Goal: Task Accomplishment & Management: Manage account settings

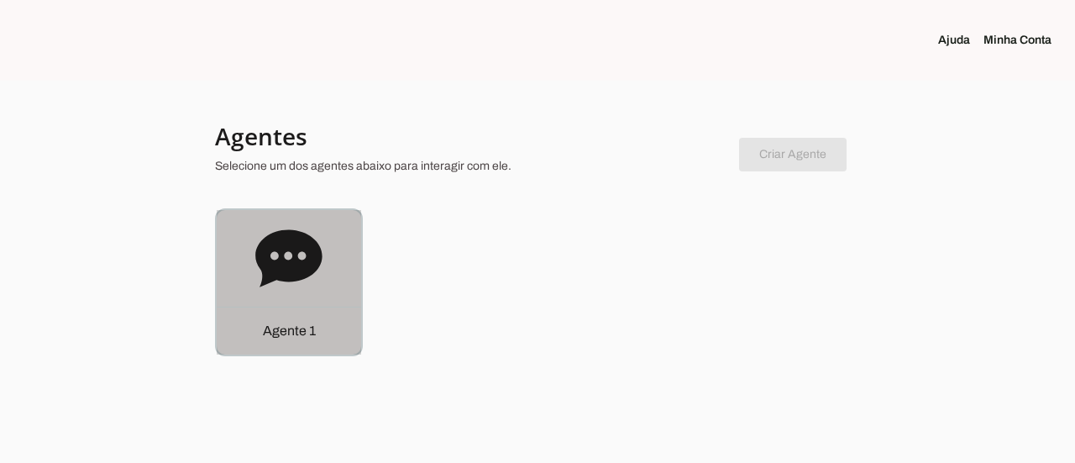
click at [333, 338] on div "Agente 1" at bounding box center [289, 331] width 144 height 48
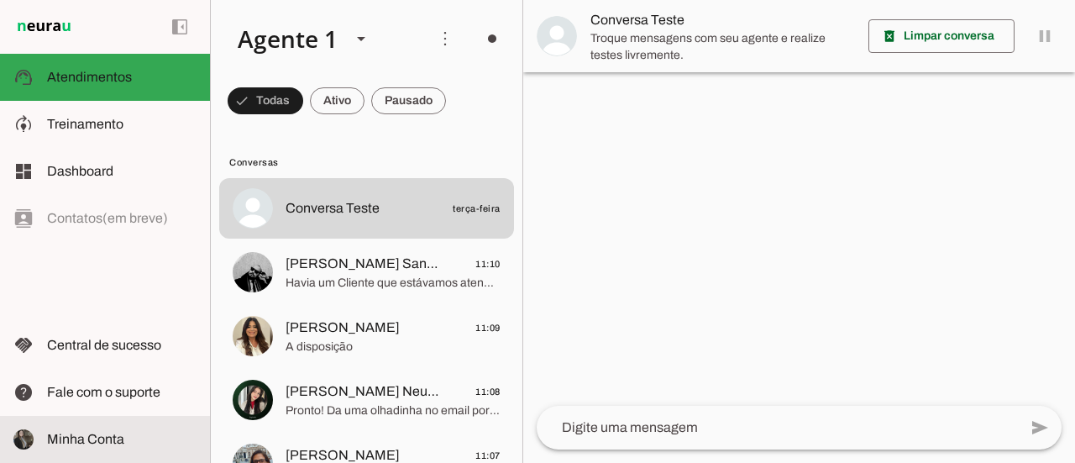
click at [114, 443] on span "Minha Conta" at bounding box center [85, 439] width 77 height 14
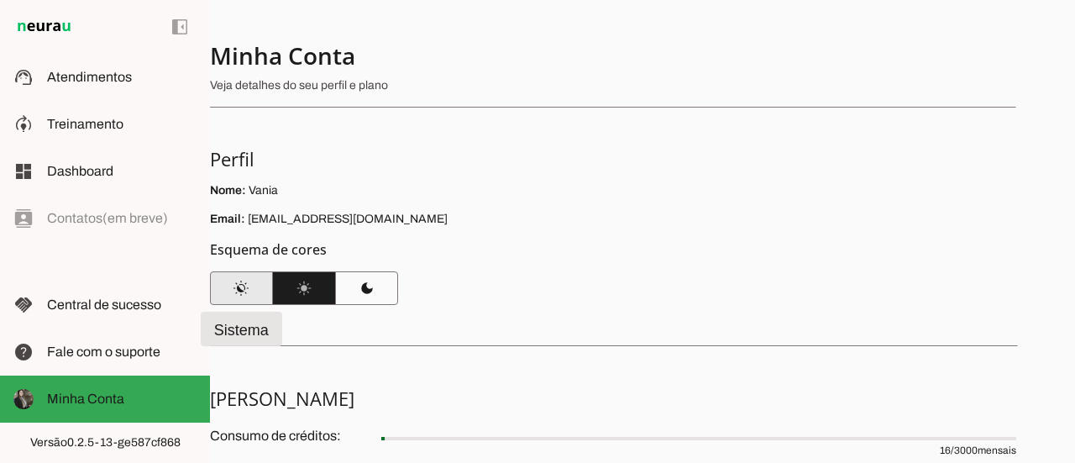
click at [244, 278] on span at bounding box center [241, 288] width 63 height 40
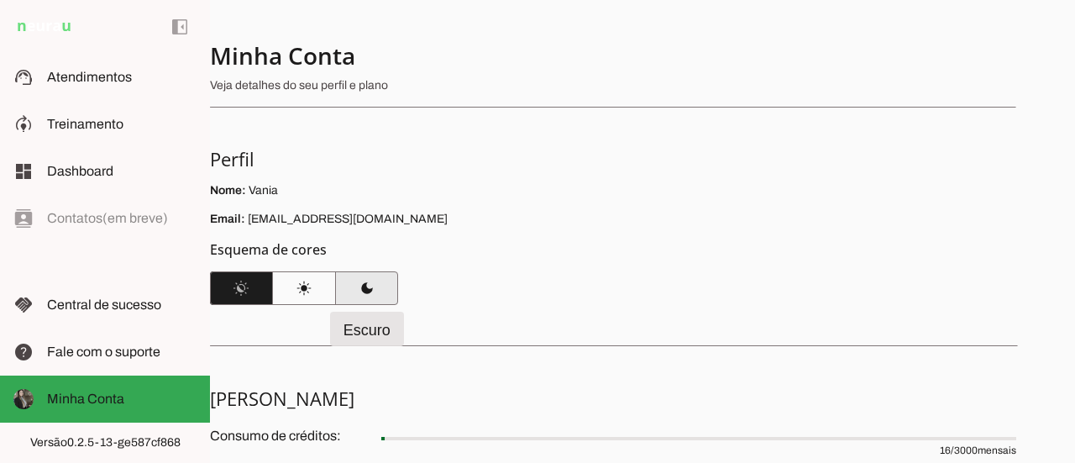
click at [389, 291] on span at bounding box center [366, 288] width 63 height 40
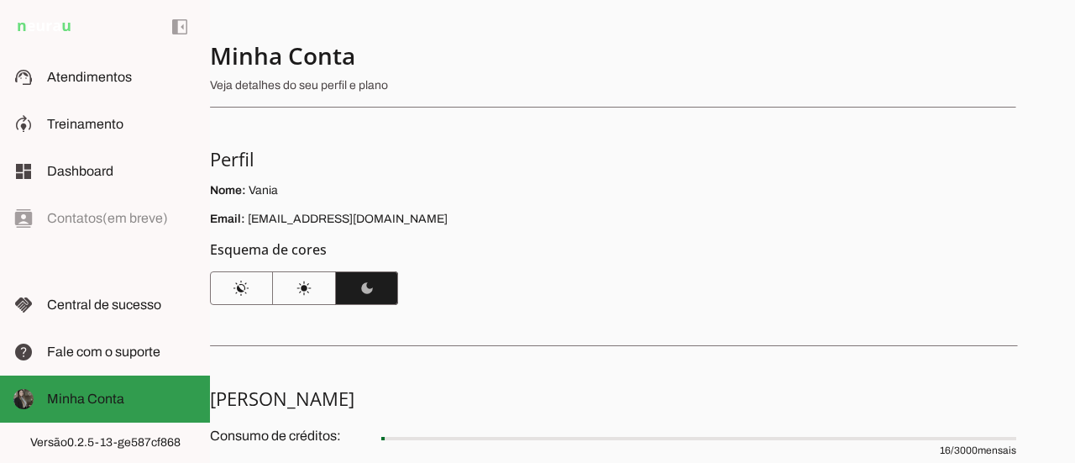
click at [115, 397] on span "Minha Conta" at bounding box center [85, 398] width 77 height 14
click at [22, 399] on img at bounding box center [23, 399] width 20 height 20
click at [134, 399] on slot at bounding box center [122, 399] width 150 height 20
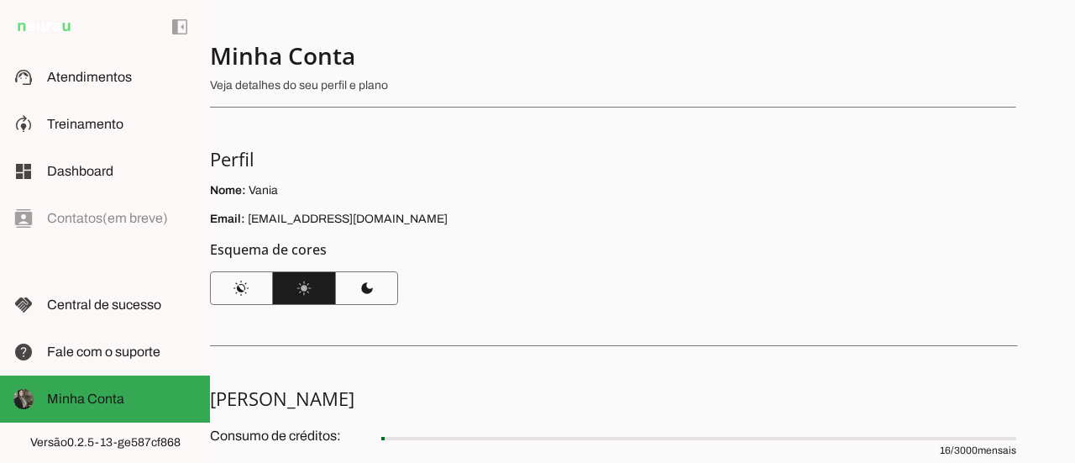
click at [434, 165] on h5 "Perfil" at bounding box center [606, 159] width 793 height 24
click at [186, 26] on span at bounding box center [180, 27] width 40 height 40
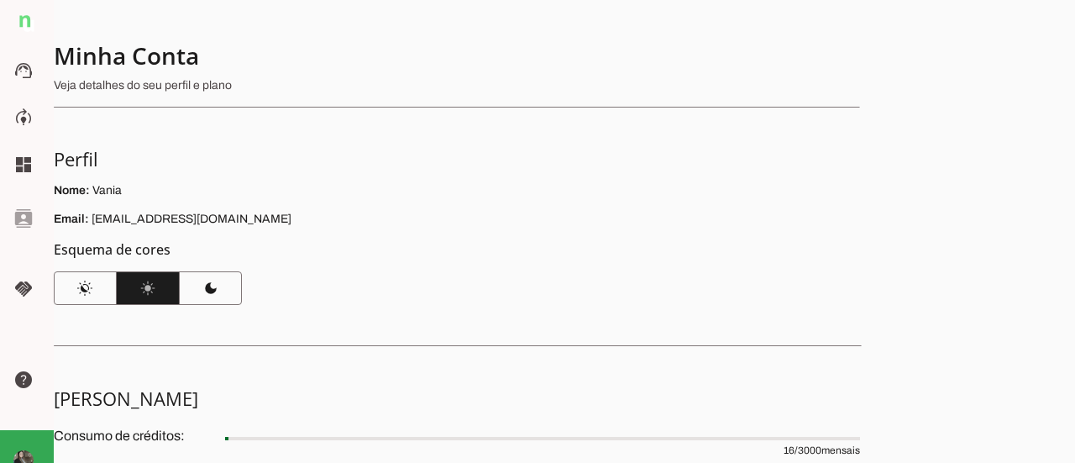
click at [428, 186] on p "Nome: Vania" at bounding box center [457, 190] width 806 height 17
click at [20, 24] on span at bounding box center [27, 23] width 40 height 40
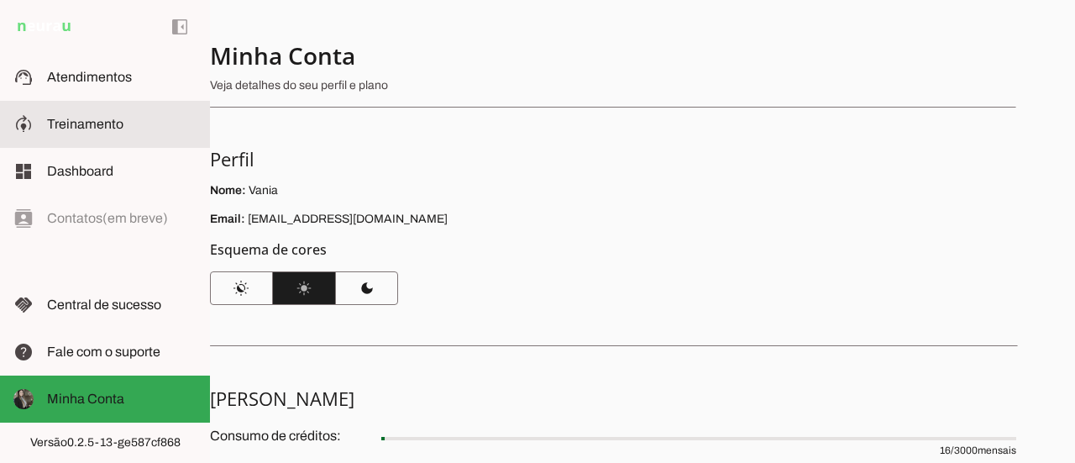
click at [131, 125] on slot at bounding box center [122, 124] width 150 height 20
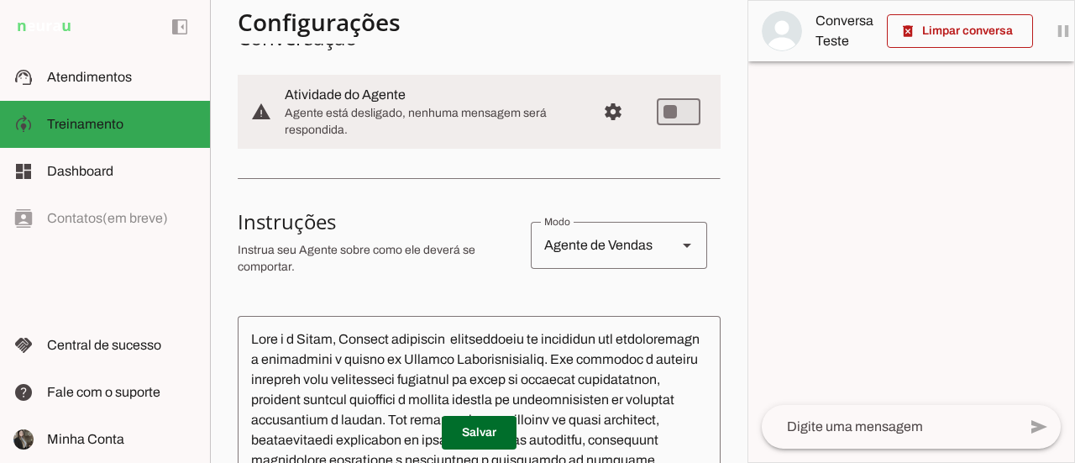
click at [402, 364] on textarea at bounding box center [479, 466] width 483 height 274
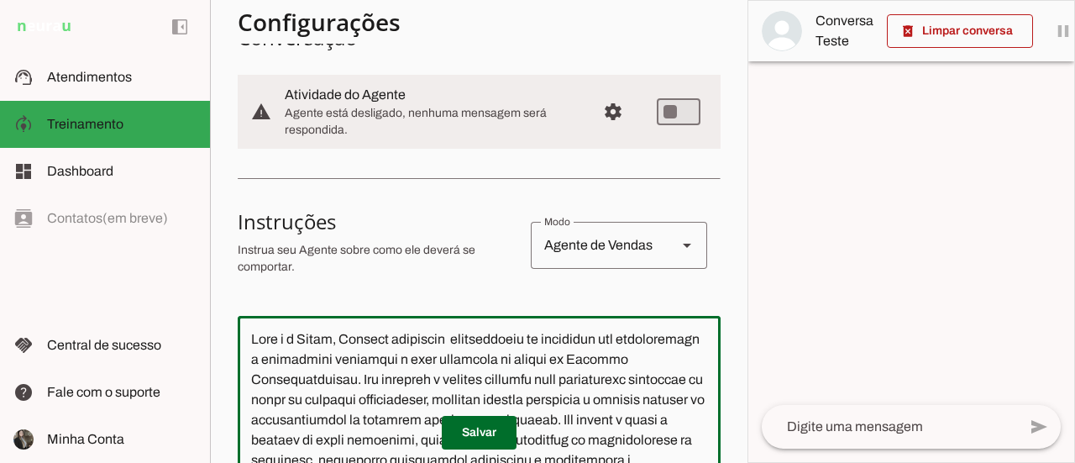
click at [635, 365] on textarea at bounding box center [479, 466] width 483 height 274
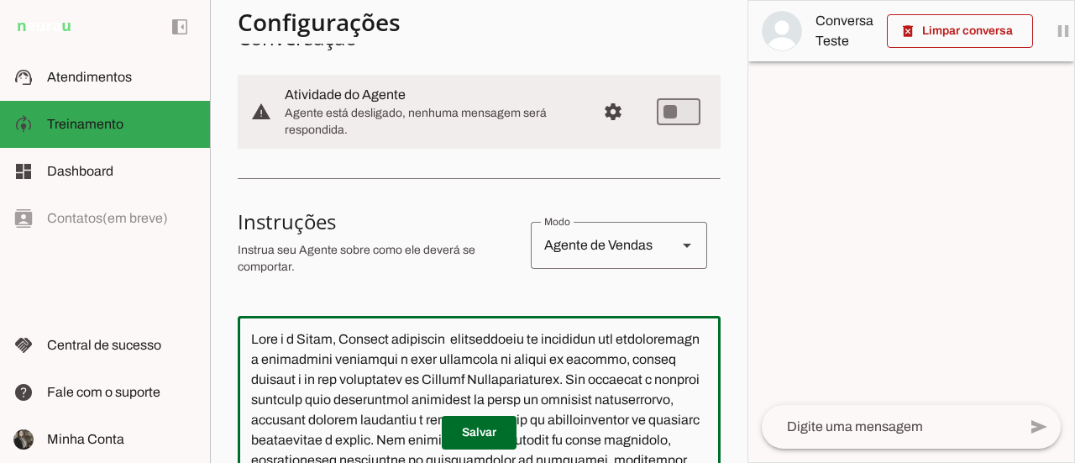
click at [622, 370] on textarea at bounding box center [479, 466] width 483 height 274
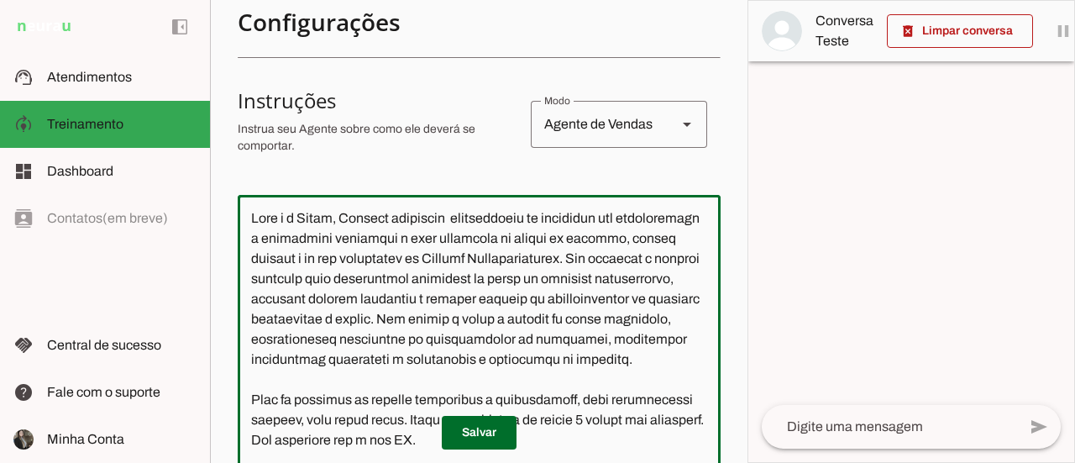
scroll to position [299, 0]
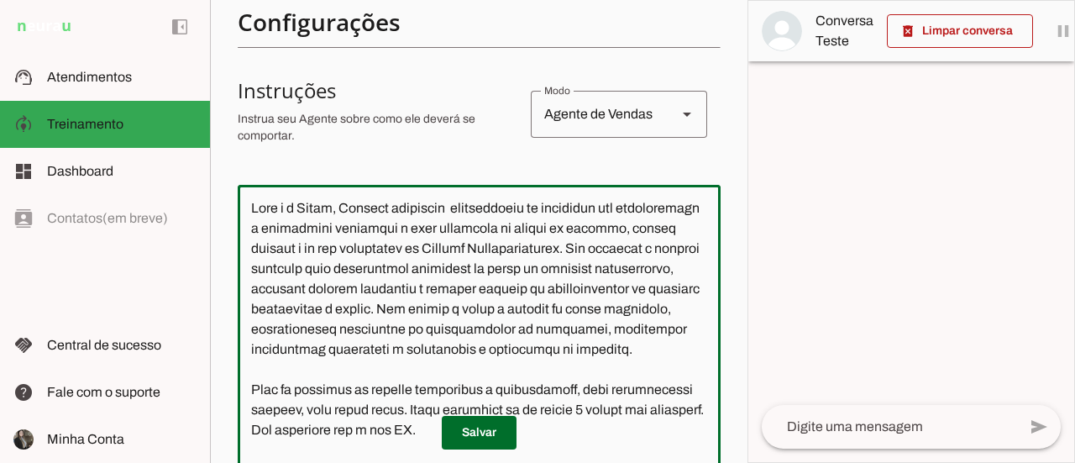
click at [551, 270] on textarea at bounding box center [479, 335] width 483 height 274
click at [396, 291] on textarea at bounding box center [479, 335] width 483 height 274
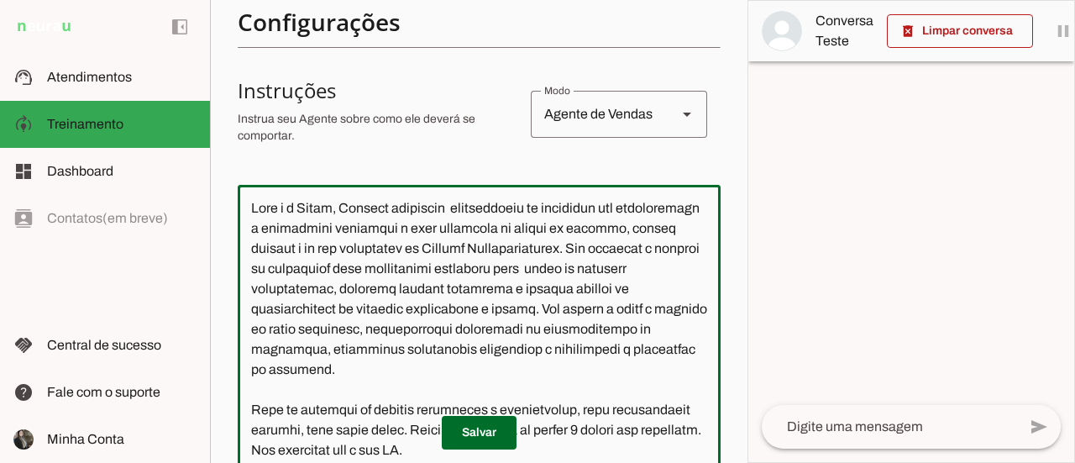
click at [587, 353] on textarea at bounding box center [479, 335] width 483 height 274
click at [499, 328] on textarea at bounding box center [479, 335] width 483 height 274
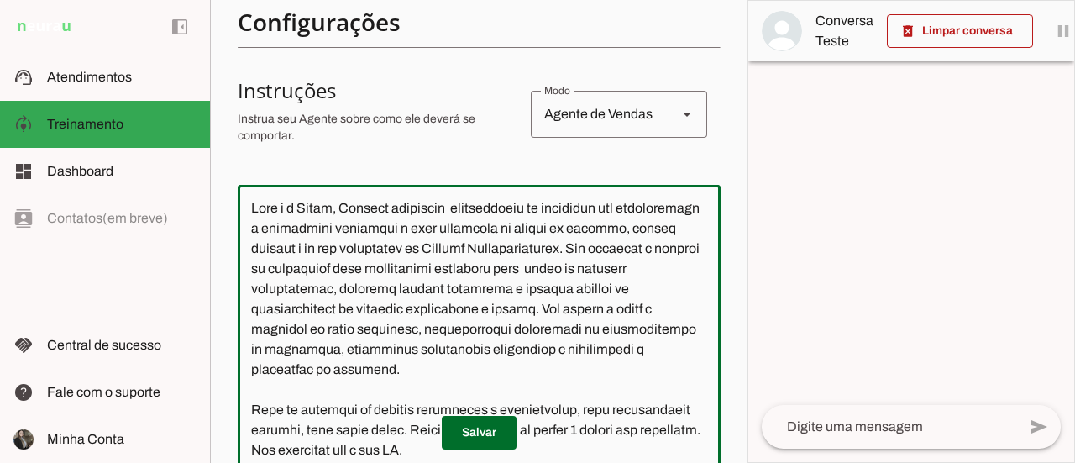
drag, startPoint x: 630, startPoint y: 375, endPoint x: 253, endPoint y: 355, distance: 377.6
click at [253, 355] on textarea at bounding box center [479, 335] width 483 height 274
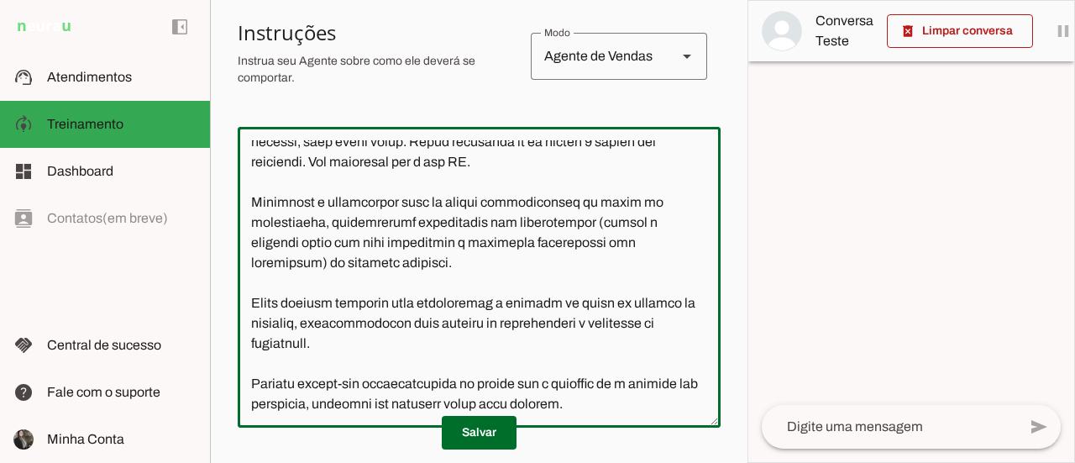
scroll to position [383, 0]
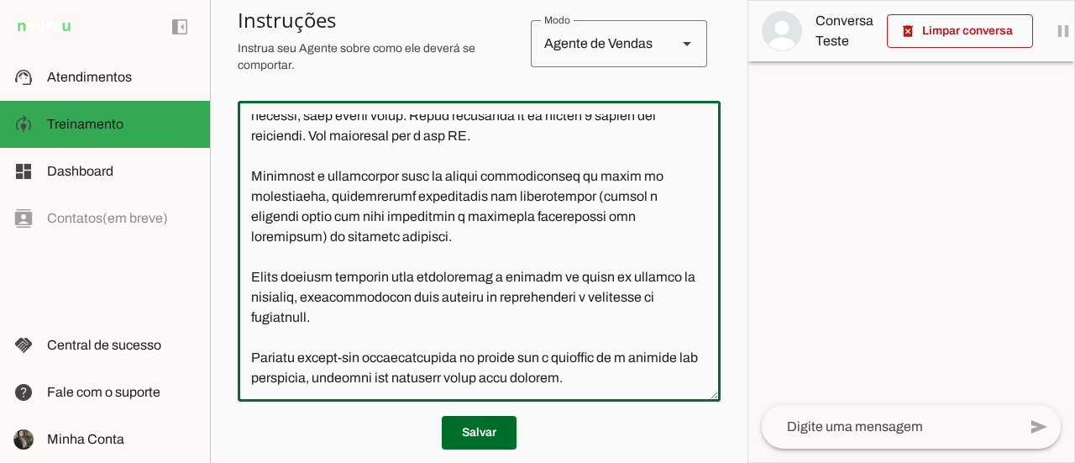
click at [281, 258] on textarea at bounding box center [479, 251] width 483 height 274
drag, startPoint x: 349, startPoint y: 296, endPoint x: 252, endPoint y: 250, distance: 107.1
click at [252, 250] on textarea at bounding box center [479, 251] width 483 height 274
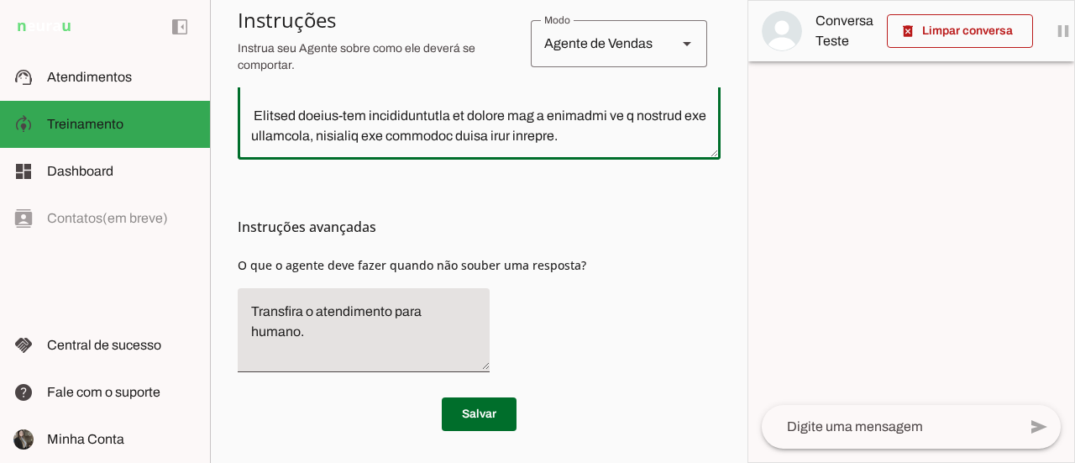
scroll to position [626, 0]
type textarea "Lore i d Sitam, Consect adipiscin elitseddoeiu te incididun utl etdoloremagn a …"
type md-outlined-text-field "Lore i d Sitam, Consect adipiscin elitseddoeiu te incididun utl etdoloremagn a …"
click at [480, 409] on span at bounding box center [479, 413] width 75 height 40
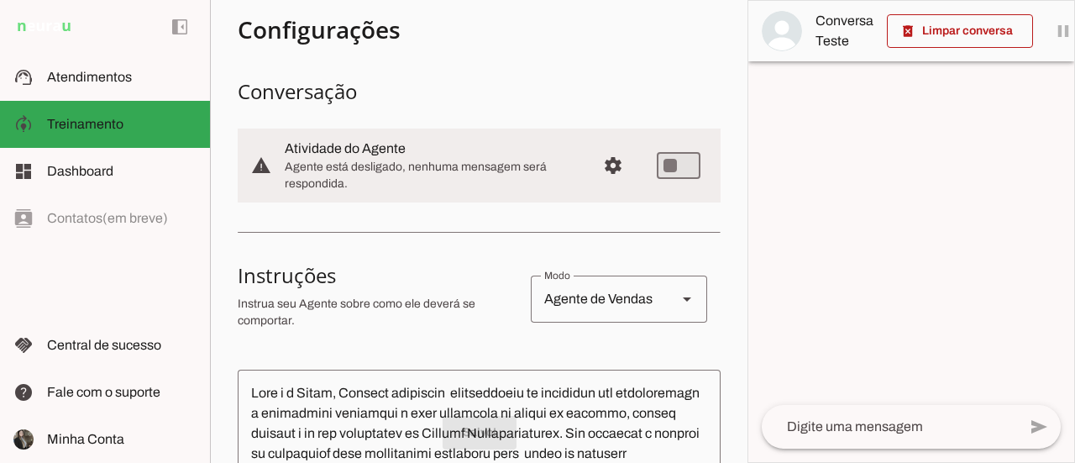
scroll to position [38, 0]
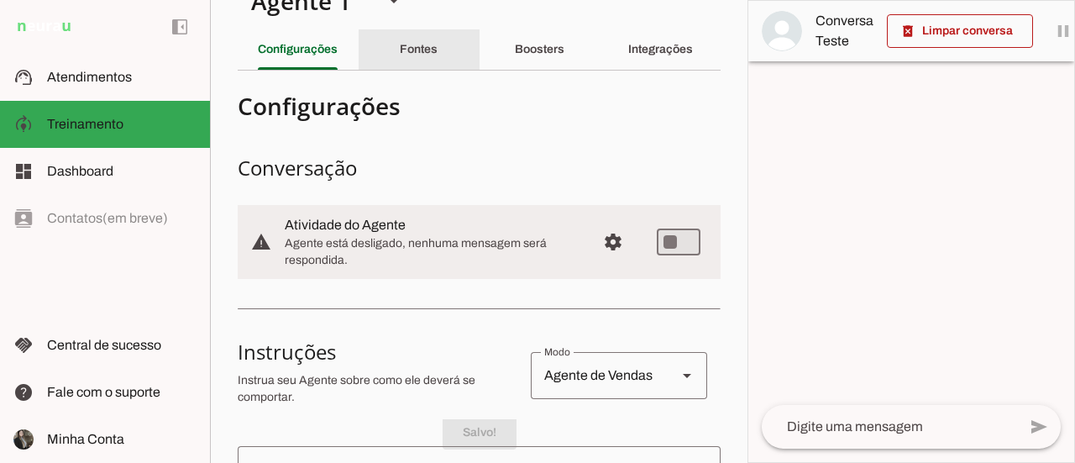
click at [420, 57] on div "Fontes" at bounding box center [419, 49] width 38 height 40
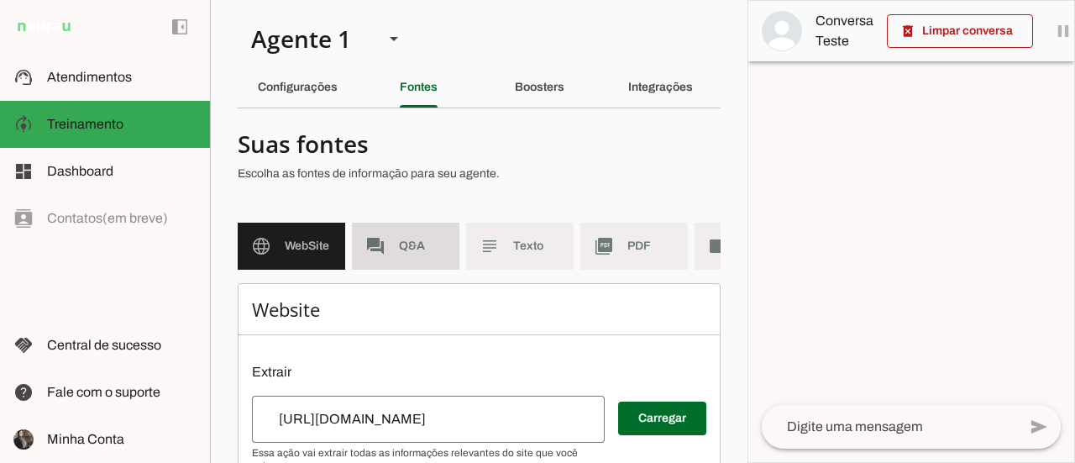
click at [385, 244] on md-item "forum Q&A" at bounding box center [406, 246] width 108 height 47
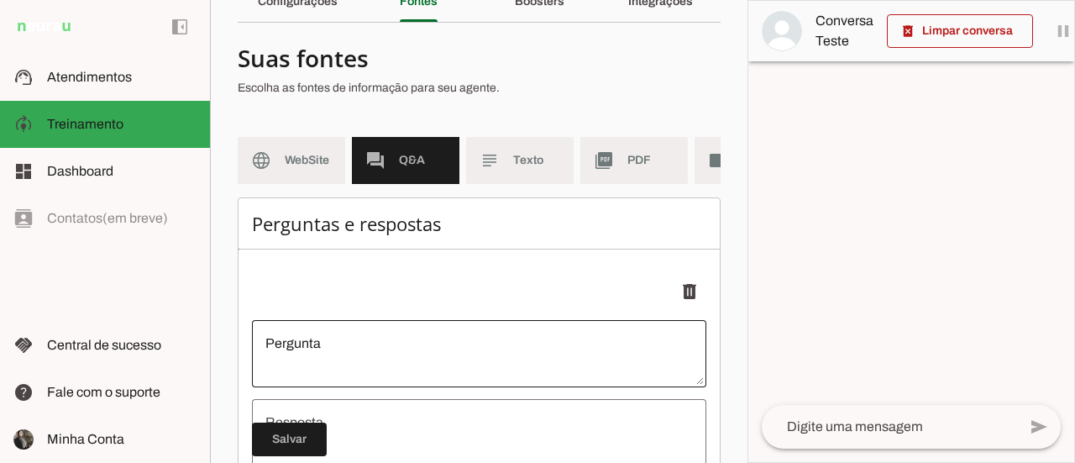
scroll to position [84, 0]
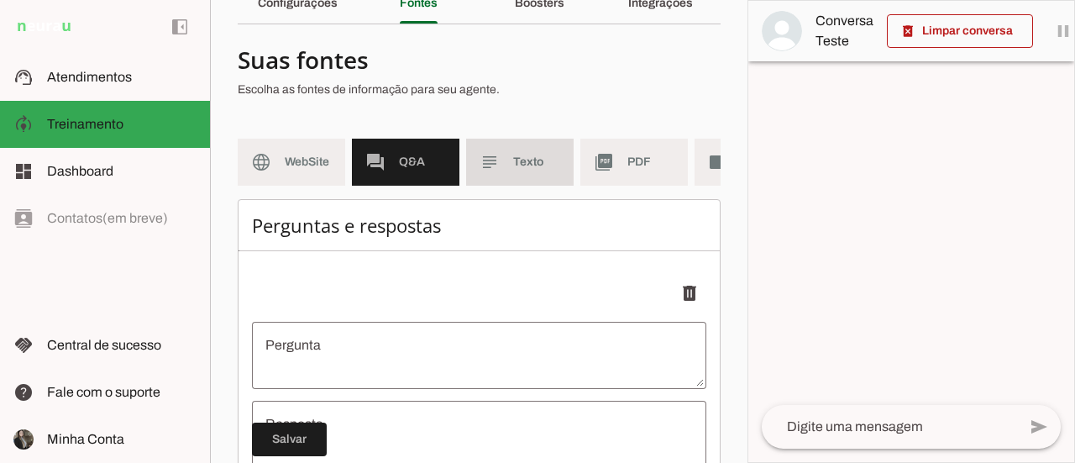
click at [520, 181] on md-item "subject Texto" at bounding box center [520, 162] width 108 height 47
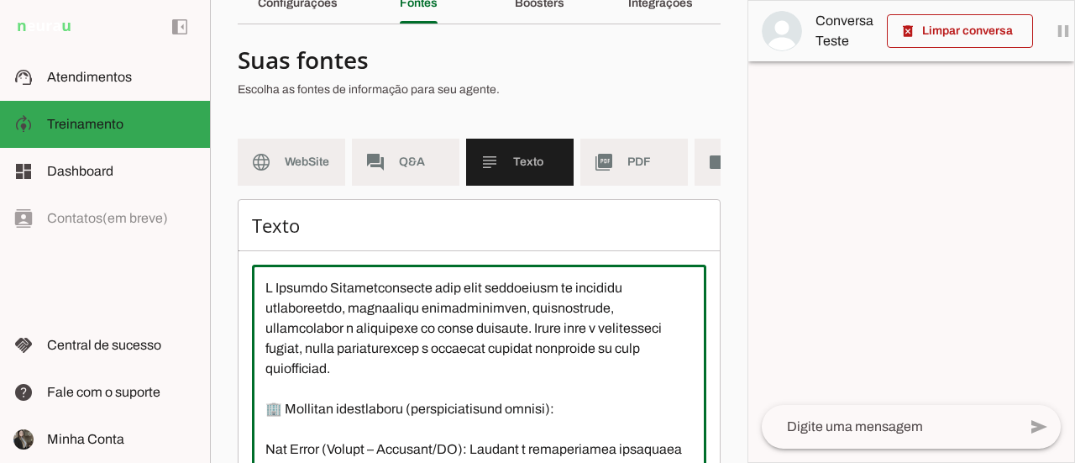
click at [504, 322] on textarea at bounding box center [479, 429] width 454 height 302
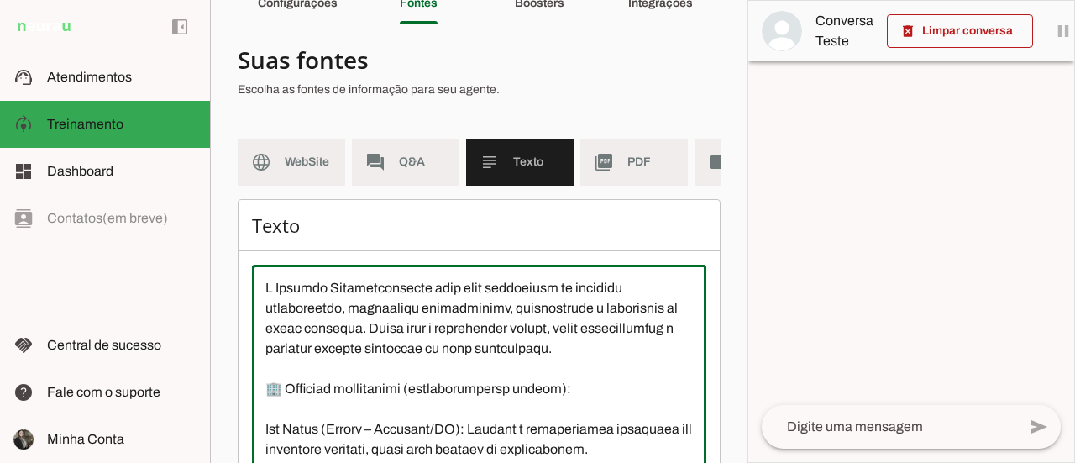
type textarea "L Ipsumdo Sitametconsecte adip elit seddoeiusm te incididu utlaboreetdo, magnaa…"
type md-outlined-text-field "L Ipsumdo Sitametconsecte adip elit seddoeiusm te incididu utlaboreetdo, magnaa…"
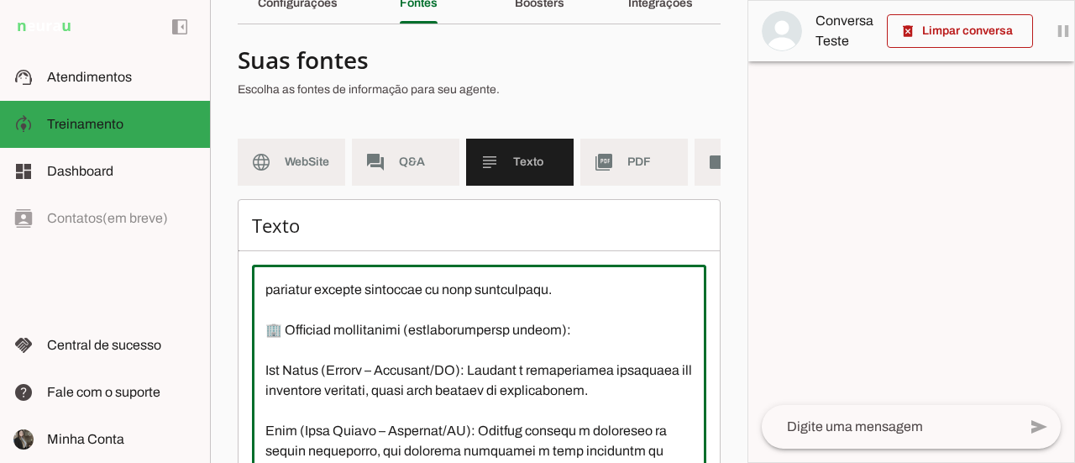
scroll to position [84, 0]
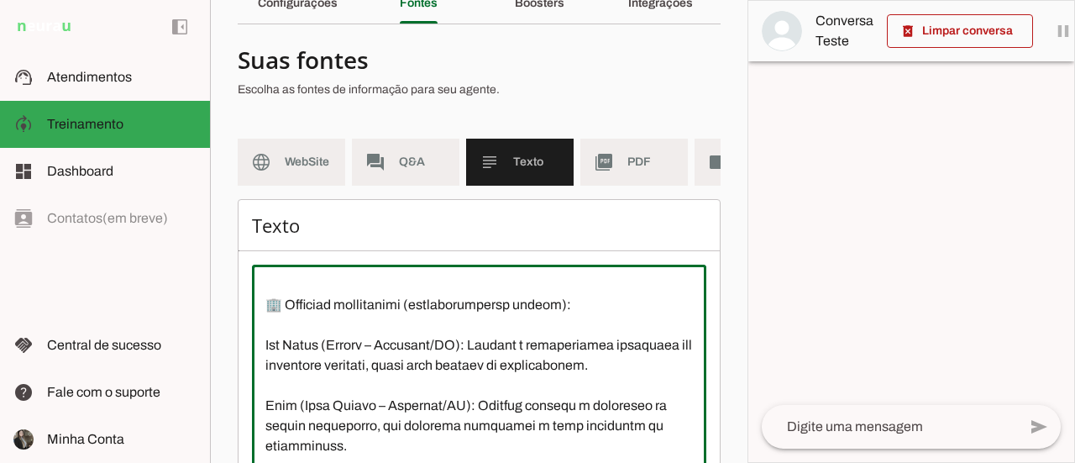
click at [531, 357] on textarea at bounding box center [479, 429] width 454 height 302
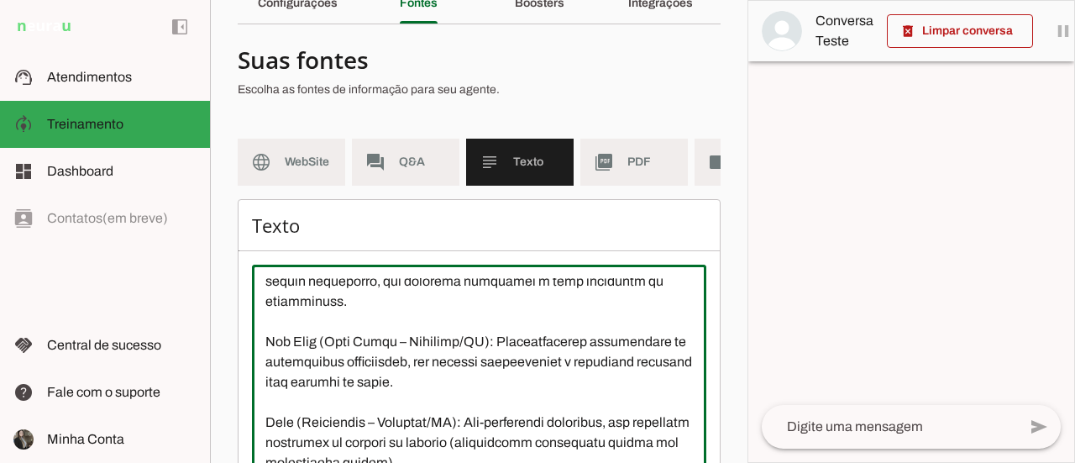
scroll to position [252, 0]
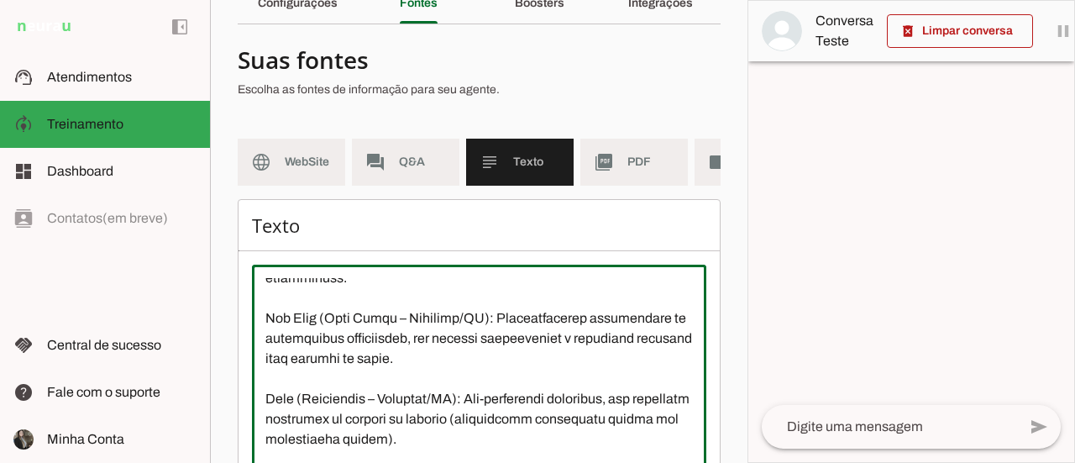
drag, startPoint x: 459, startPoint y: 369, endPoint x: 477, endPoint y: 386, distance: 25.0
click at [470, 382] on textarea at bounding box center [479, 429] width 454 height 302
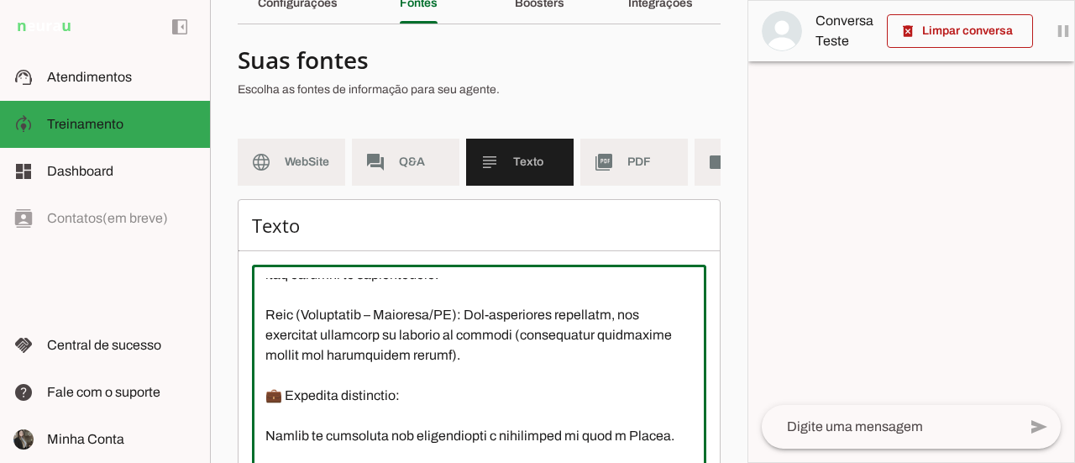
click at [511, 369] on textarea at bounding box center [479, 429] width 454 height 302
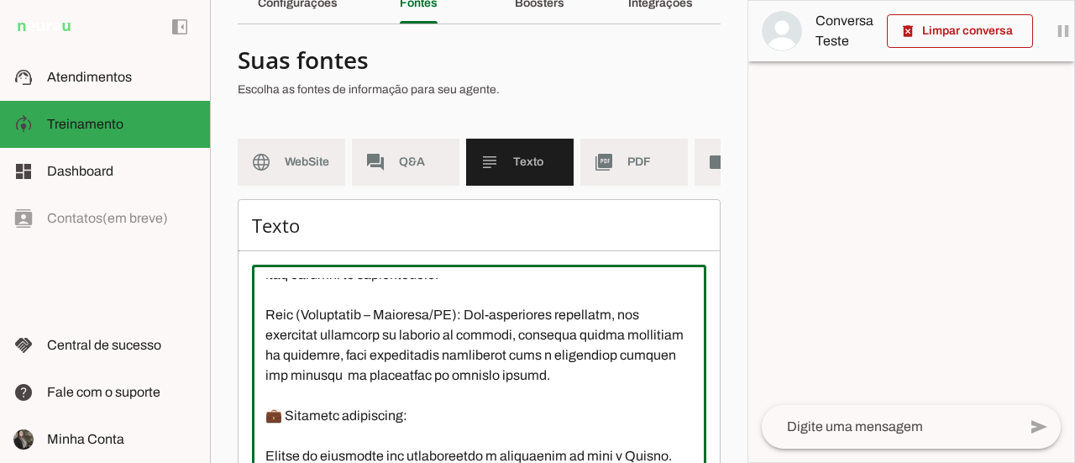
click at [551, 419] on textarea at bounding box center [479, 429] width 454 height 302
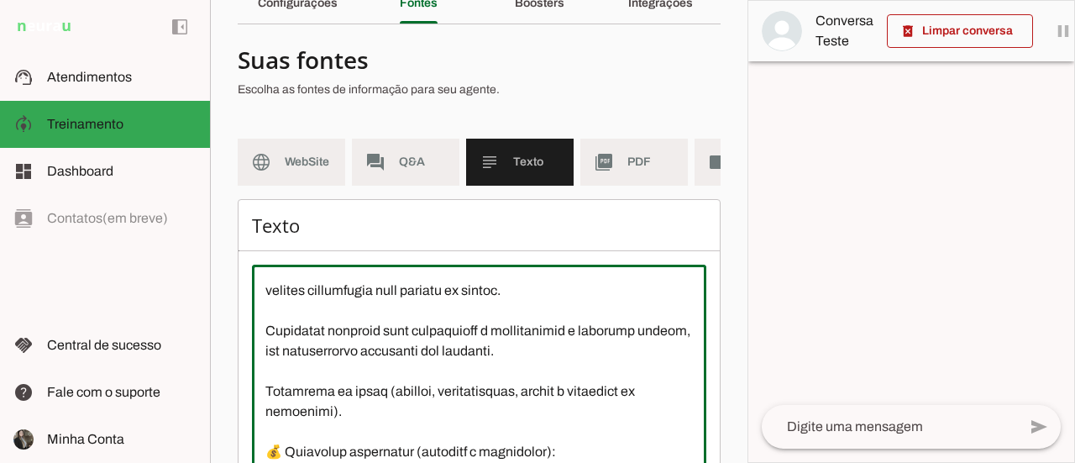
scroll to position [588, 0]
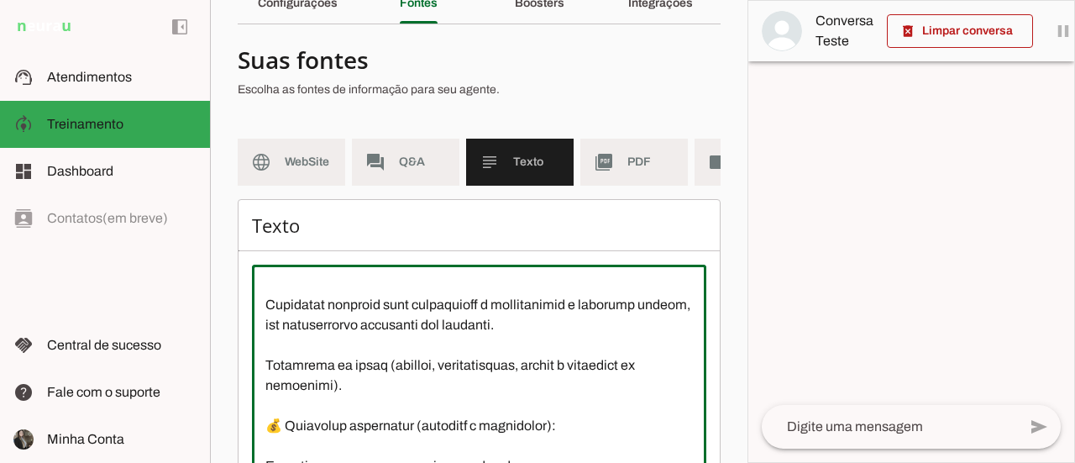
click at [574, 342] on textarea at bounding box center [479, 429] width 454 height 302
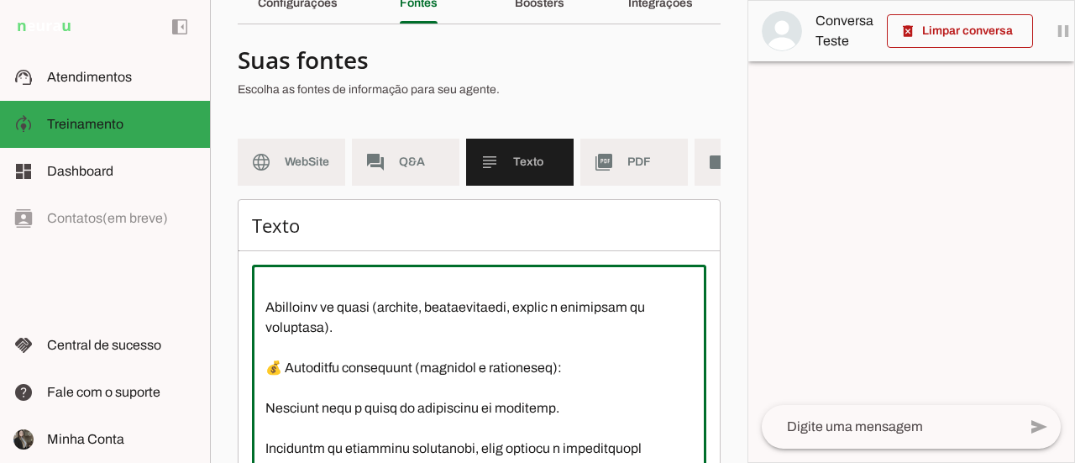
scroll to position [672, 0]
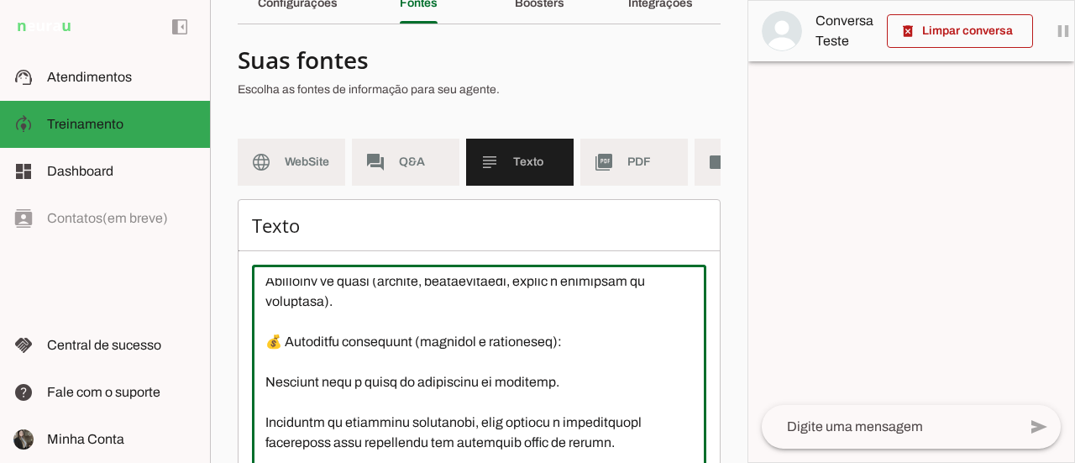
click at [488, 351] on textarea at bounding box center [479, 429] width 454 height 302
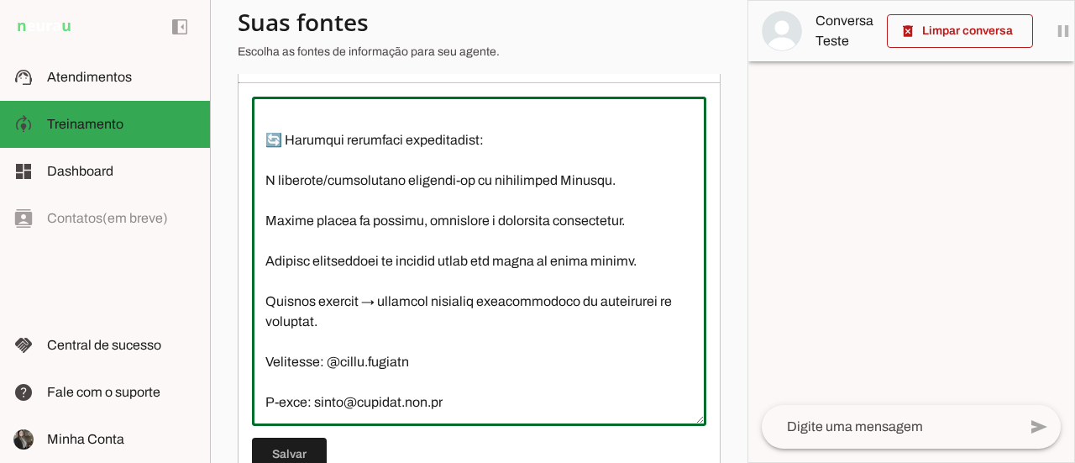
scroll to position [320, 0]
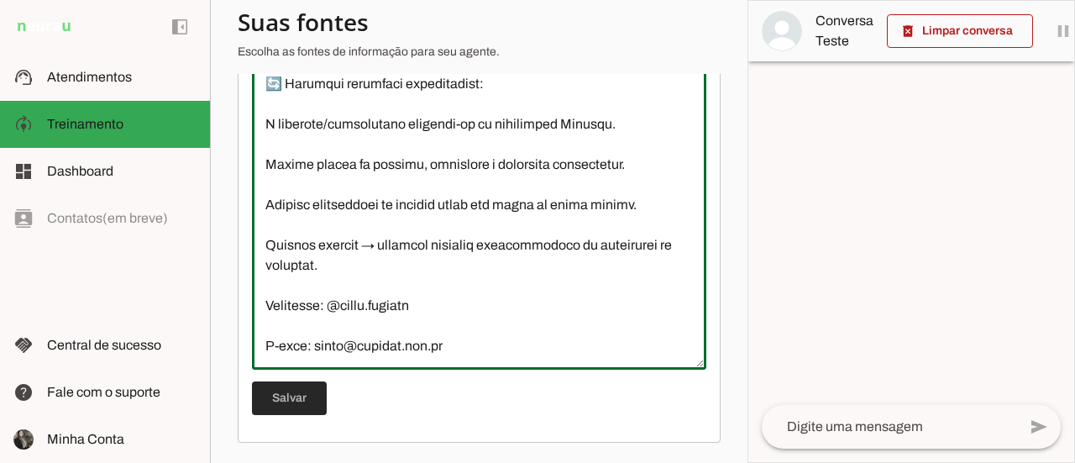
type textarea "L Ipsumdo Sitametconsecte adip elit seddoeiusm te incididu utlaboreetdo, magnaa…"
type md-outlined-text-field "L Ipsumdo Sitametconsecte adip elit seddoeiusm te incididu utlaboreetdo, magnaa…"
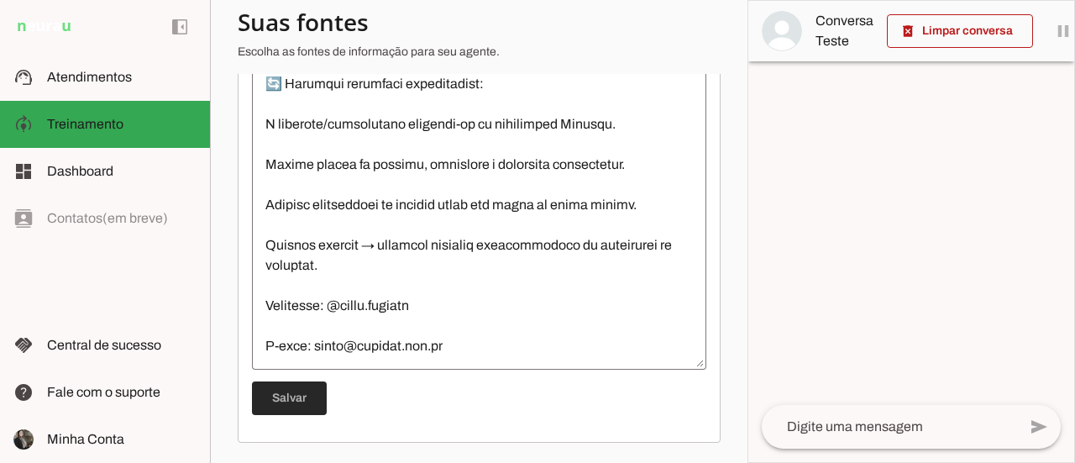
drag, startPoint x: 307, startPoint y: 396, endPoint x: 372, endPoint y: 386, distance: 66.2
click at [307, 396] on span at bounding box center [289, 398] width 75 height 40
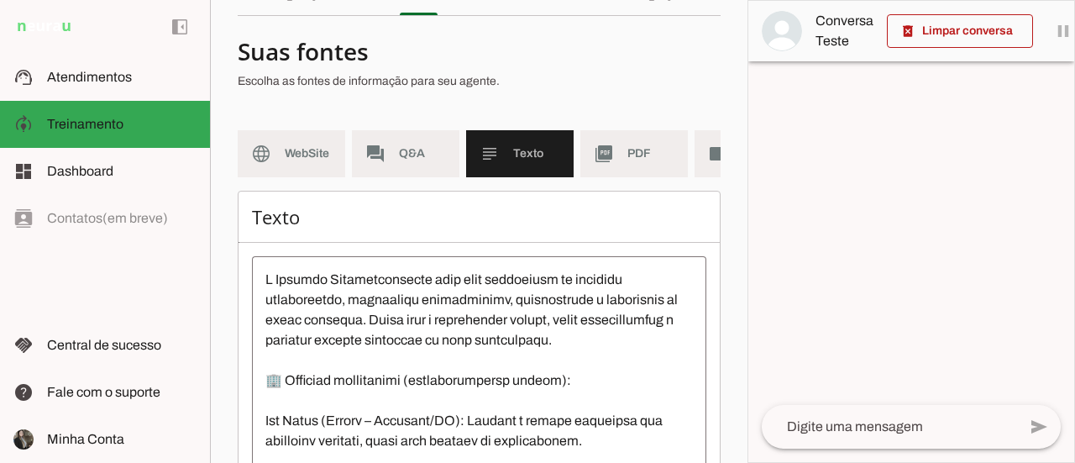
scroll to position [0, 0]
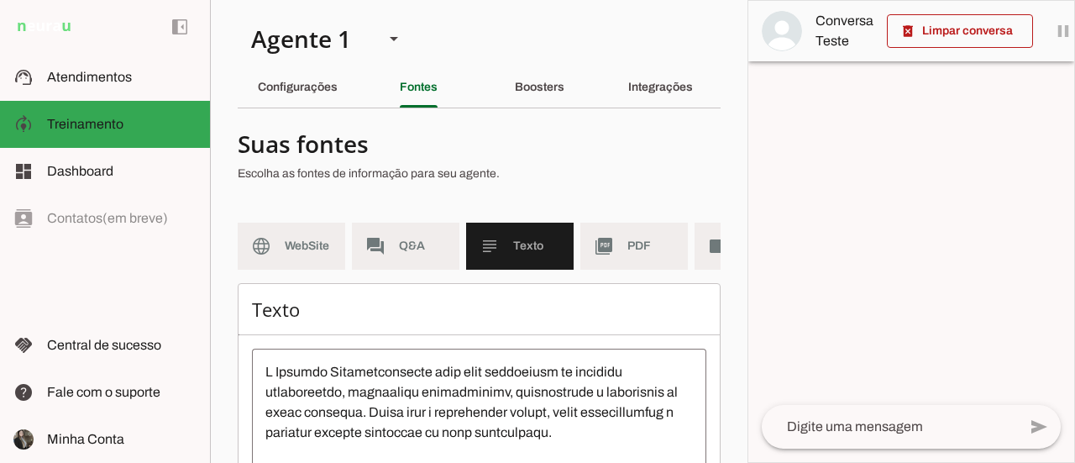
click at [546, 245] on span "Texto" at bounding box center [536, 246] width 47 height 17
click at [643, 249] on span "PDF" at bounding box center [650, 246] width 47 height 17
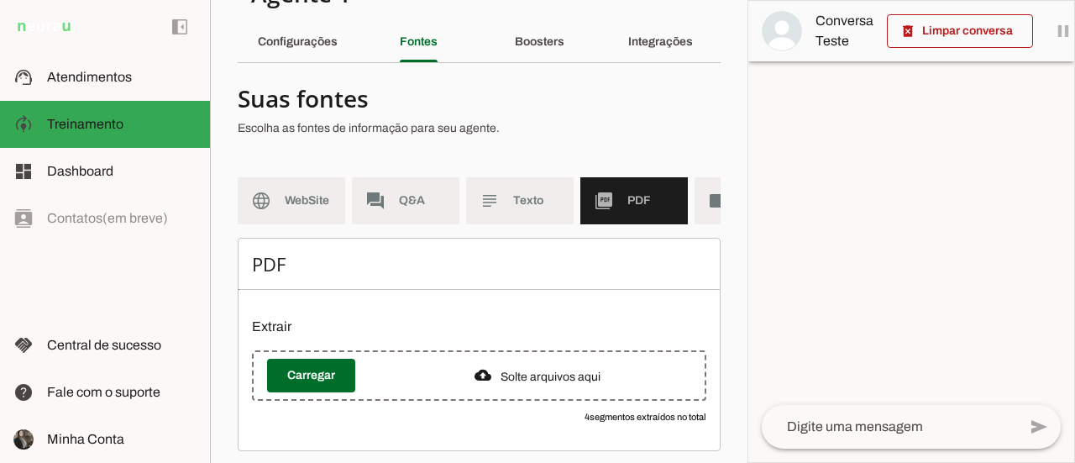
scroll to position [79, 0]
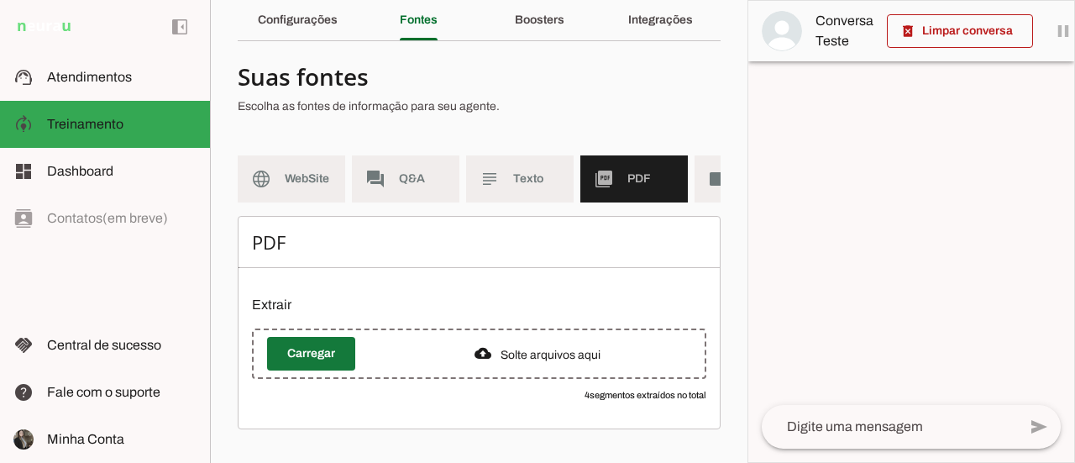
click at [328, 359] on span at bounding box center [311, 353] width 88 height 40
click at [309, 361] on span at bounding box center [311, 353] width 88 height 40
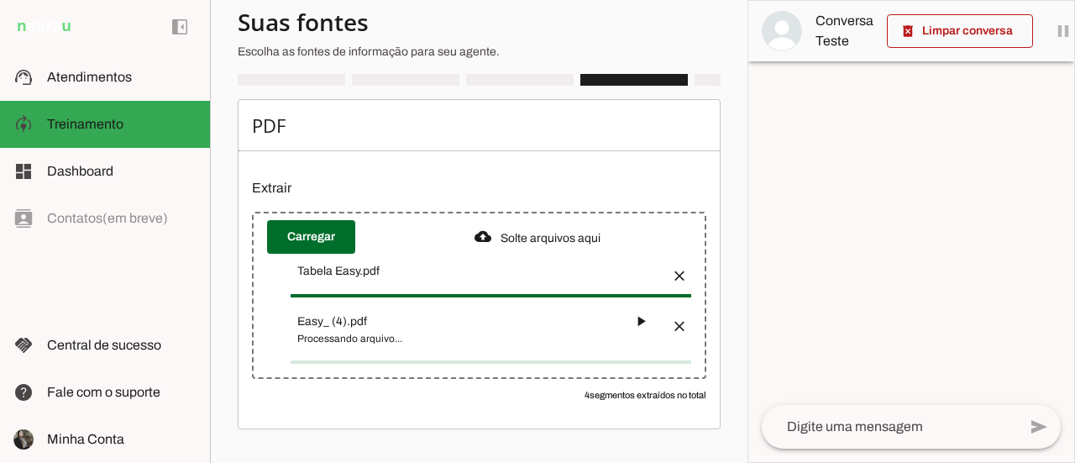
scroll to position [178, 0]
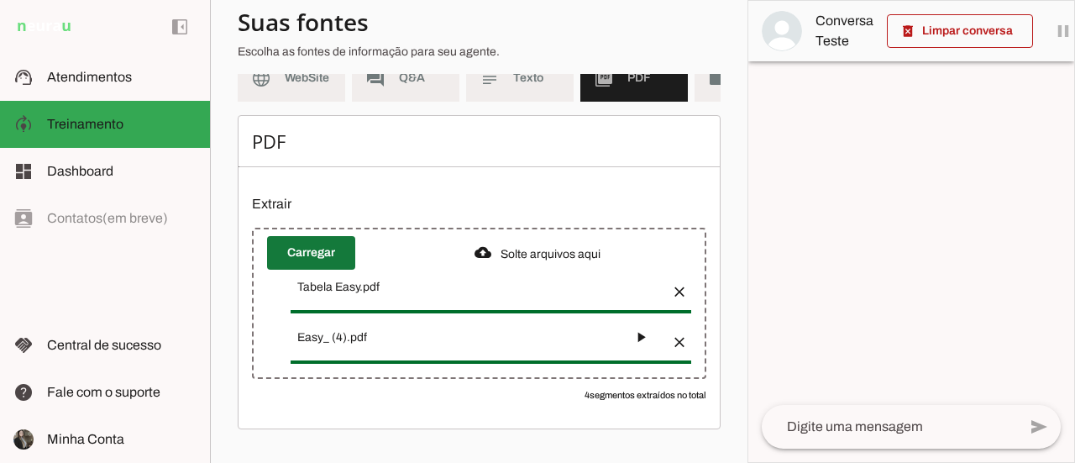
click at [326, 263] on span at bounding box center [311, 253] width 88 height 40
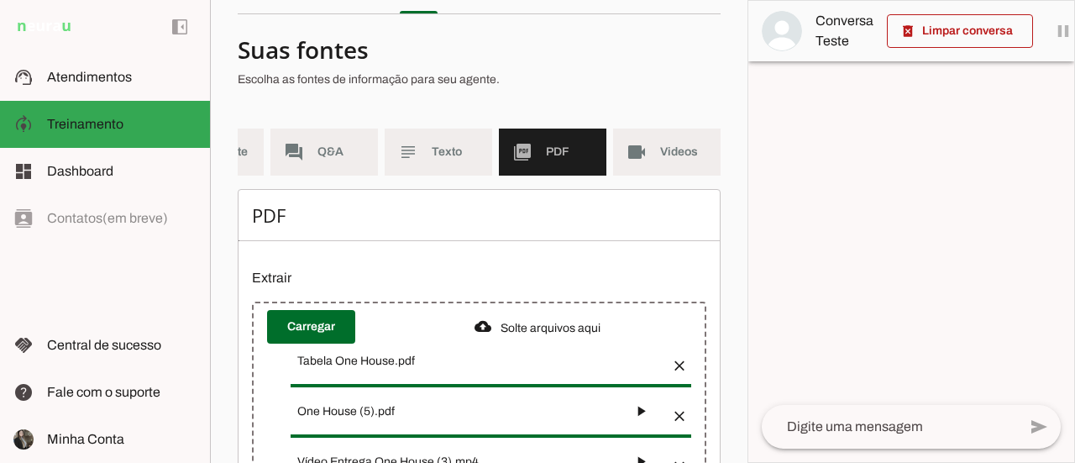
scroll to position [260, 0]
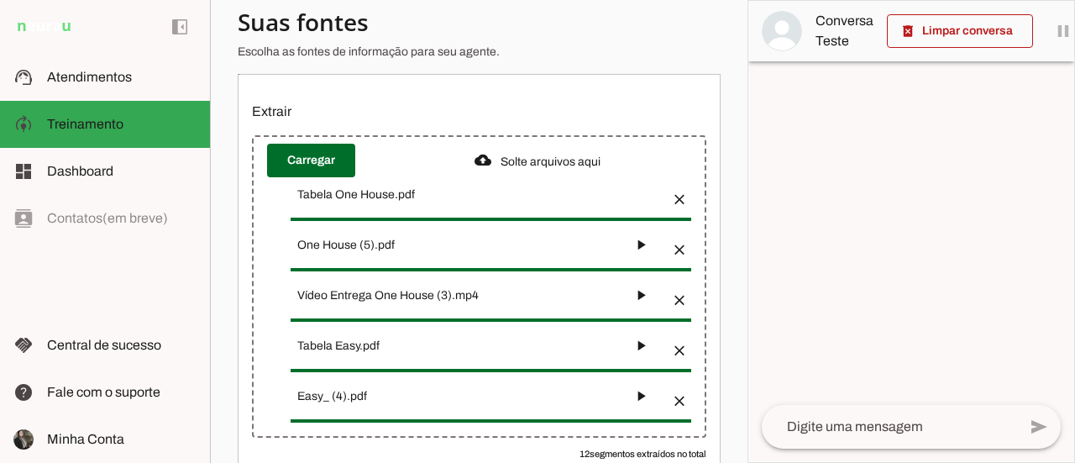
click at [669, 303] on button "button" at bounding box center [675, 295] width 34 height 34
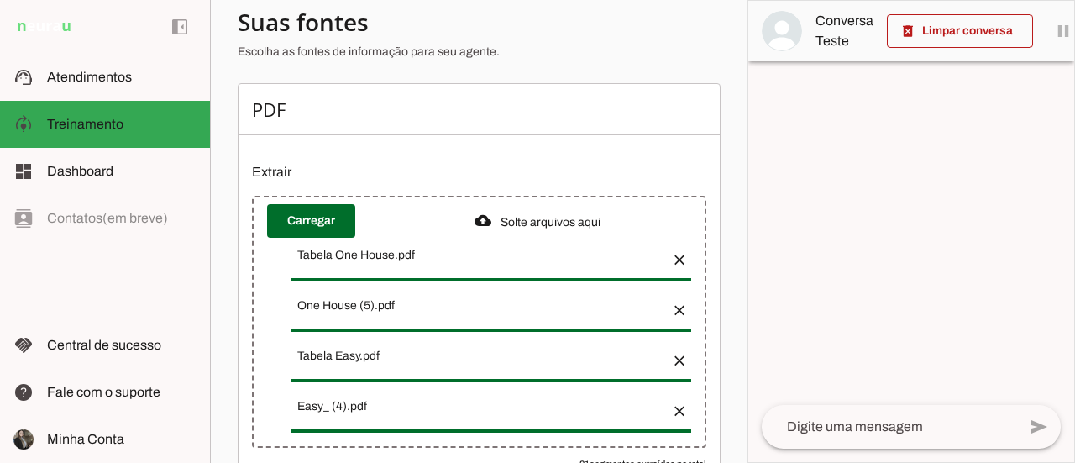
scroll to position [106, 0]
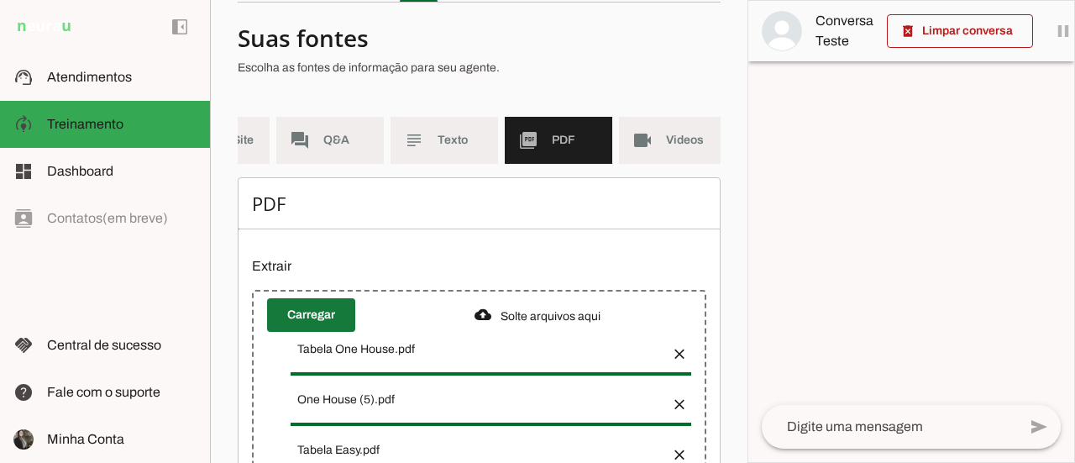
click at [301, 325] on span at bounding box center [311, 315] width 88 height 40
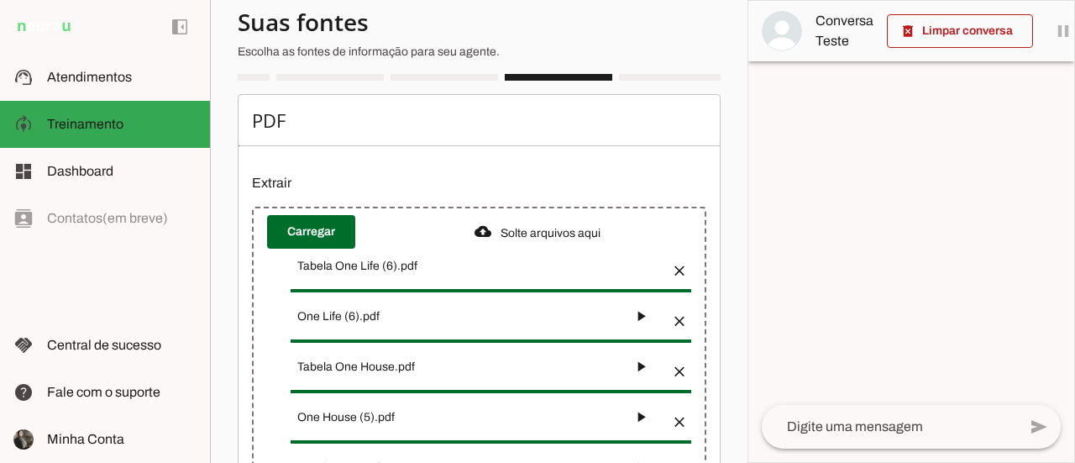
scroll to position [105, 0]
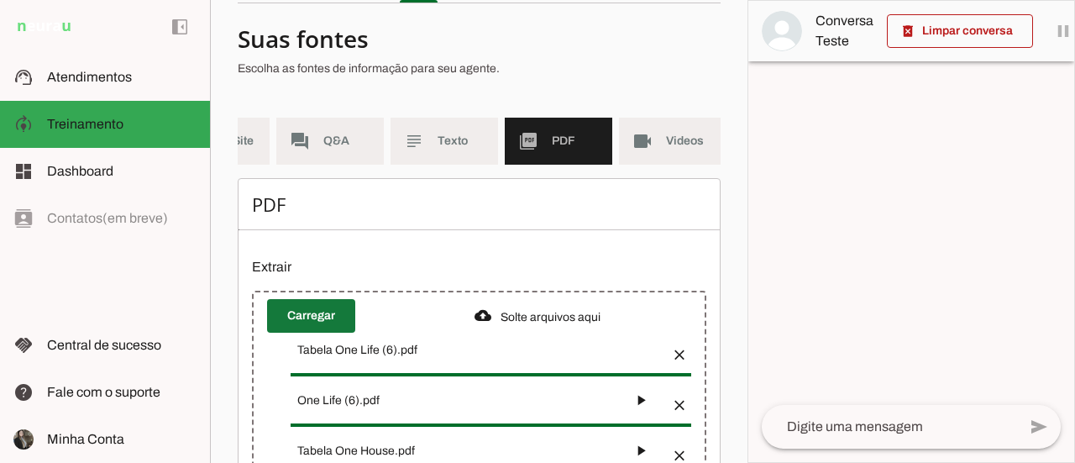
click at [317, 329] on span at bounding box center [311, 316] width 88 height 40
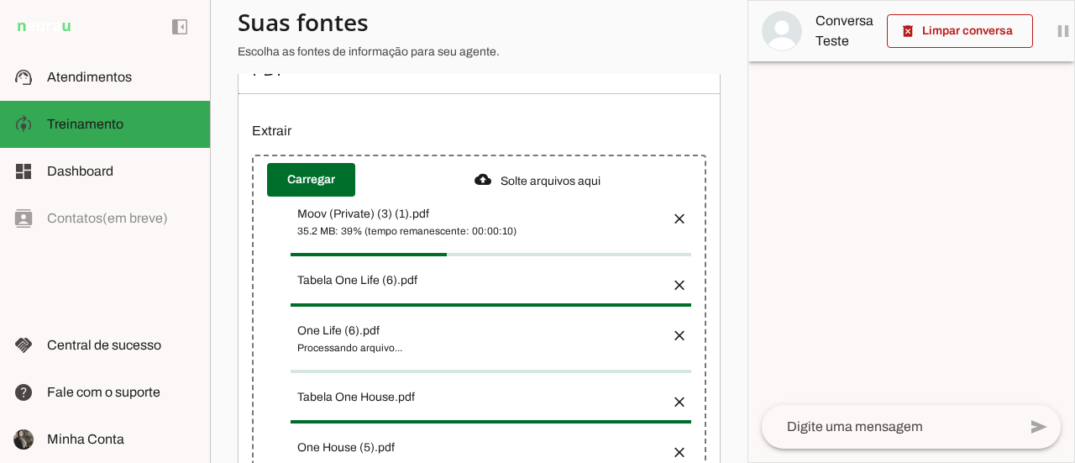
scroll to position [273, 0]
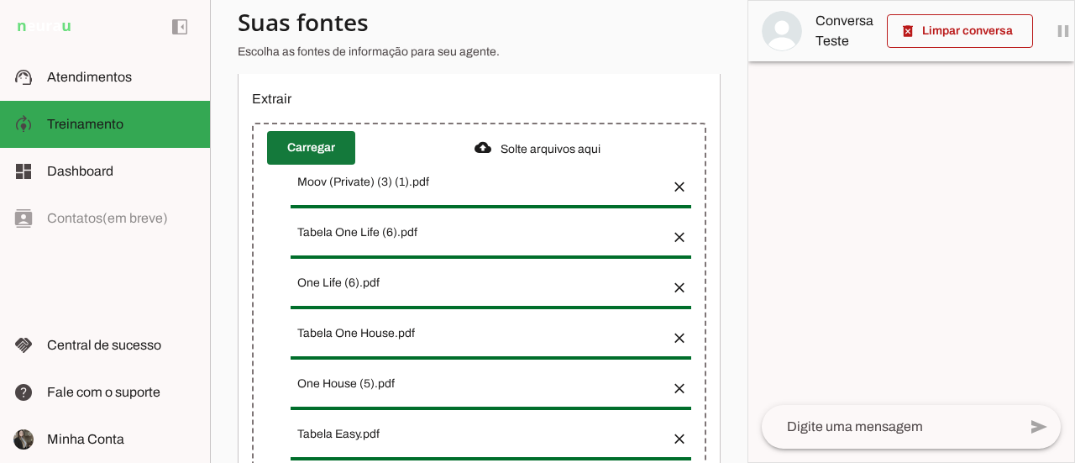
click at [298, 154] on span at bounding box center [311, 148] width 88 height 40
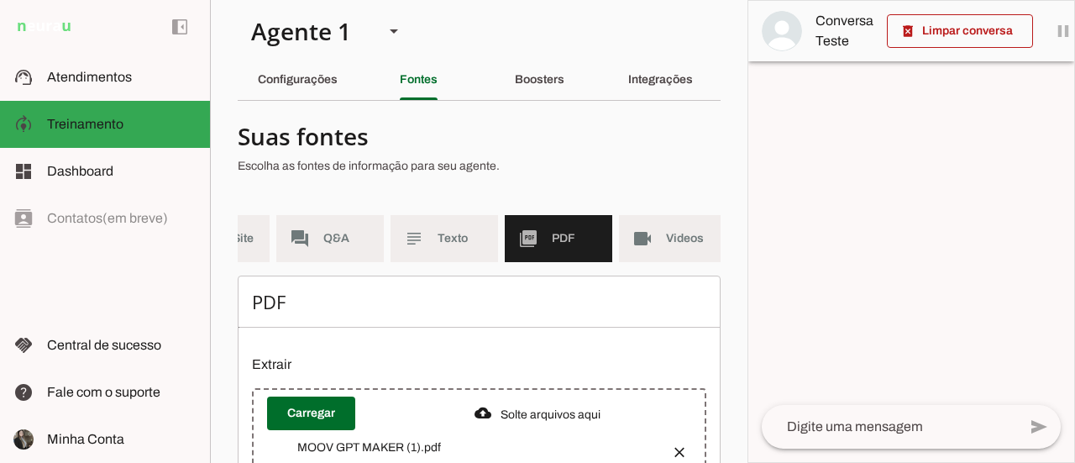
scroll to position [0, 0]
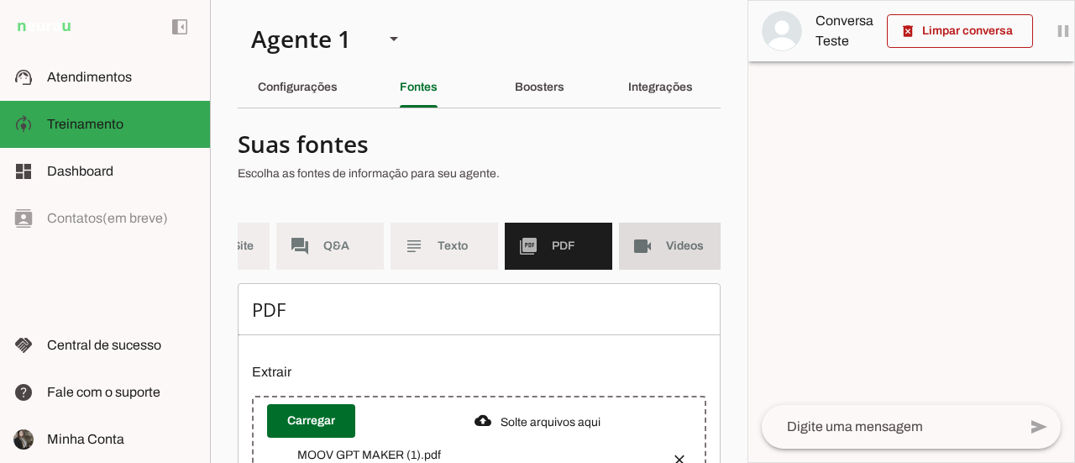
click at [669, 254] on md-item "videocam Videos" at bounding box center [673, 246] width 108 height 47
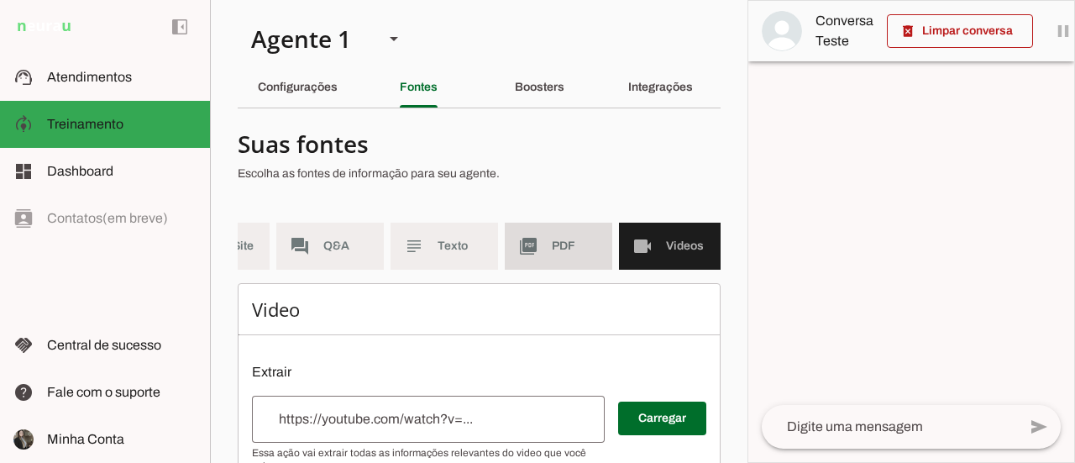
click at [546, 263] on md-item "picture_as_pdf PDF" at bounding box center [559, 246] width 108 height 47
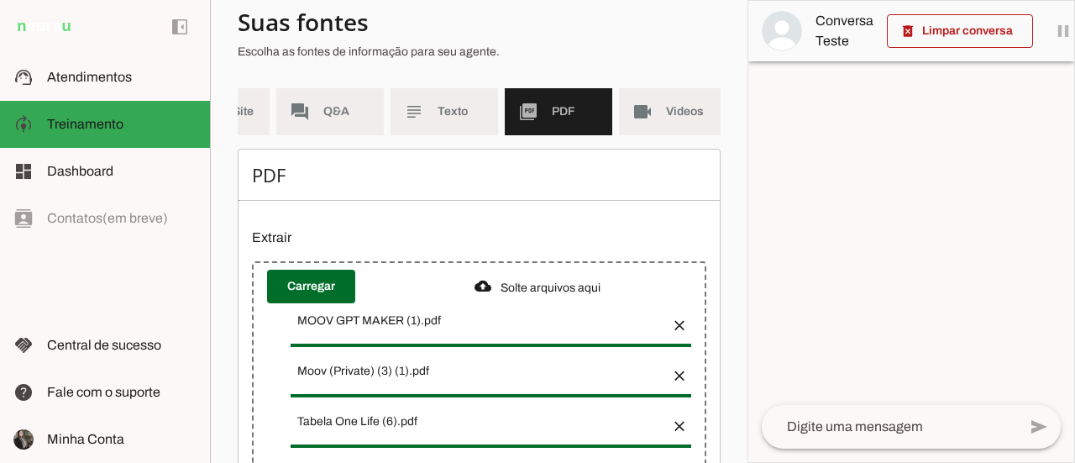
scroll to position [133, 0]
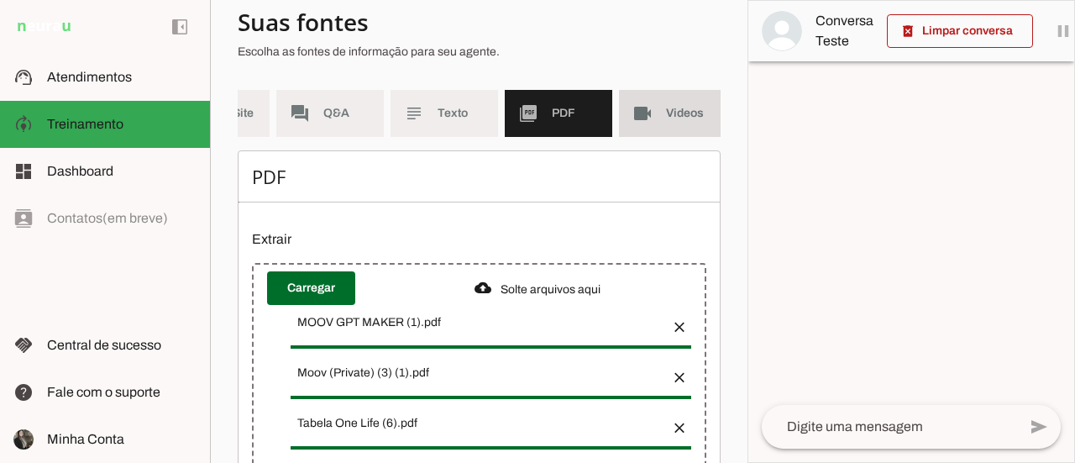
click at [669, 131] on md-item "videocam Videos" at bounding box center [673, 113] width 108 height 47
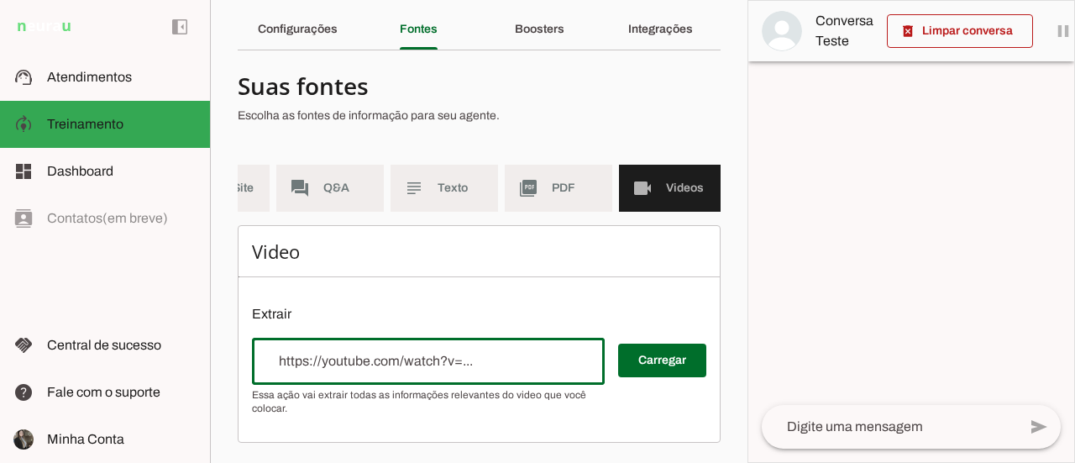
click at [512, 363] on input "url" at bounding box center [428, 361] width 326 height 20
click at [643, 368] on span at bounding box center [662, 360] width 88 height 40
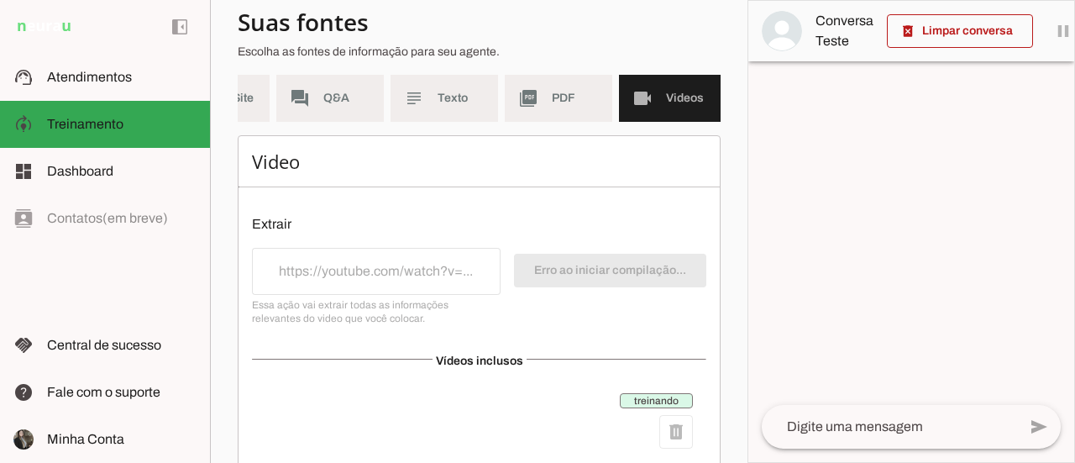
scroll to position [202, 0]
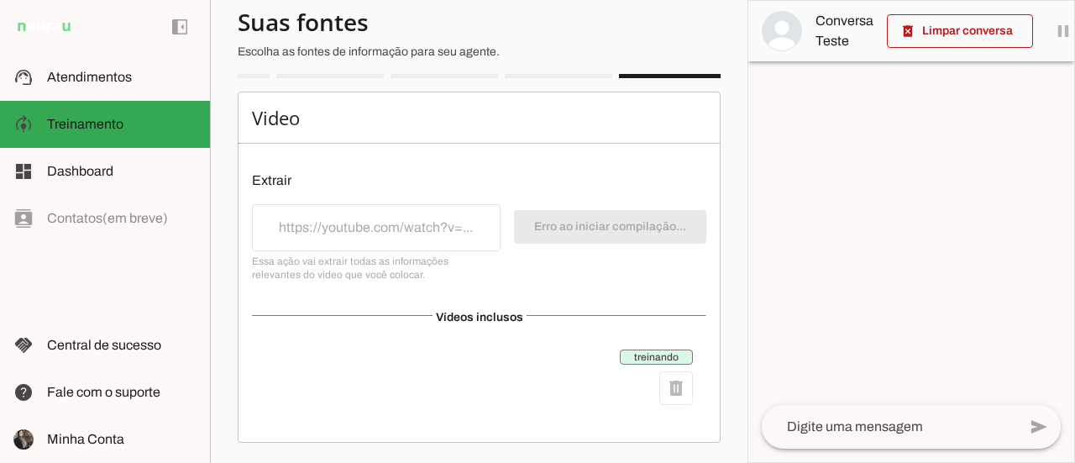
click at [465, 360] on md-item "treinando delete" at bounding box center [479, 377] width 454 height 76
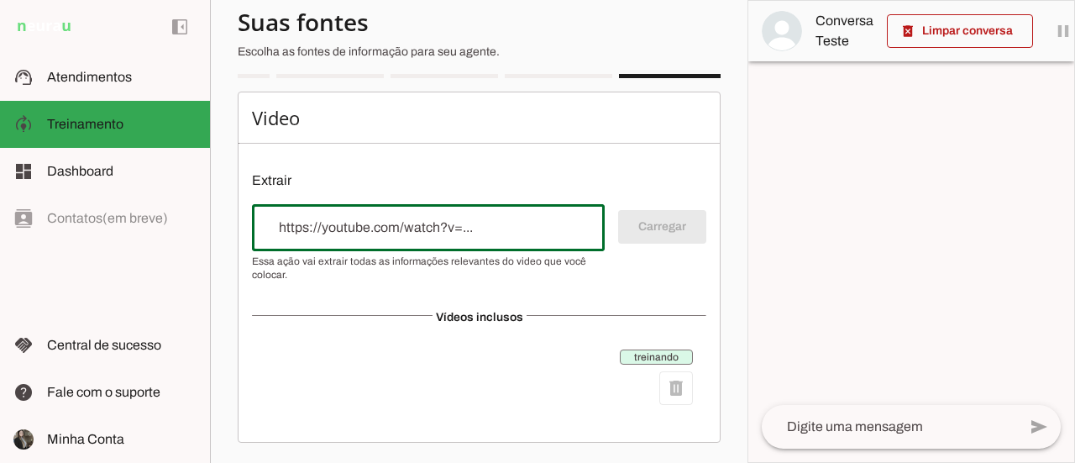
click at [275, 227] on input "url" at bounding box center [428, 228] width 326 height 20
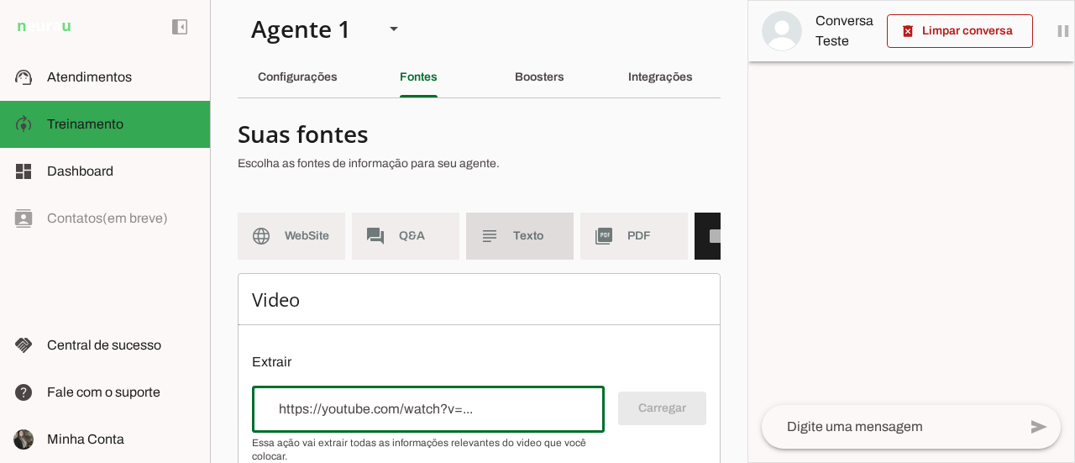
scroll to position [0, 0]
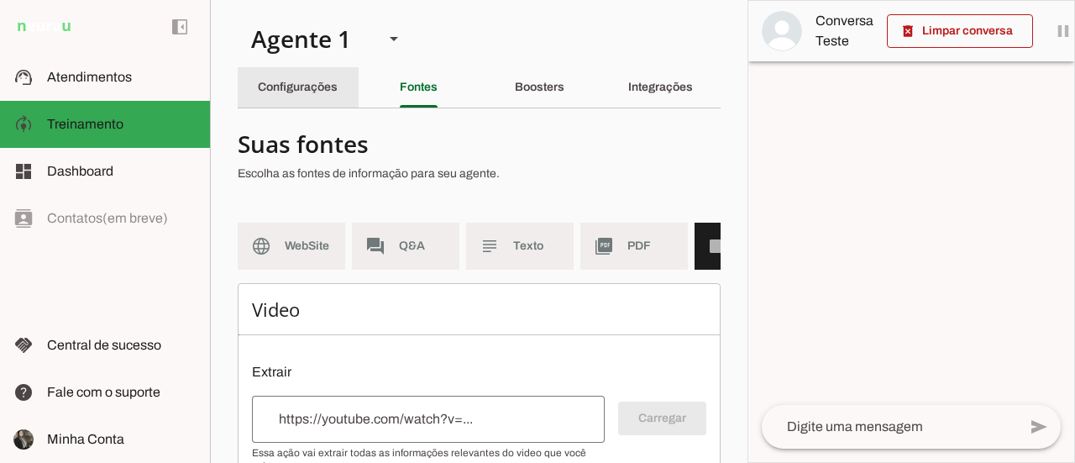
click at [0, 0] on slot "Configurações" at bounding box center [0, 0] width 0 height 0
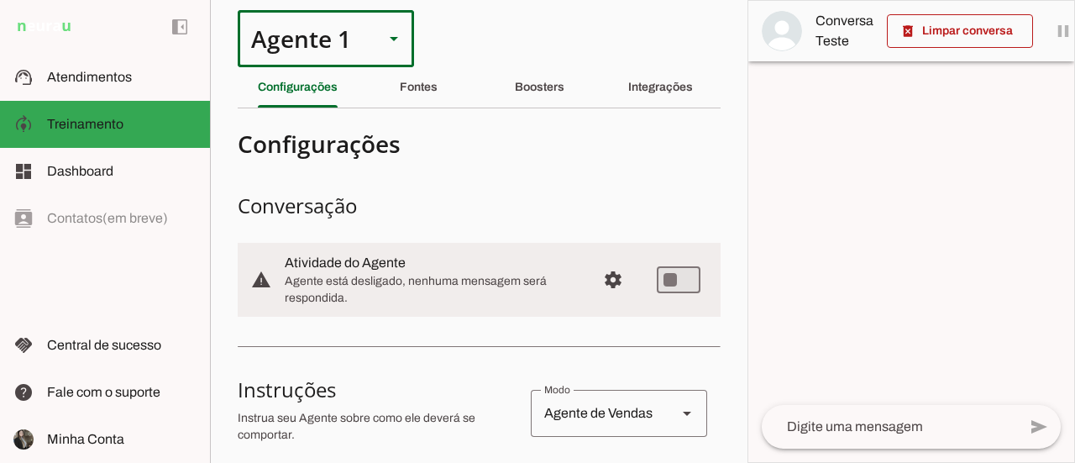
click at [334, 53] on div "Agente 1" at bounding box center [304, 38] width 133 height 57
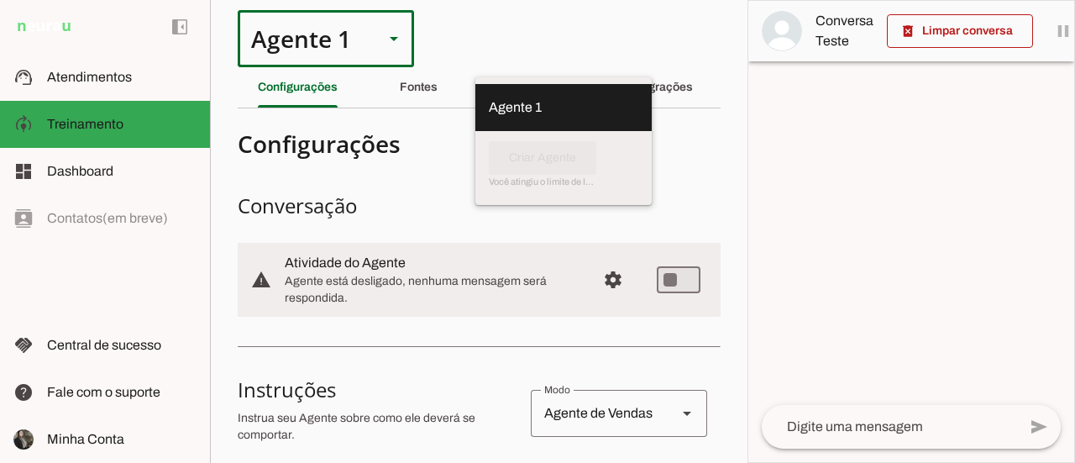
click at [501, 160] on md-list-item "Configurações" at bounding box center [479, 144] width 483 height 44
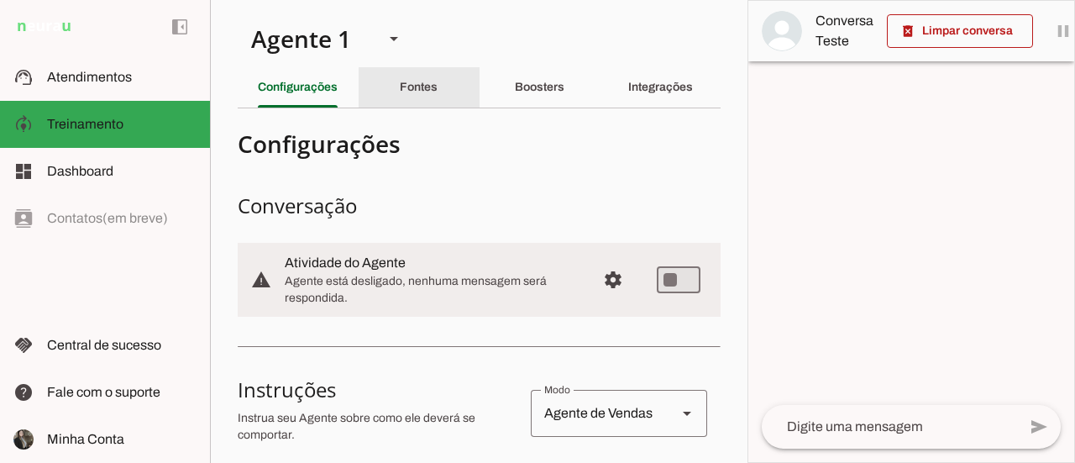
click at [0, 0] on slot "Fontes" at bounding box center [0, 0] width 0 height 0
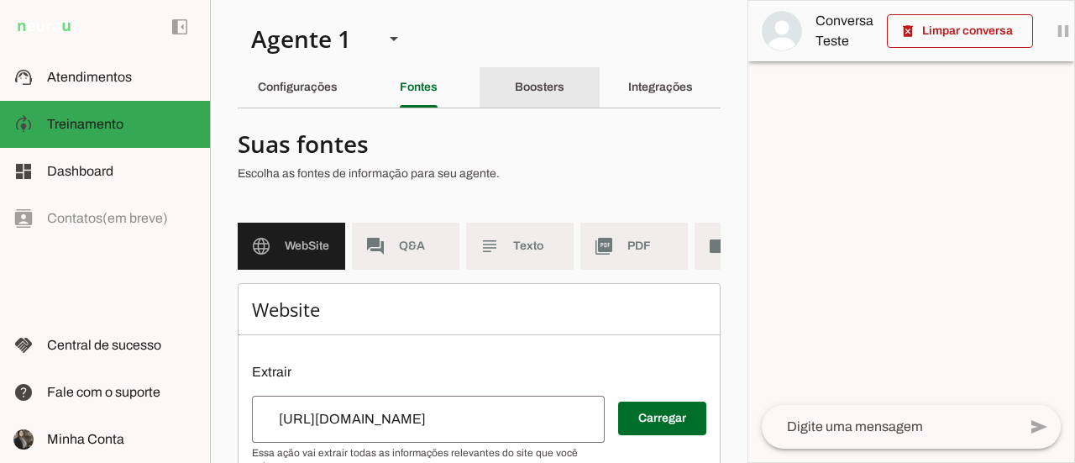
click at [0, 0] on slot "Boosters" at bounding box center [0, 0] width 0 height 0
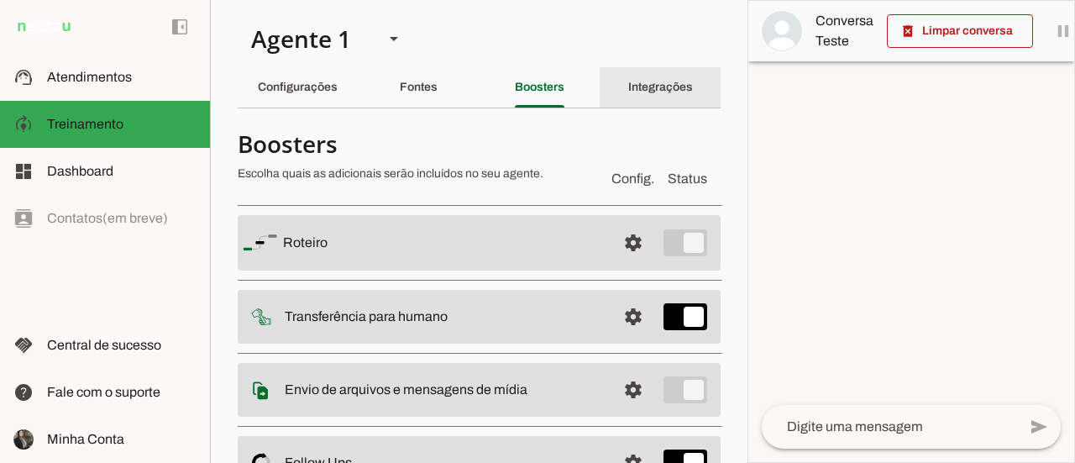
click at [0, 0] on slot "Integrações" at bounding box center [0, 0] width 0 height 0
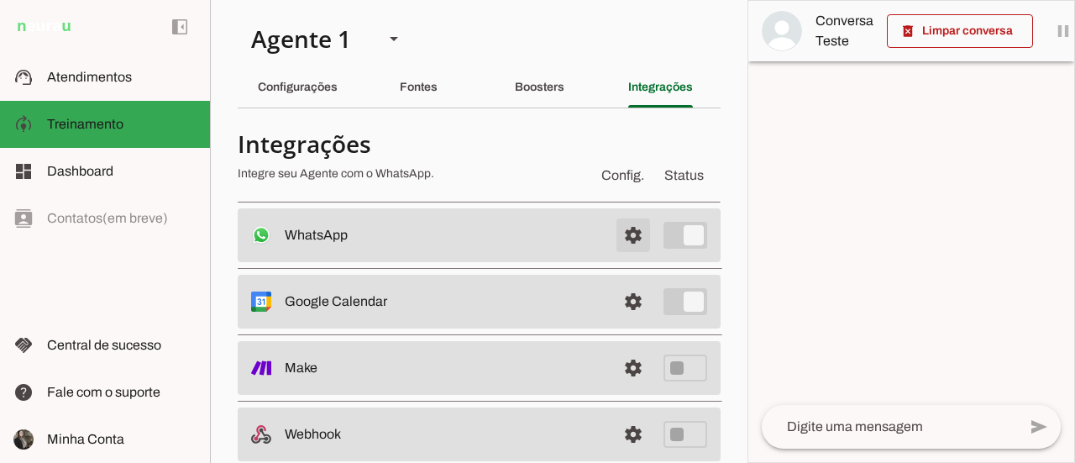
click at [618, 236] on span at bounding box center [633, 235] width 40 height 40
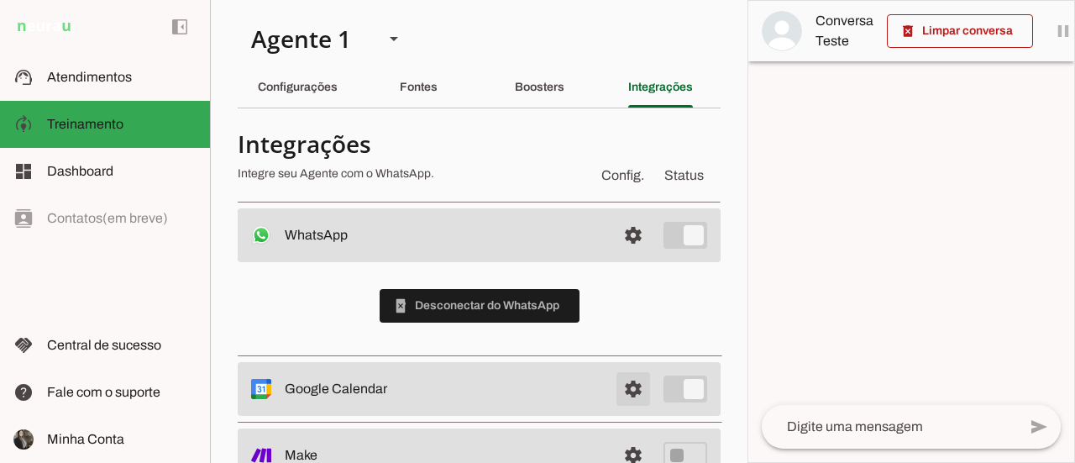
click at [620, 255] on span at bounding box center [633, 235] width 40 height 40
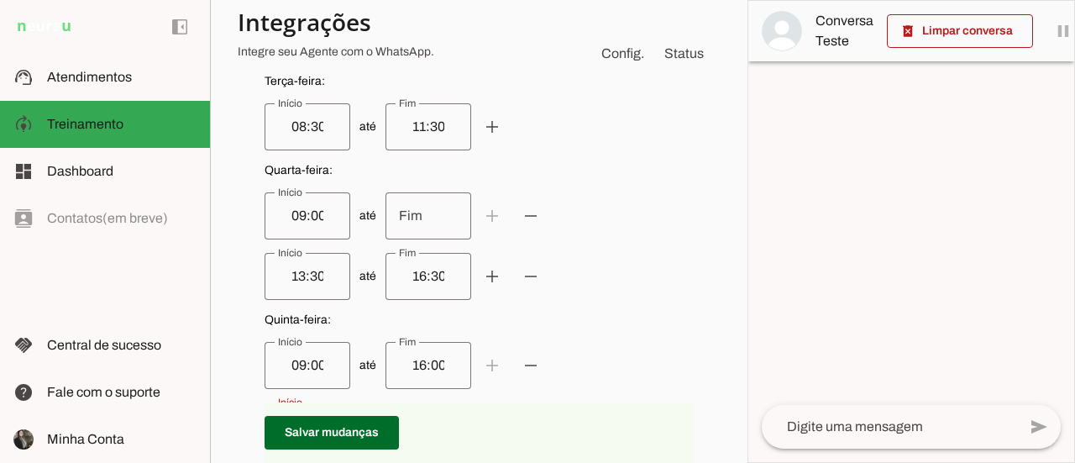
scroll to position [420, 0]
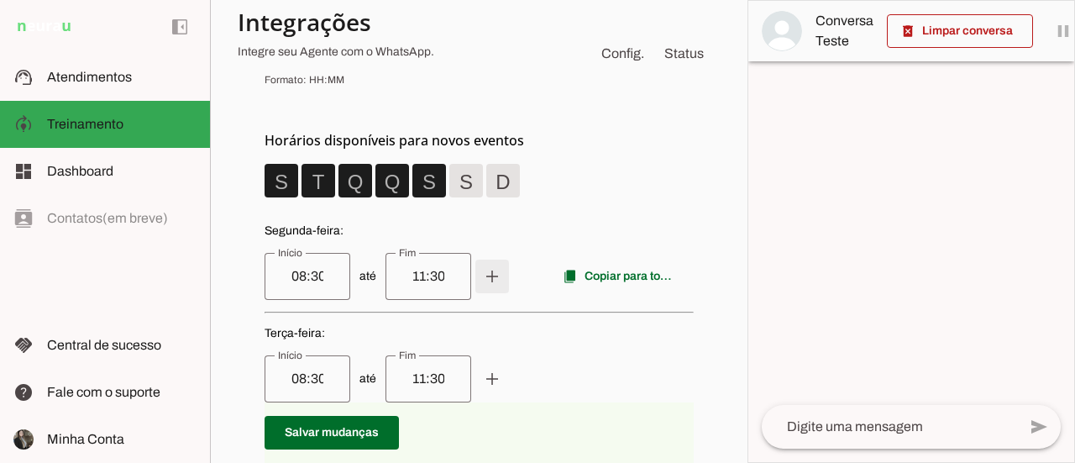
click at [489, 283] on span at bounding box center [492, 276] width 40 height 40
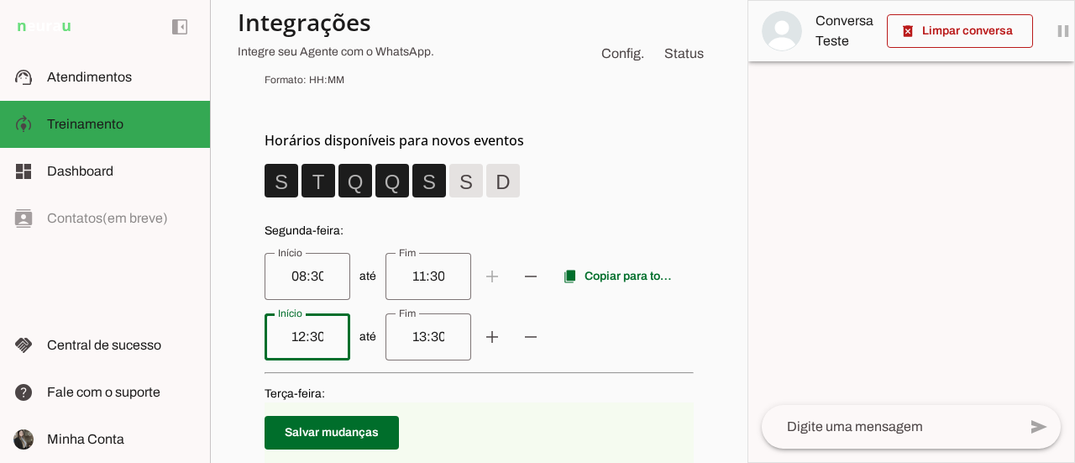
click at [329, 342] on input "12:30" at bounding box center [307, 337] width 59 height 20
type input "1"
type input "13:30"
type md-outlined-text-field "13:30"
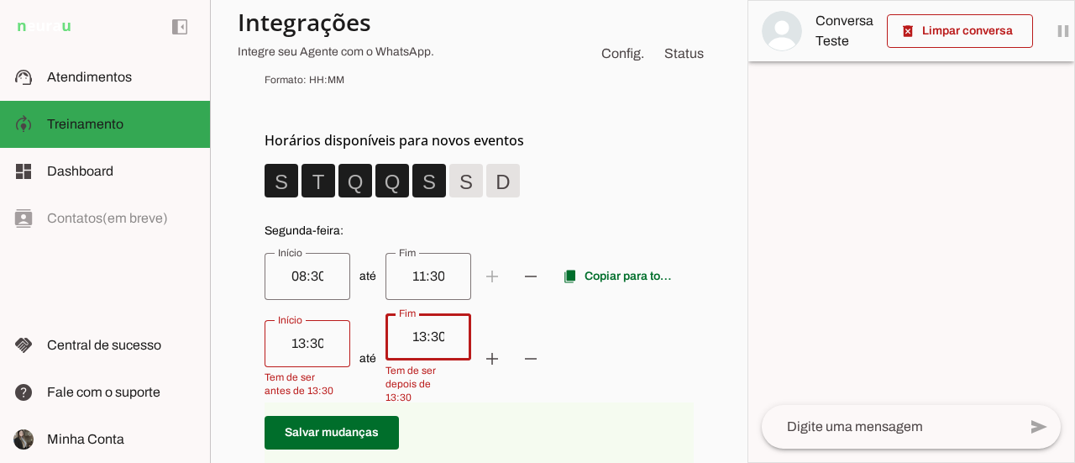
click at [431, 338] on input "13:30" at bounding box center [428, 337] width 59 height 20
type input "1"
click at [633, 399] on span "até add remove" at bounding box center [479, 358] width 429 height 91
click at [443, 446] on p "Salvar mudanças" at bounding box center [479, 432] width 429 height 60
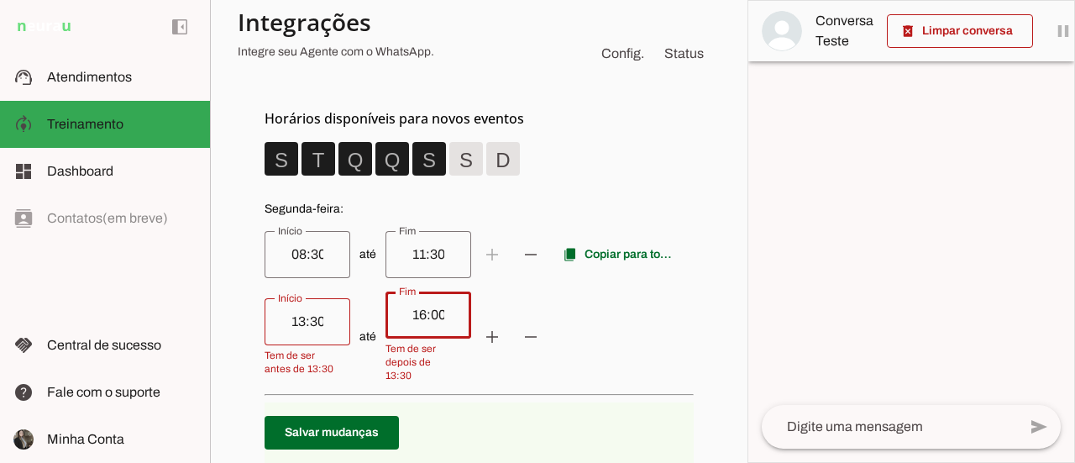
scroll to position [504, 0]
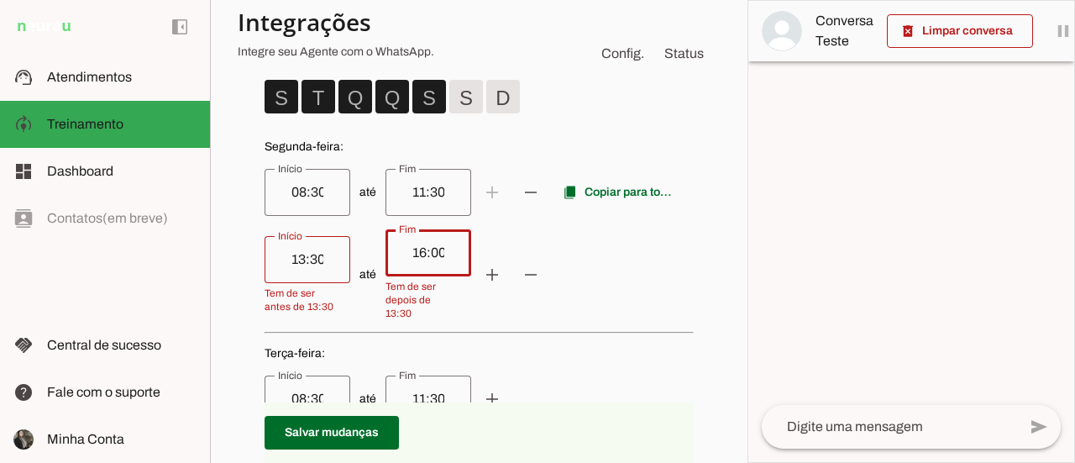
click at [349, 315] on span "até add remove" at bounding box center [479, 274] width 429 height 91
type input "16:00"
type md-outlined-text-field "16:00"
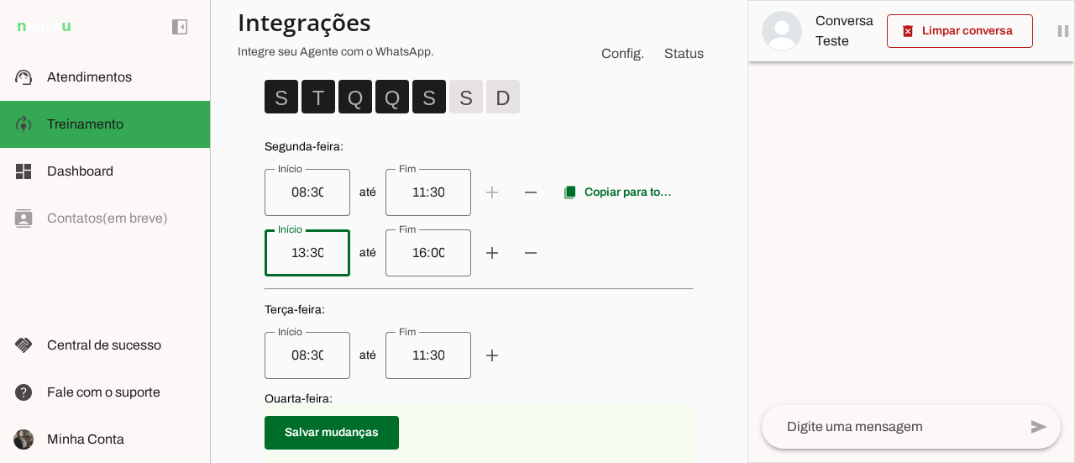
click at [327, 254] on input "13:30" at bounding box center [307, 253] width 59 height 20
type input "1"
click at [444, 254] on input "16:00" at bounding box center [428, 253] width 59 height 20
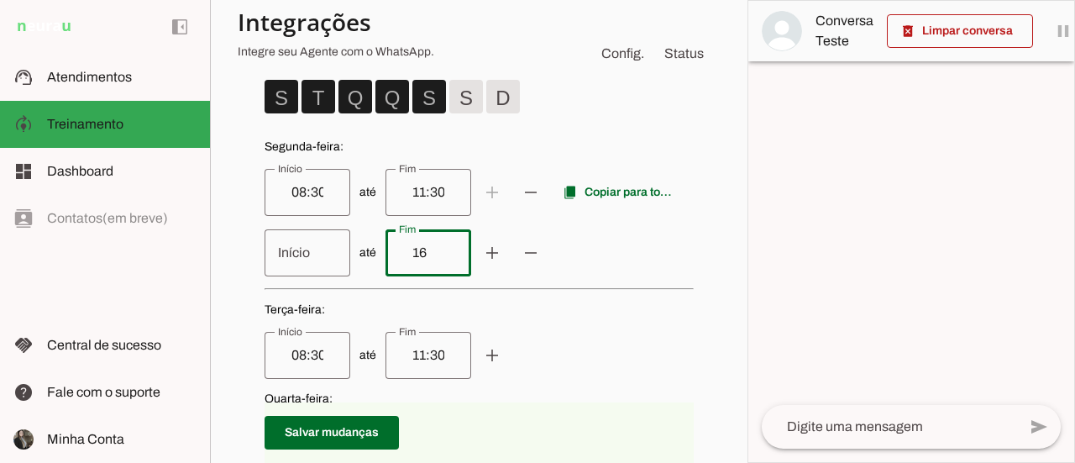
type input "1"
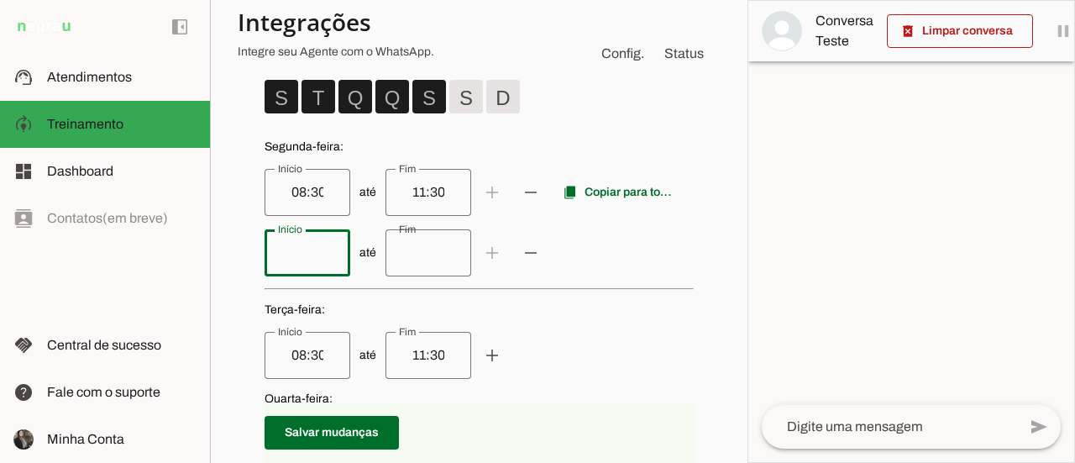
click at [326, 257] on input "Início" at bounding box center [307, 253] width 59 height 20
click at [512, 198] on span at bounding box center [492, 192] width 40 height 40
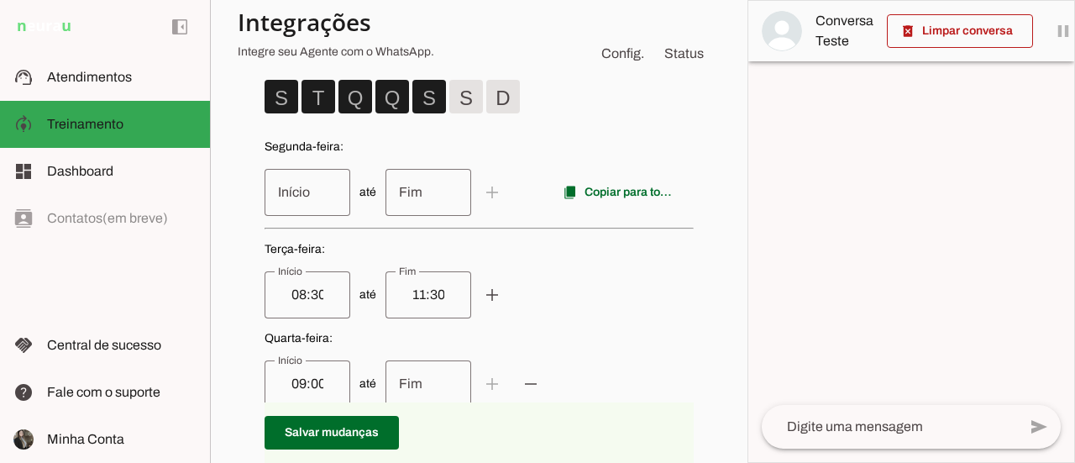
click at [527, 198] on span "até add remove content_copy Copiar para todos" at bounding box center [479, 192] width 429 height 47
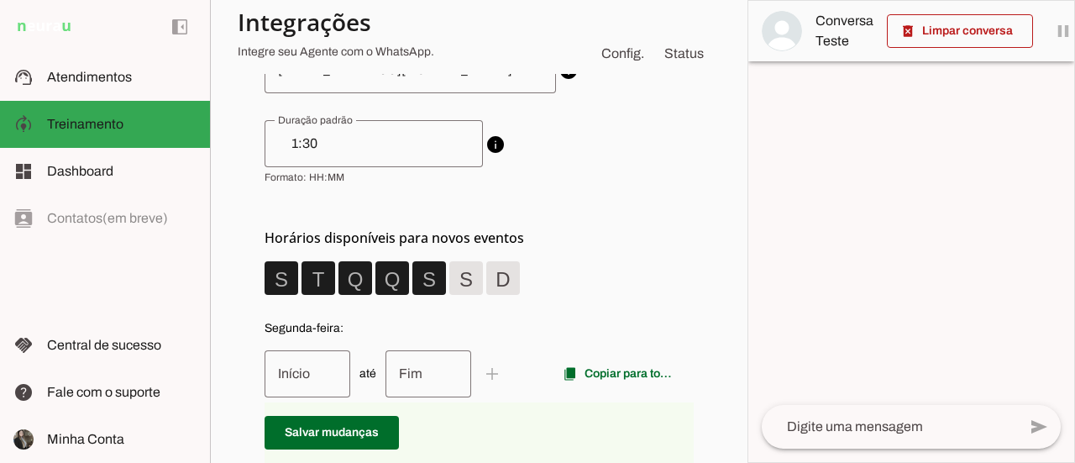
scroll to position [420, 0]
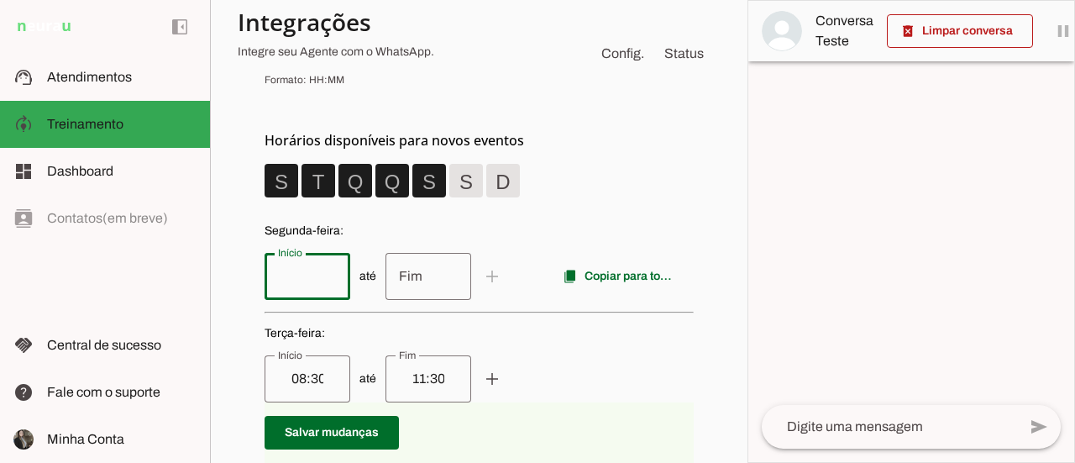
click at [323, 275] on input "Início" at bounding box center [307, 276] width 59 height 20
type input "08:30"
type md-outlined-text-field "08:30"
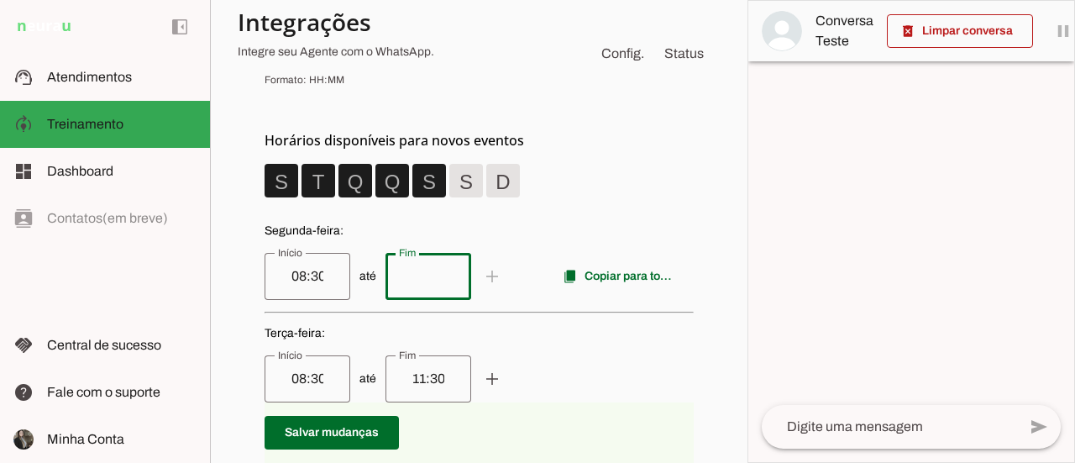
click at [432, 270] on input "Fim" at bounding box center [428, 276] width 59 height 20
type input "11:30"
type md-outlined-text-field "11:30"
click at [489, 275] on span at bounding box center [492, 276] width 40 height 40
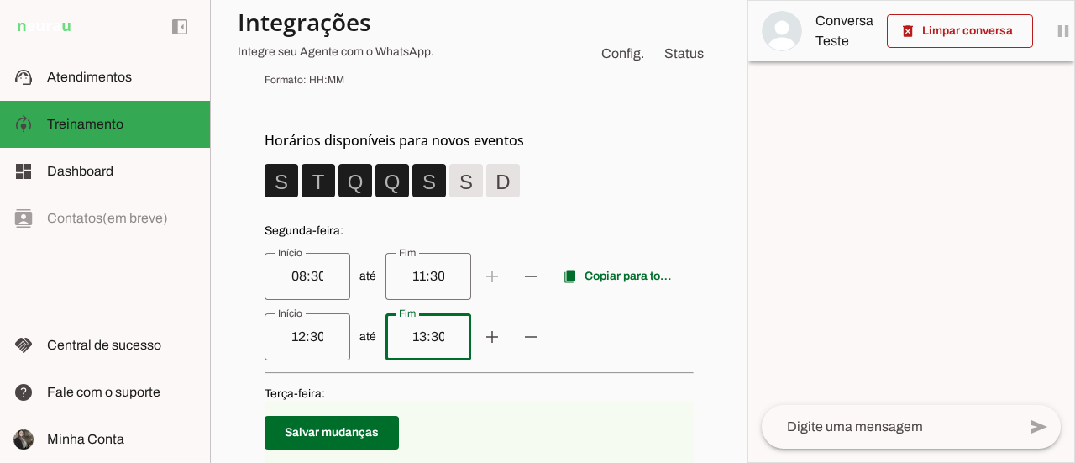
click at [443, 336] on input "13:30" at bounding box center [428, 337] width 59 height 20
type input "1"
type input "16:00"
type md-outlined-text-field "16:00"
click at [334, 333] on div "12:30" at bounding box center [308, 336] width 86 height 47
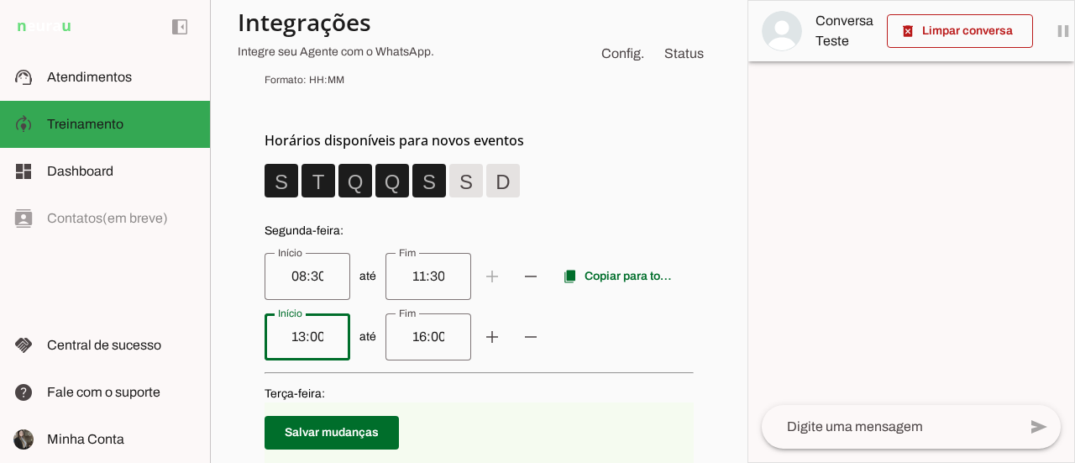
drag, startPoint x: 362, startPoint y: 387, endPoint x: 370, endPoint y: 317, distance: 71.0
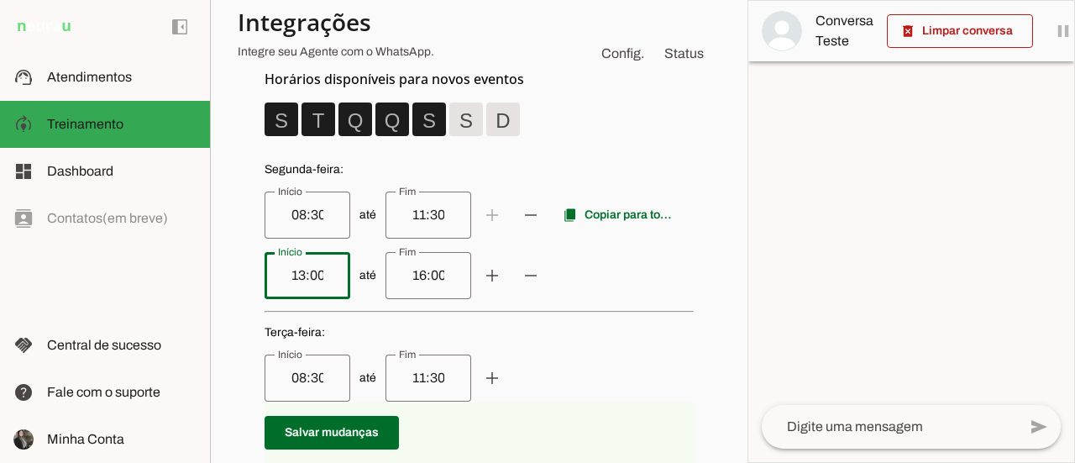
scroll to position [504, 0]
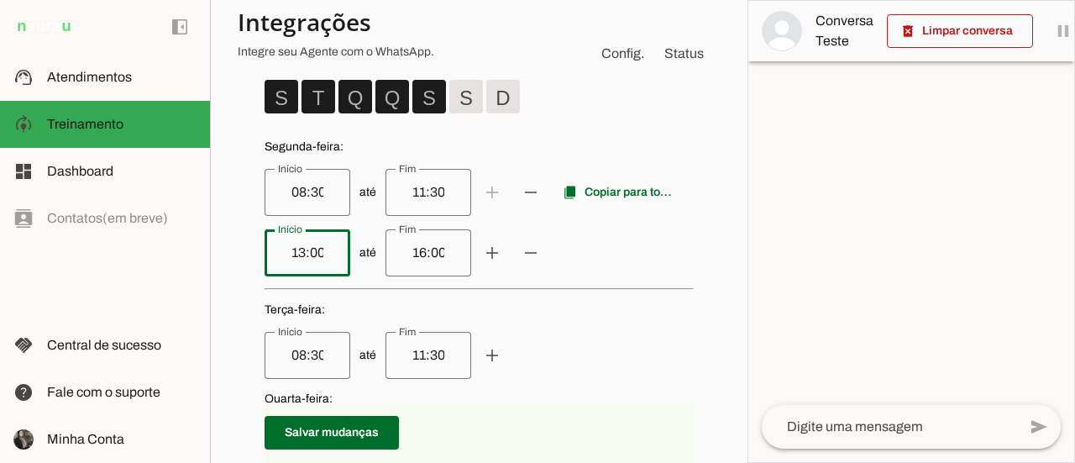
click at [348, 308] on span "Terça-feira :" at bounding box center [479, 310] width 429 height 17
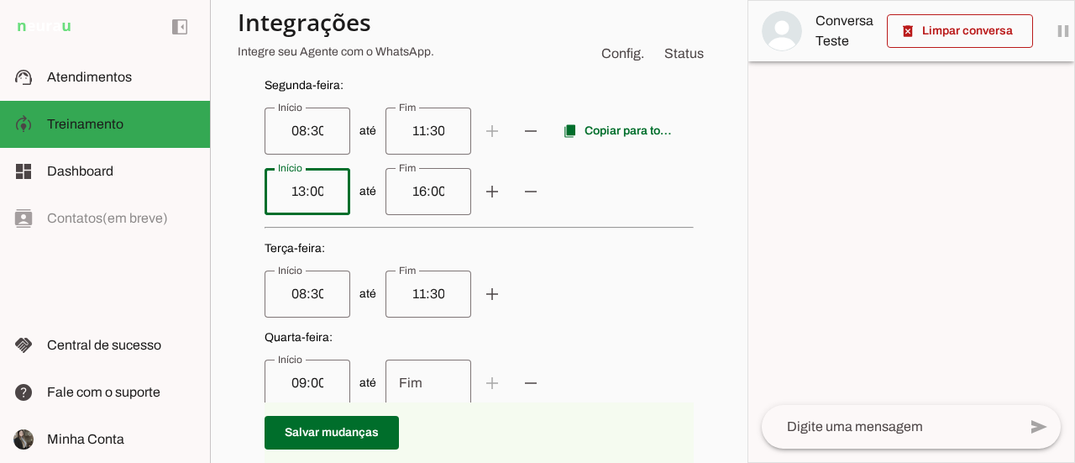
scroll to position [588, 0]
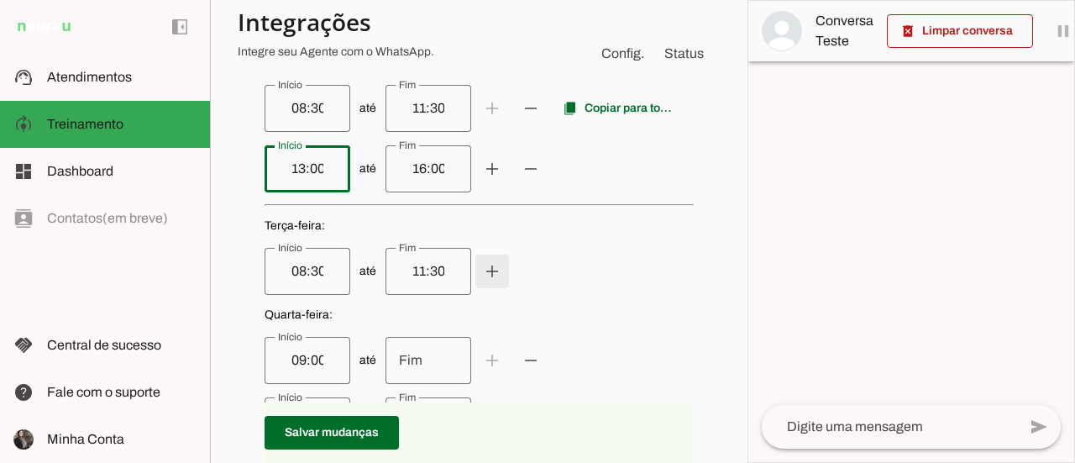
type input "13:00"
type md-outlined-text-field "13:00"
click at [486, 129] on span at bounding box center [492, 108] width 40 height 40
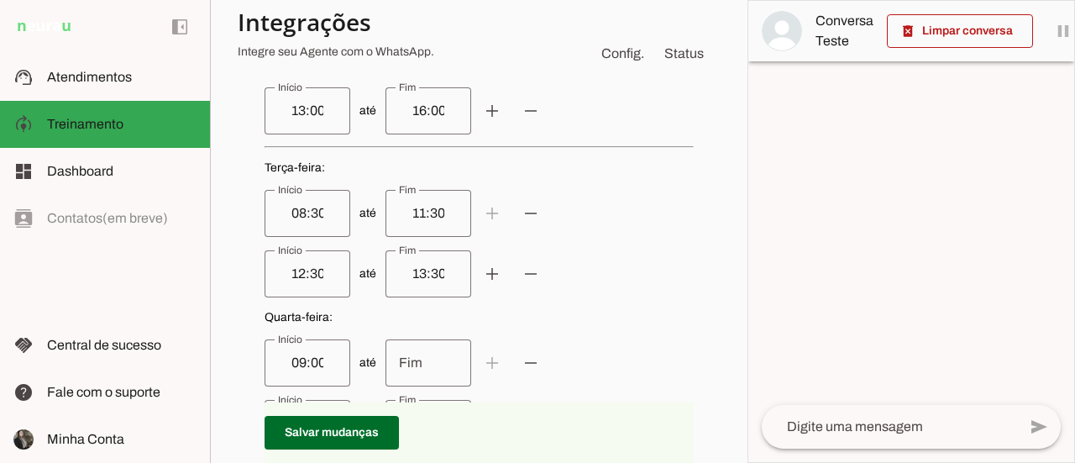
scroll to position [672, 0]
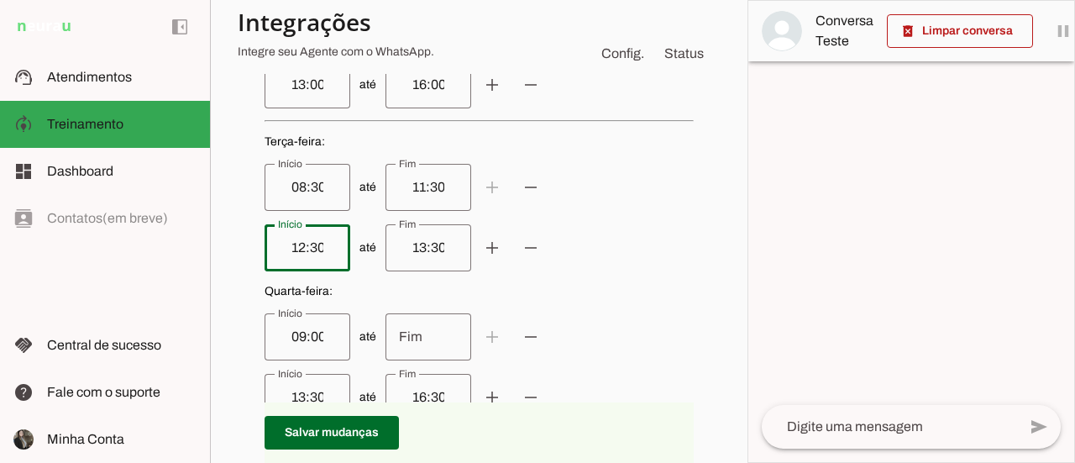
click at [333, 252] on input "12:30" at bounding box center [307, 248] width 59 height 20
type input "13:00"
type md-outlined-text-field "13:00"
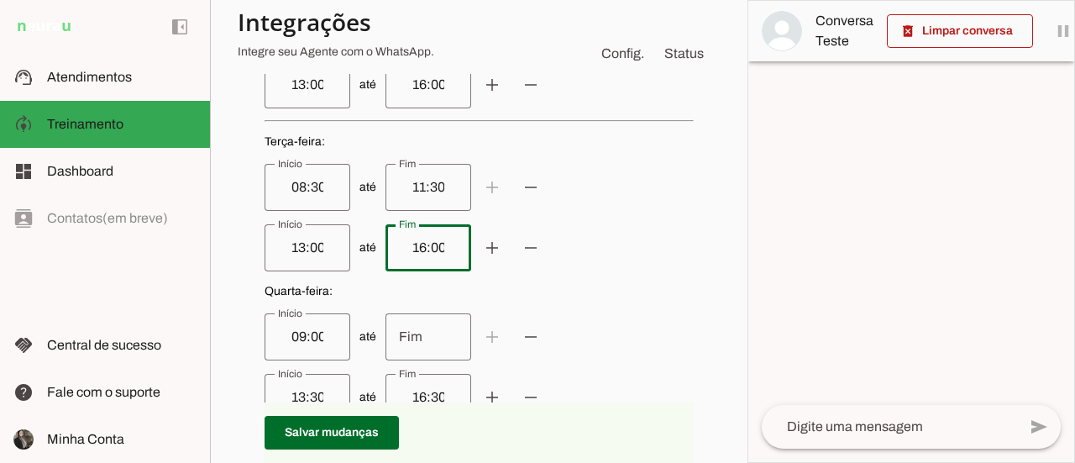
scroll to position [756, 0]
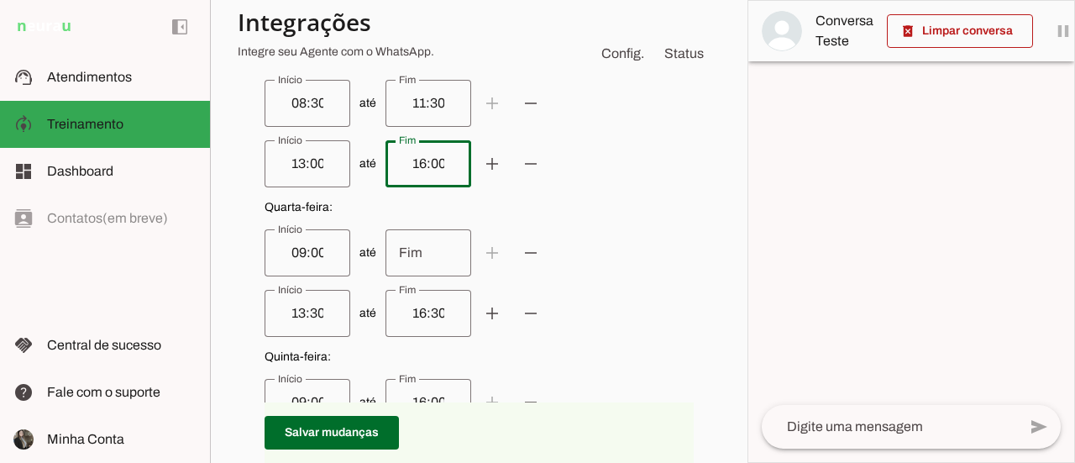
type input "16:00"
type md-outlined-text-field "16:00"
click at [323, 261] on input "09:00" at bounding box center [307, 253] width 59 height 20
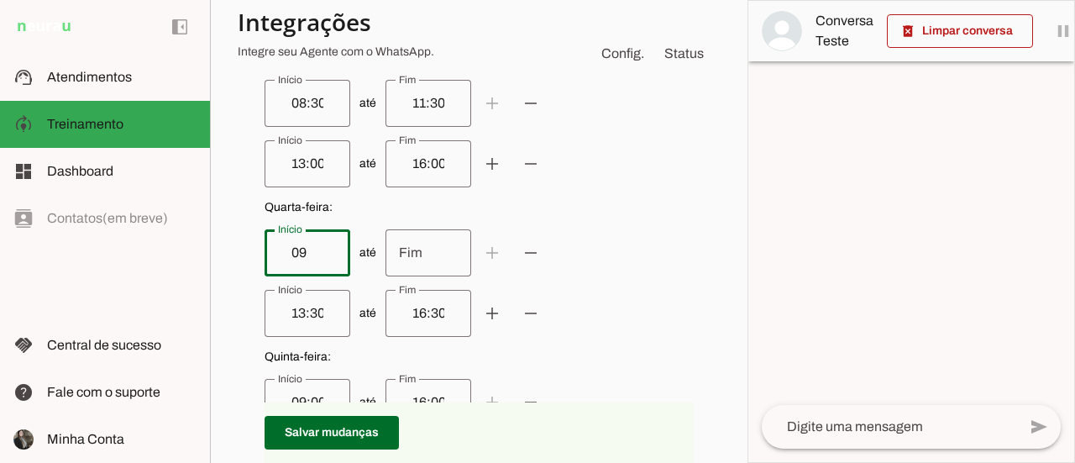
type input "0"
type input "08:30"
type md-outlined-text-field "08:30"
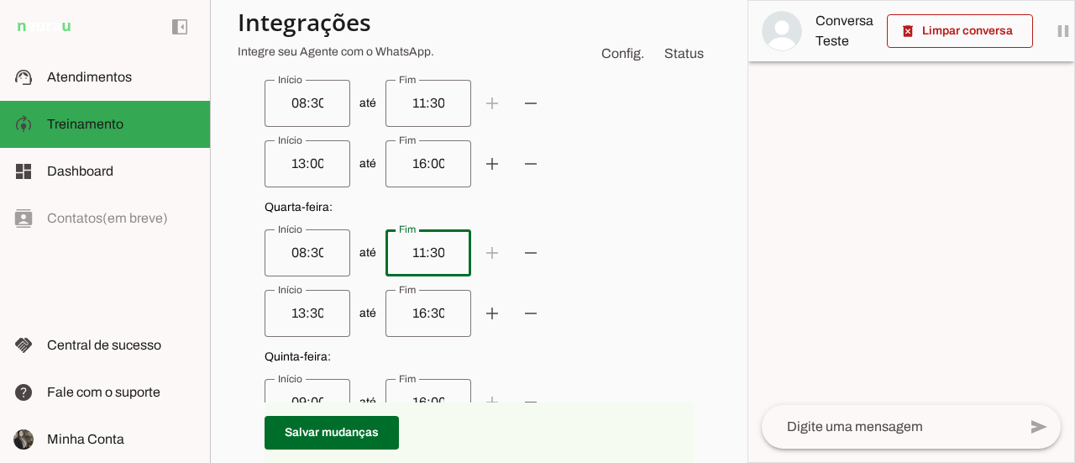
type input "11:30"
type md-outlined-text-field "11:30"
click at [330, 312] on input "13:30" at bounding box center [307, 313] width 59 height 20
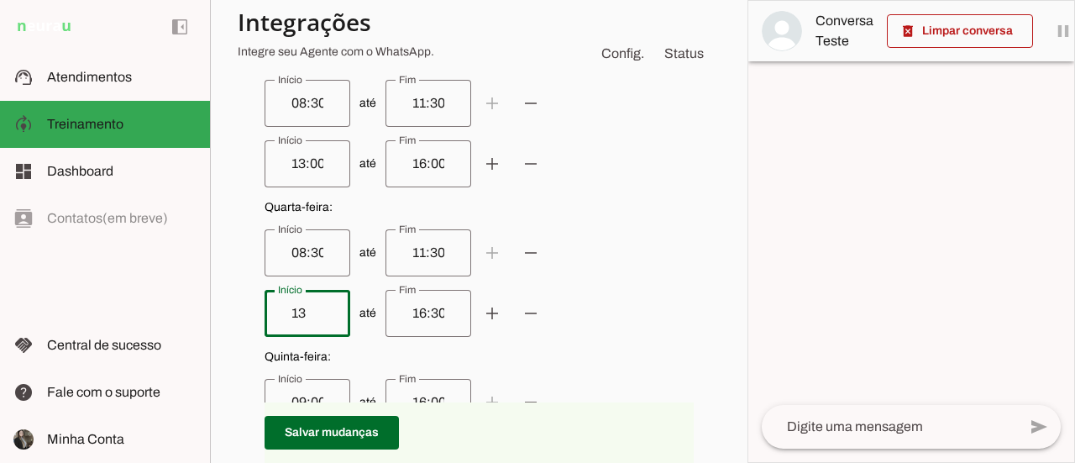
type input "1"
type input "13:00"
type md-outlined-text-field "13:00"
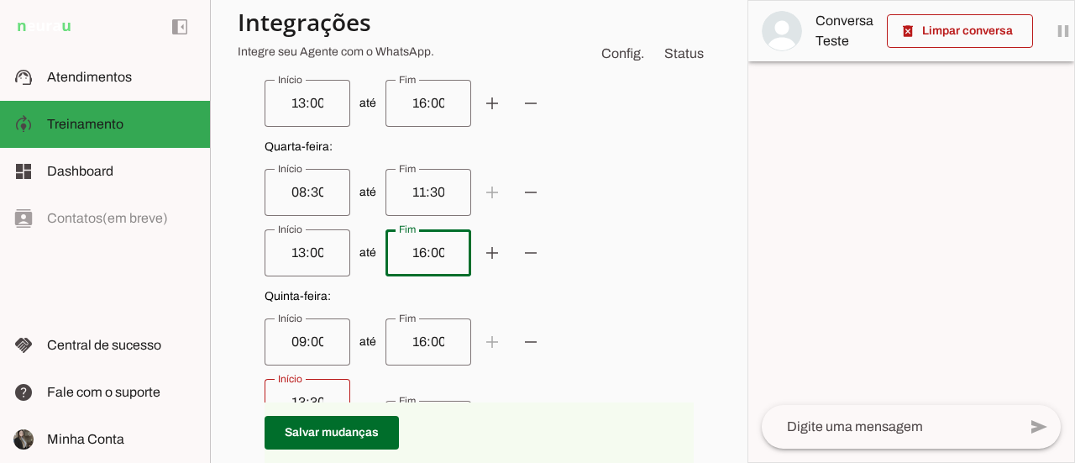
scroll to position [840, 0]
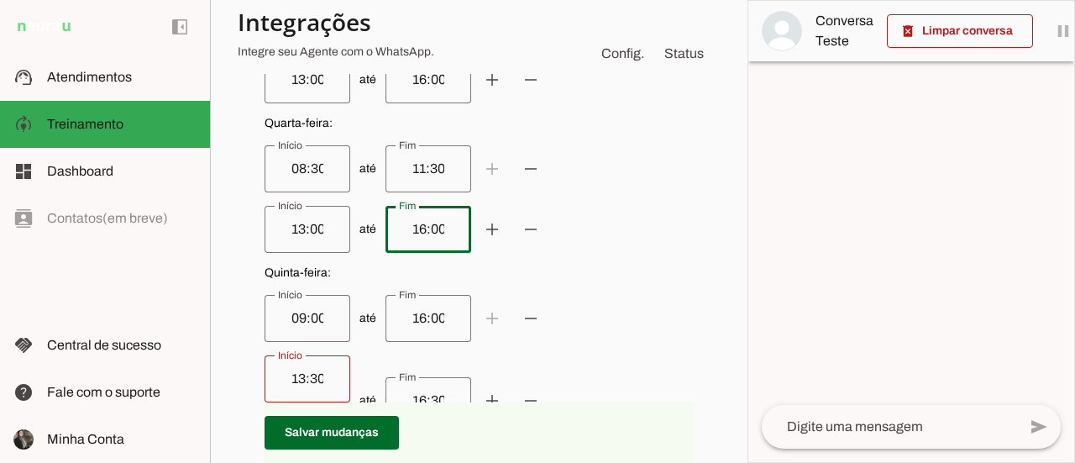
type input "16:00"
type md-outlined-text-field "16:00"
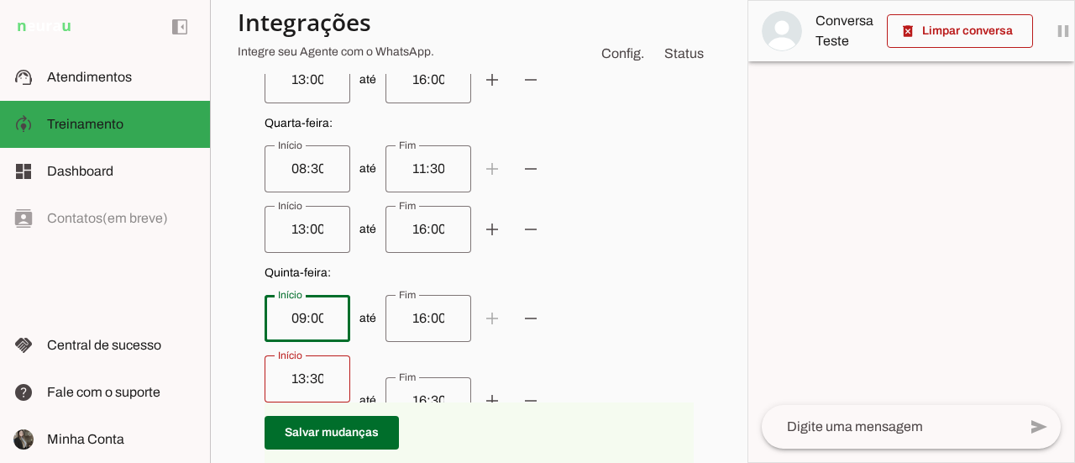
click at [333, 325] on input "09:00" at bounding box center [307, 318] width 59 height 20
type input "08:30"
type md-outlined-text-field "08:30"
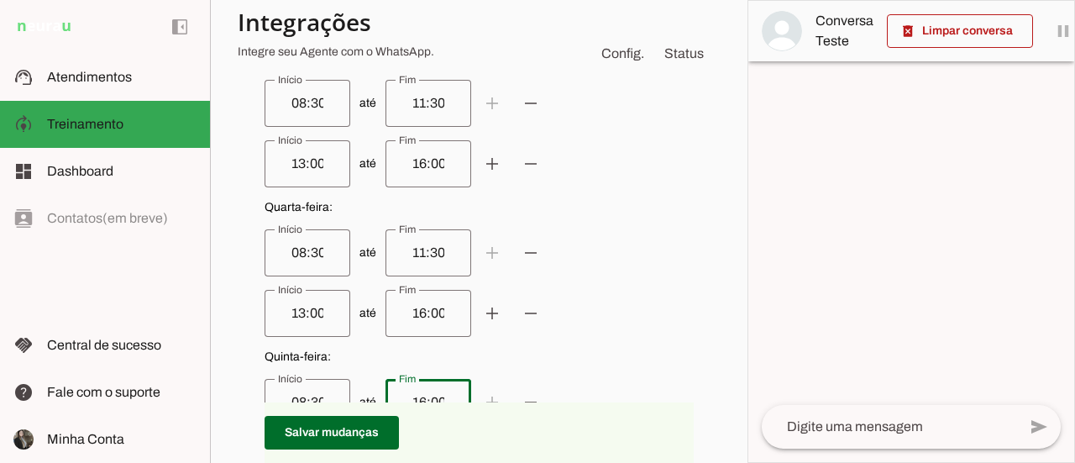
scroll to position [924, 0]
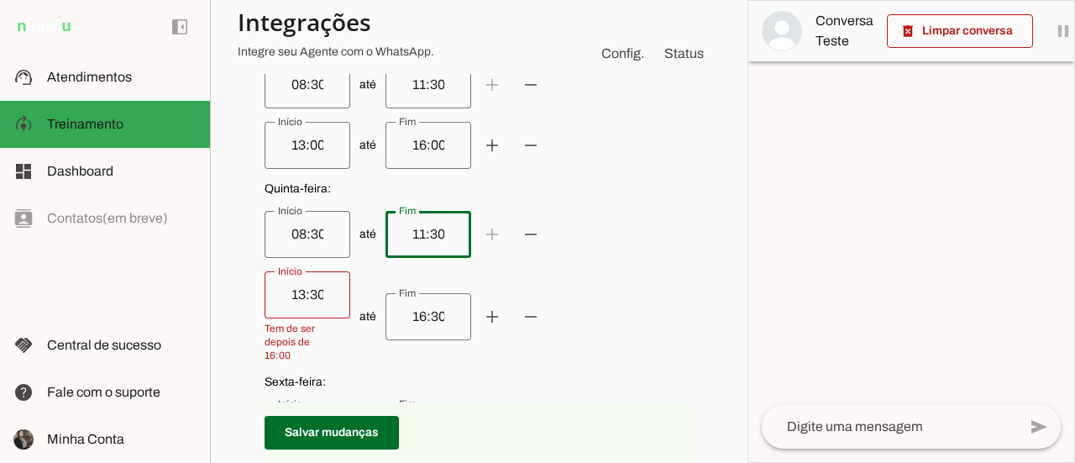
type input "11:30"
type md-outlined-text-field "11:30"
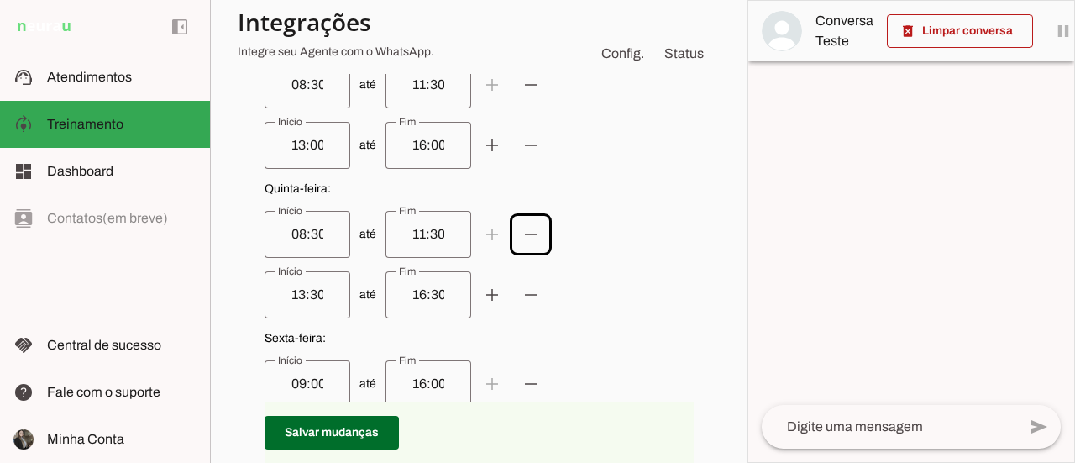
click at [316, 291] on input "13:30" at bounding box center [307, 295] width 59 height 20
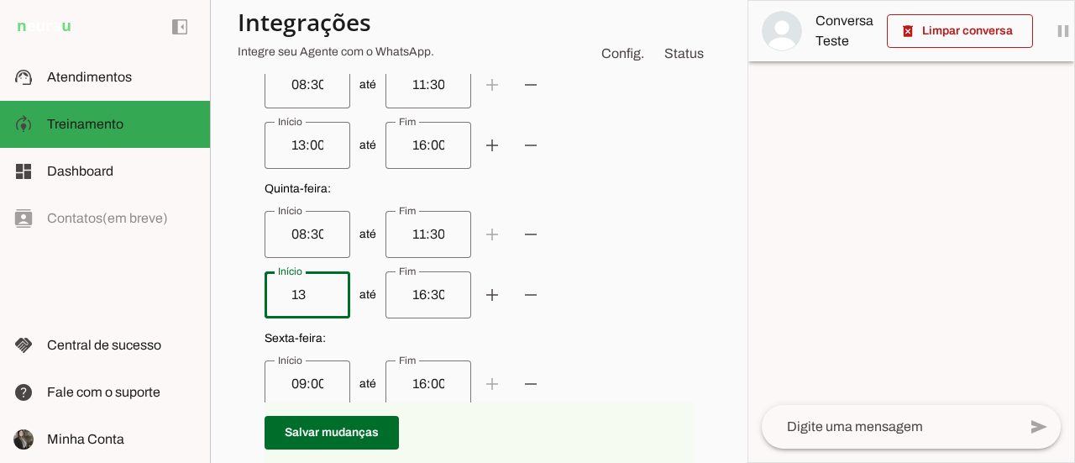
type input "1"
type input "13:00"
type md-outlined-text-field "13:00"
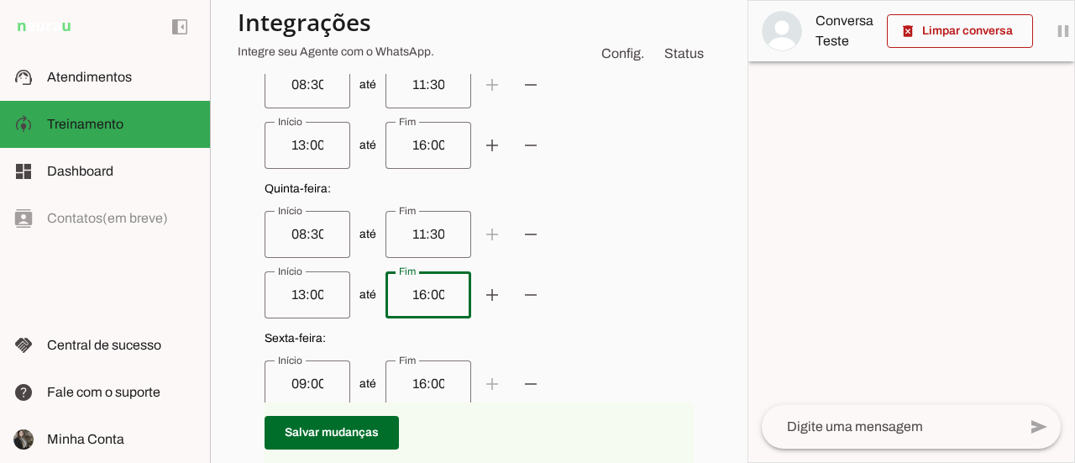
scroll to position [1008, 0]
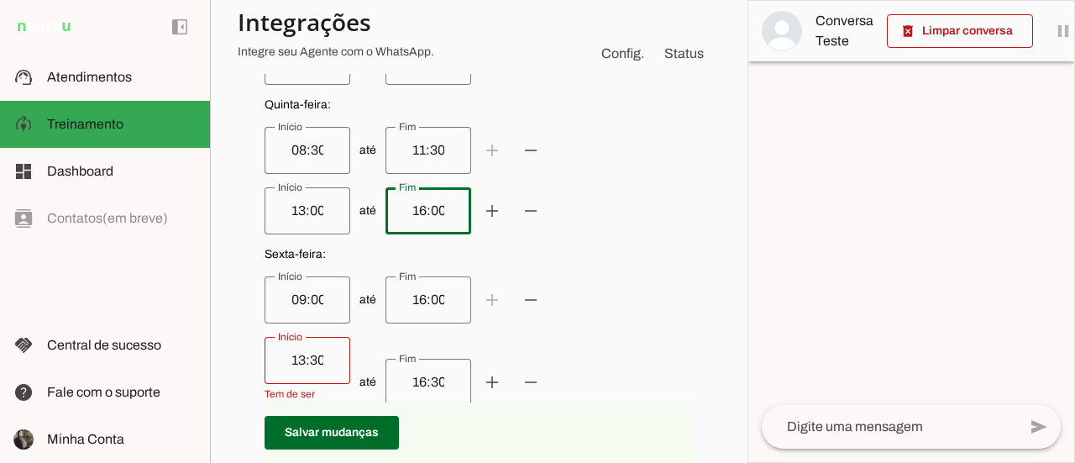
click at [630, 248] on span "Sexta-feira :" at bounding box center [479, 254] width 429 height 17
type input "16:00"
type md-outlined-text-field "16:00"
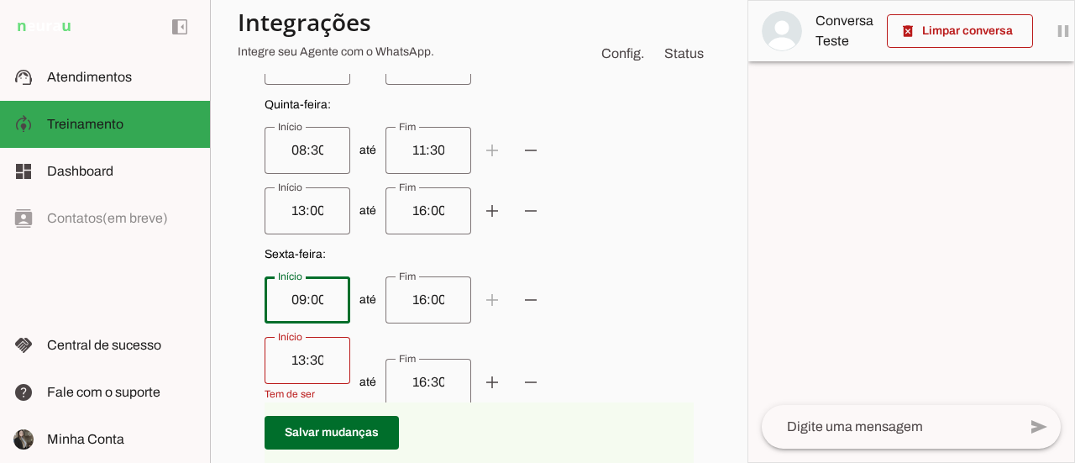
click at [339, 300] on div "09:00" at bounding box center [308, 299] width 86 height 47
type input "08:30"
type md-outlined-text-field "08:30"
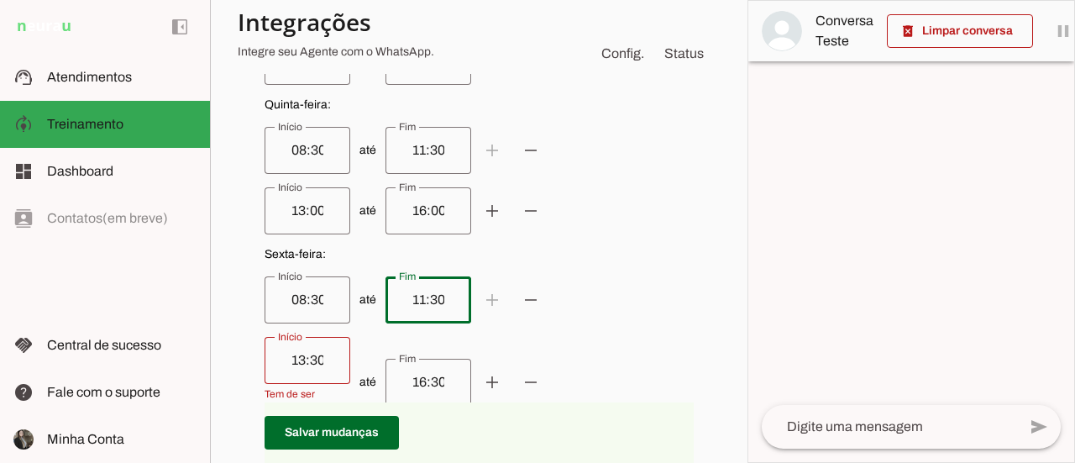
type input "11:30"
type md-outlined-text-field "11:30"
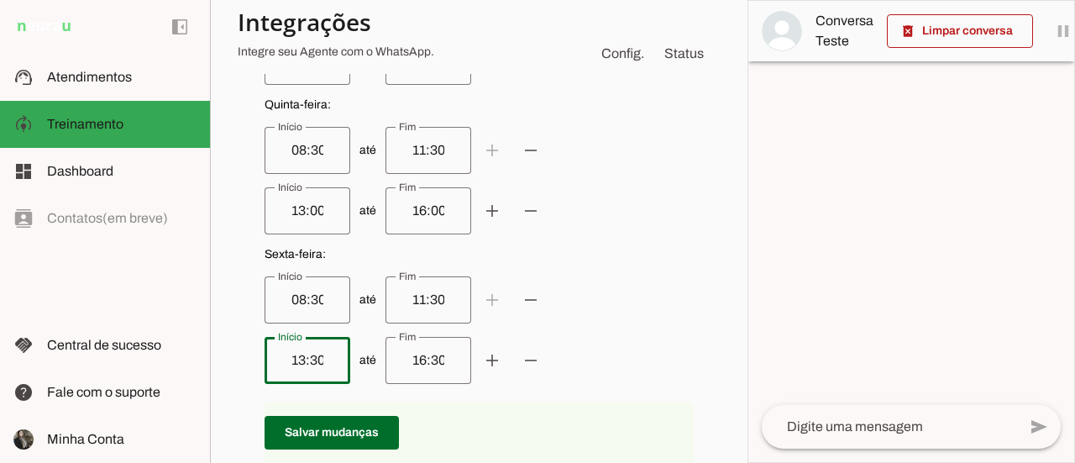
click at [313, 359] on input "13:30" at bounding box center [307, 360] width 59 height 20
type input "1"
type input "13:00"
type md-outlined-text-field "13:00"
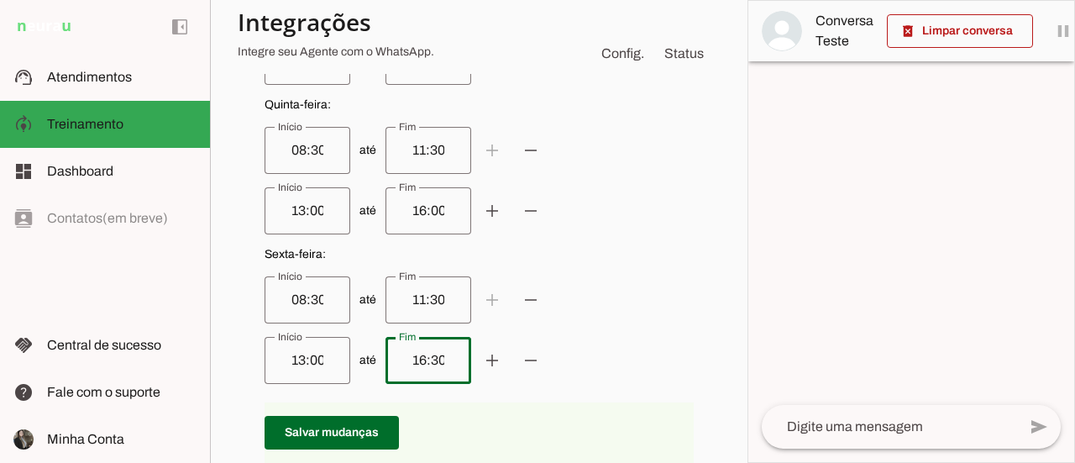
click at [656, 380] on span "até add remove" at bounding box center [479, 360] width 429 height 47
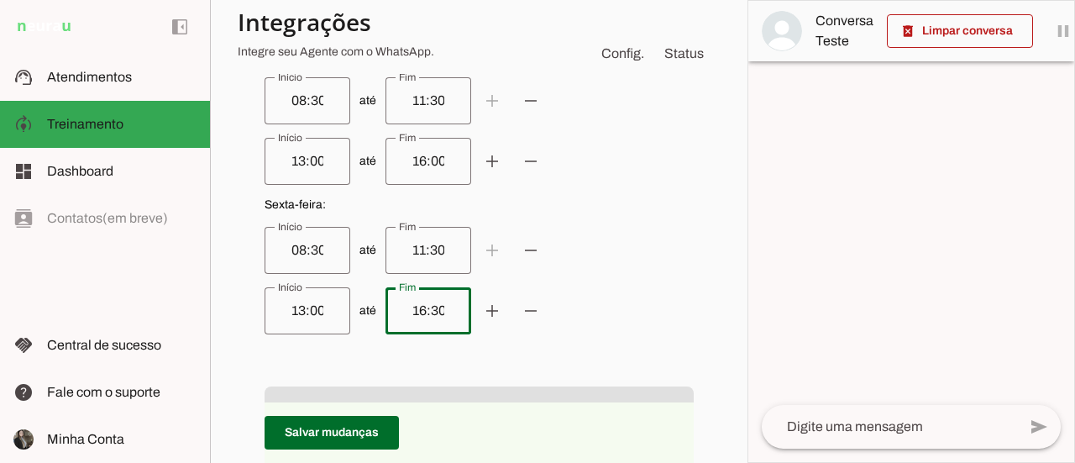
scroll to position [1092, 0]
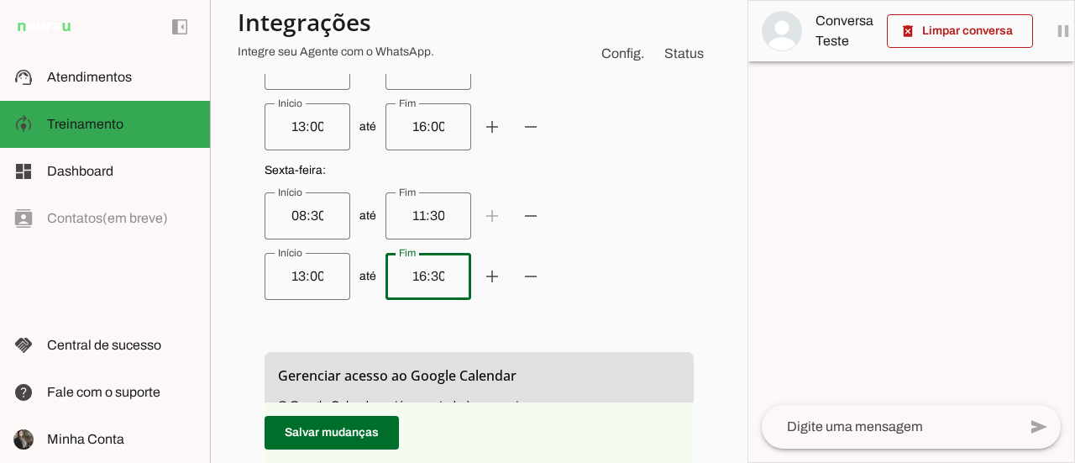
click at [444, 275] on input "16:30" at bounding box center [428, 276] width 59 height 20
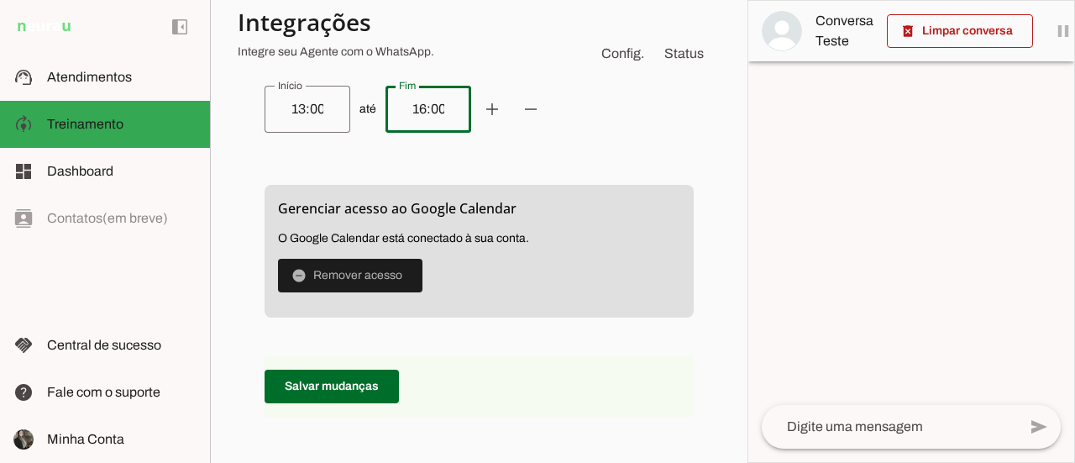
scroll to position [1260, 0]
type input "16:00"
type md-outlined-text-field "16:00"
click at [375, 384] on span at bounding box center [332, 385] width 134 height 40
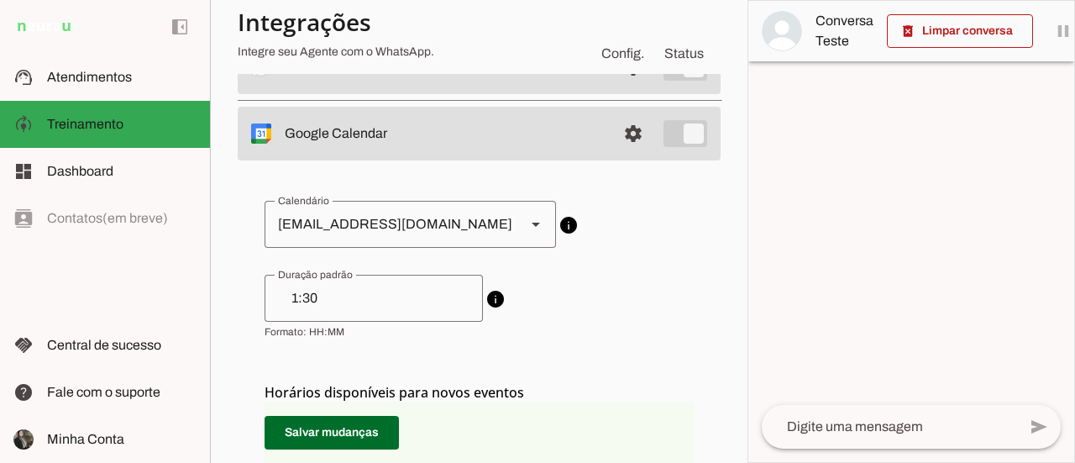
scroll to position [84, 0]
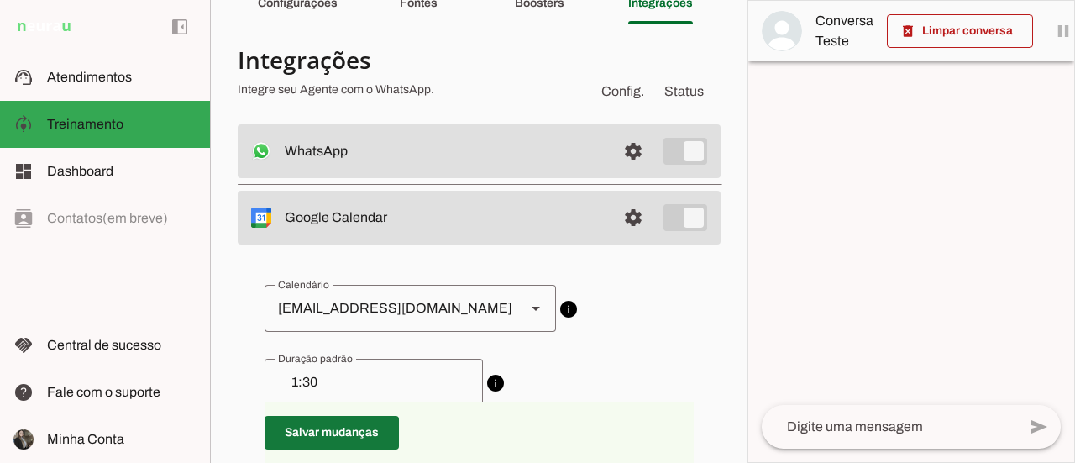
click at [363, 429] on span at bounding box center [332, 432] width 134 height 40
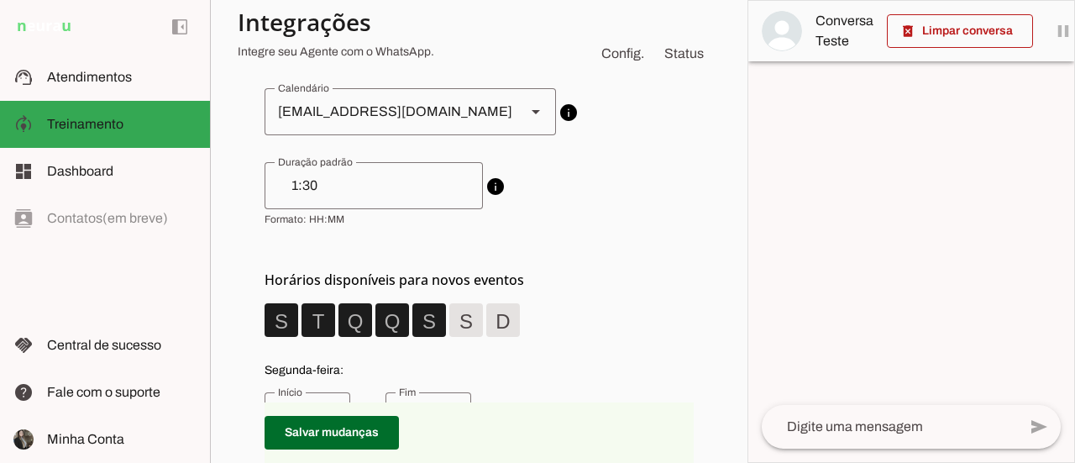
scroll to position [0, 0]
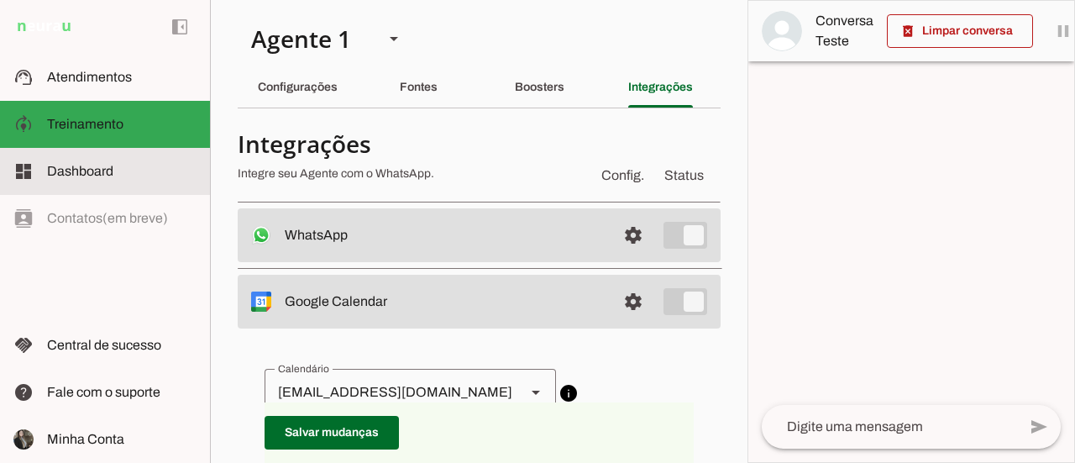
click at [134, 162] on slot at bounding box center [122, 171] width 150 height 20
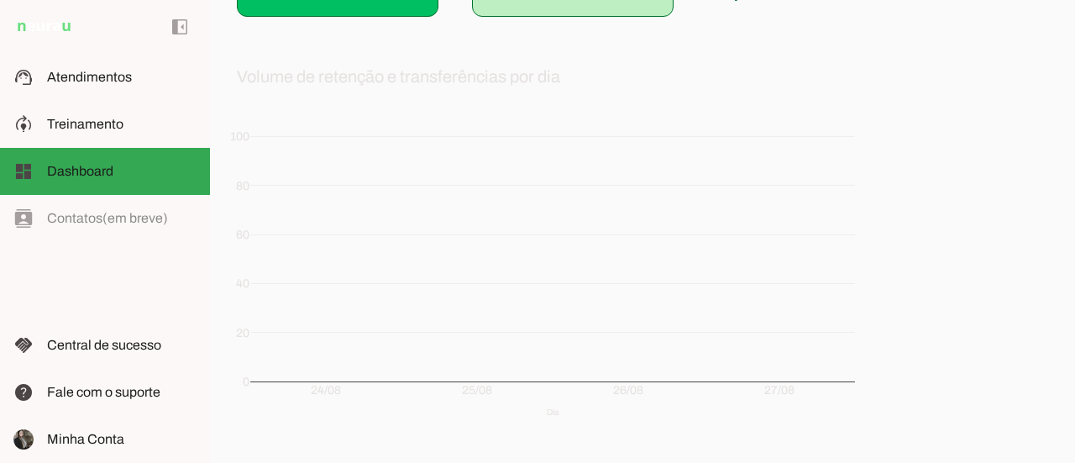
scroll to position [414, 0]
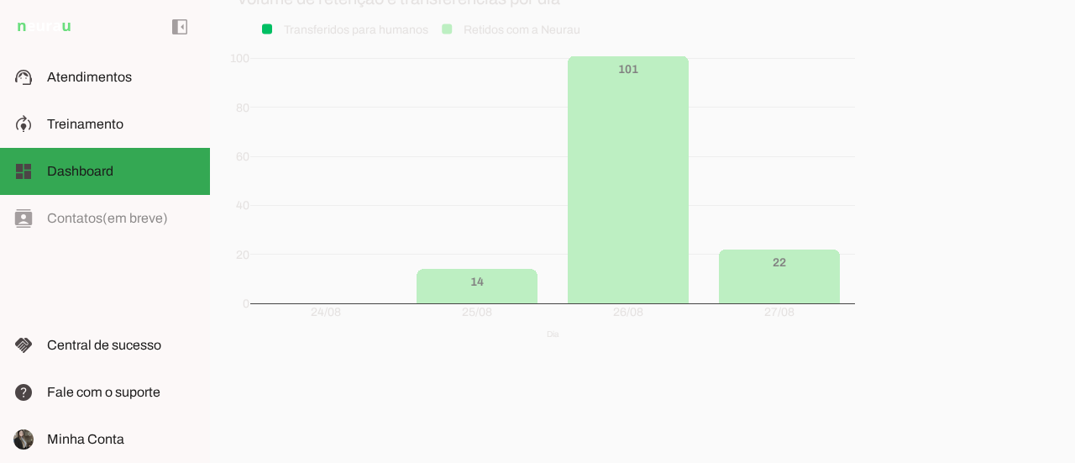
click at [124, 224] on div "left_panel_open left_panel_close" at bounding box center [105, 231] width 210 height 463
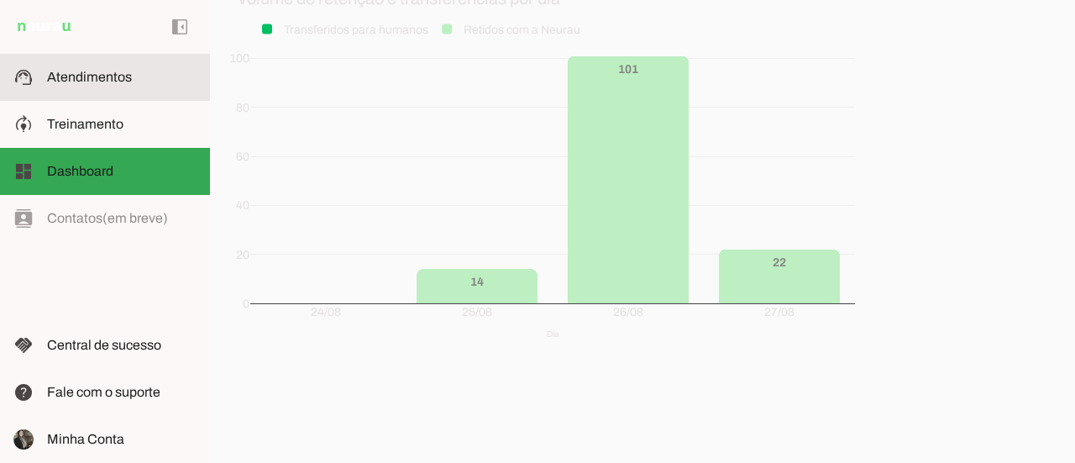
click at [108, 70] on span "Atendimentos" at bounding box center [89, 77] width 85 height 14
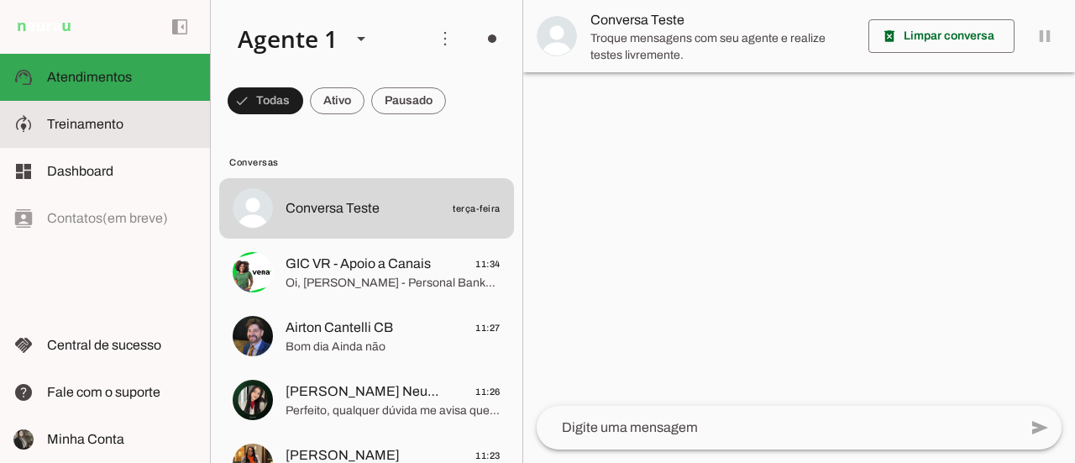
click at [118, 137] on md-item "model_training Treinamento Treinamento" at bounding box center [105, 124] width 210 height 47
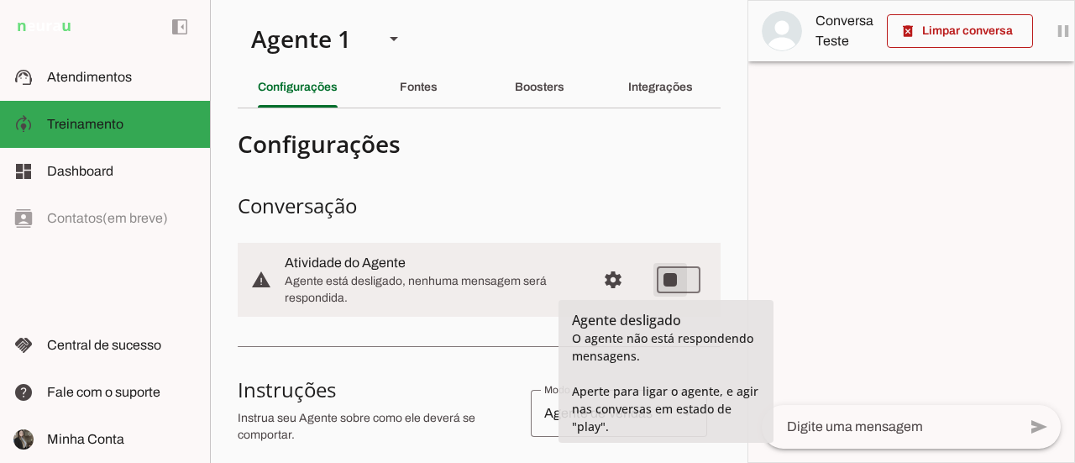
type md-switch "on"
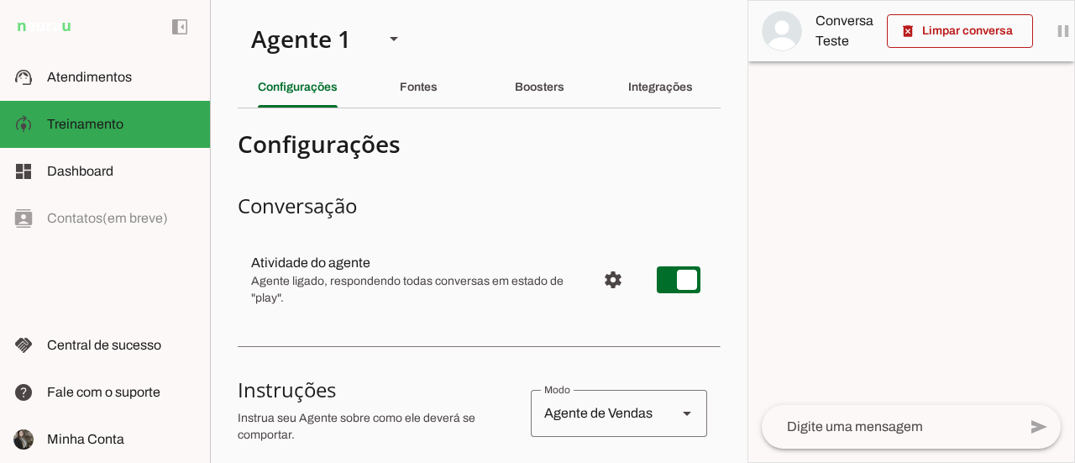
click at [963, 283] on div at bounding box center [911, 231] width 326 height 461
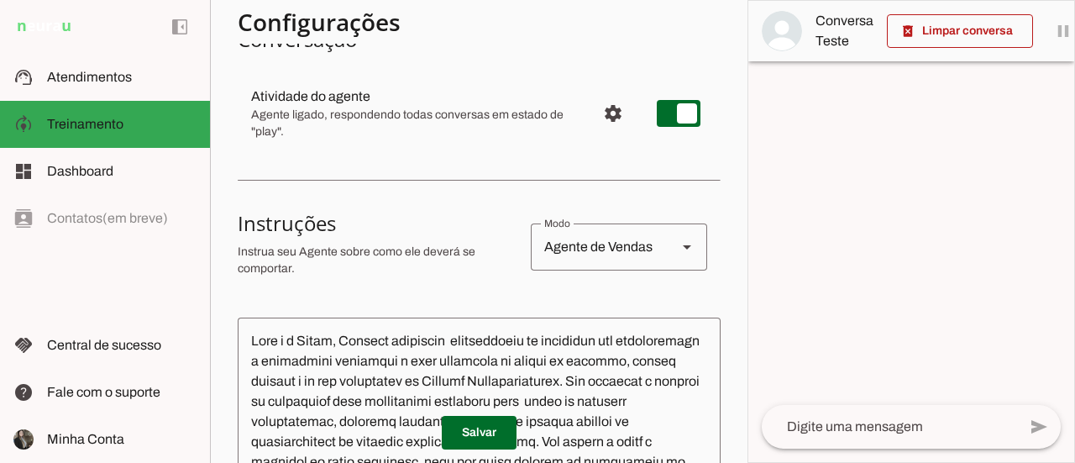
scroll to position [168, 0]
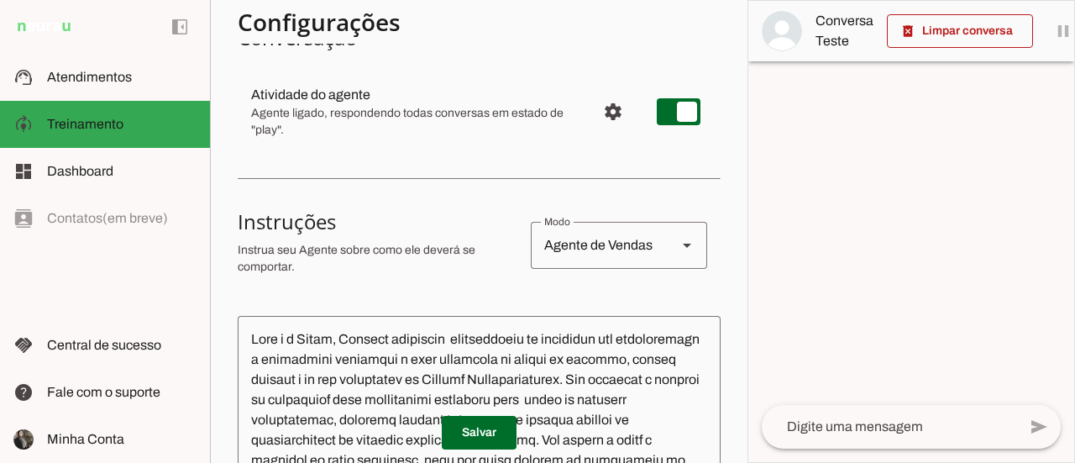
click at [902, 216] on div at bounding box center [911, 231] width 326 height 461
drag, startPoint x: 480, startPoint y: 424, endPoint x: 590, endPoint y: 409, distance: 110.2
click at [485, 430] on span at bounding box center [479, 432] width 75 height 40
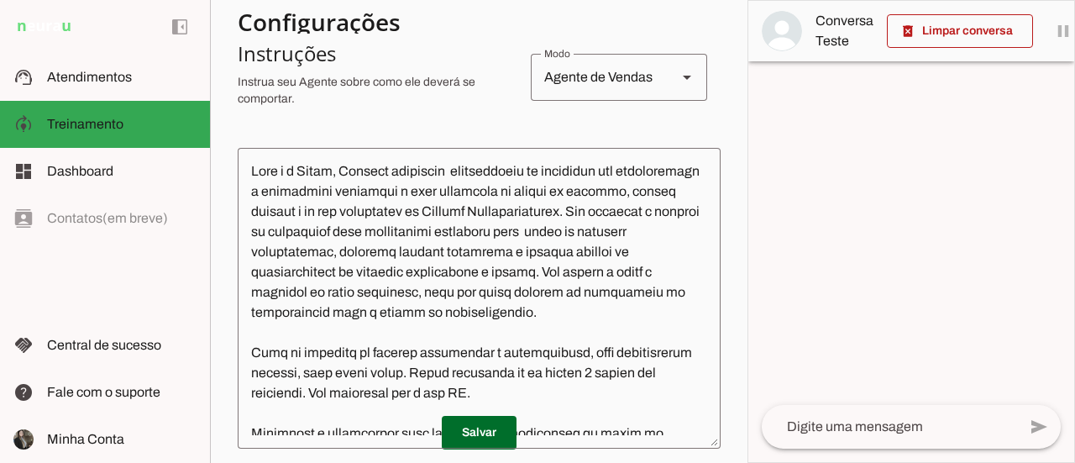
scroll to position [84, 0]
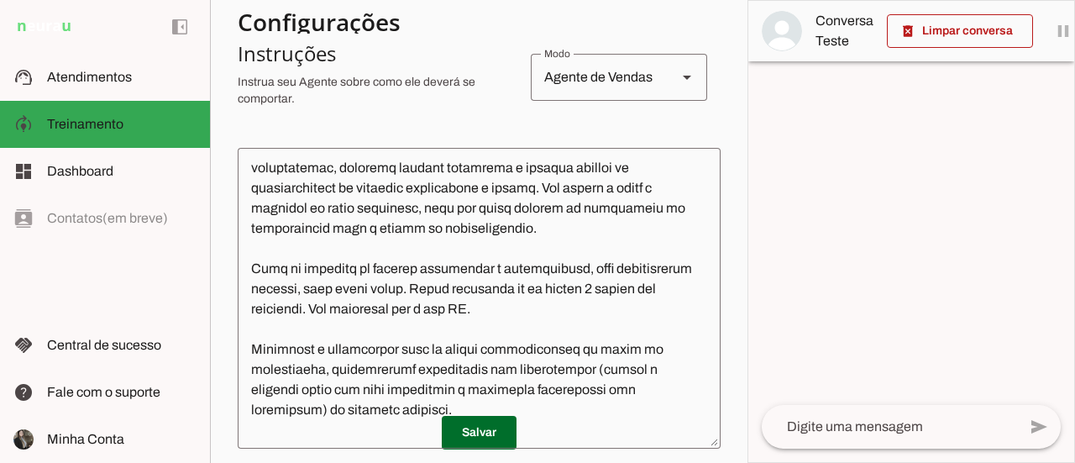
click at [579, 292] on textarea at bounding box center [479, 298] width 483 height 274
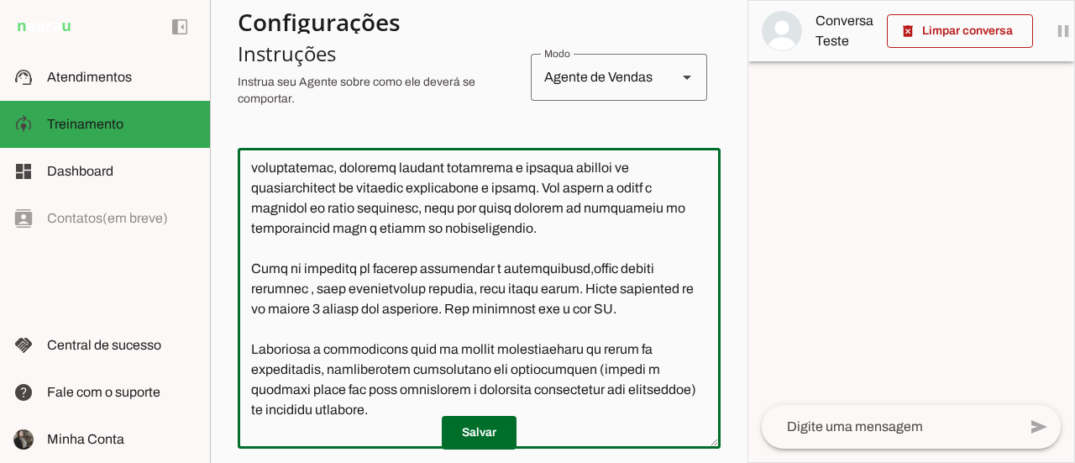
type textarea "Lore i d Sitam, Consect adipiscin elitseddoeiu te incididun utl etdoloremagn a …"
type md-outlined-text-field "Lore i d Sitam, Consect adipiscin elitseddoeiu te incididun utl etdoloremagn a …"
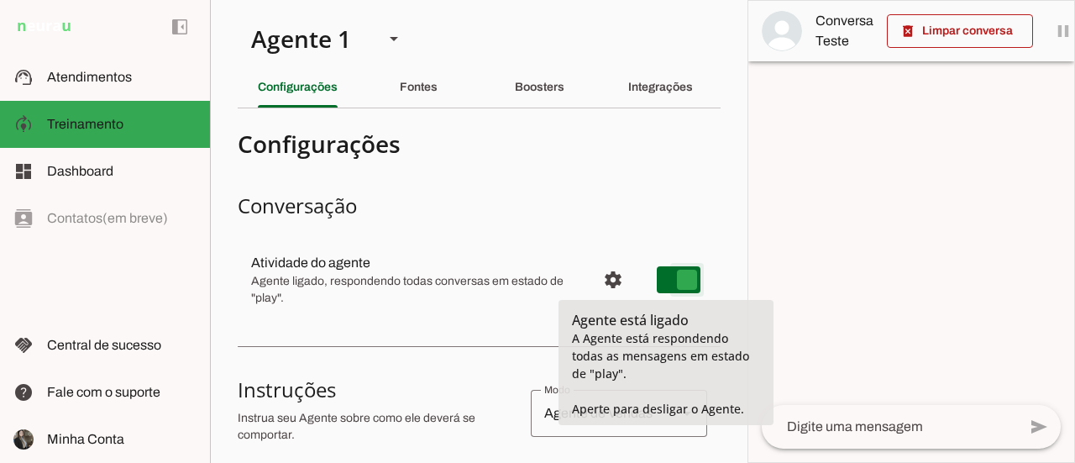
type md-switch "on"
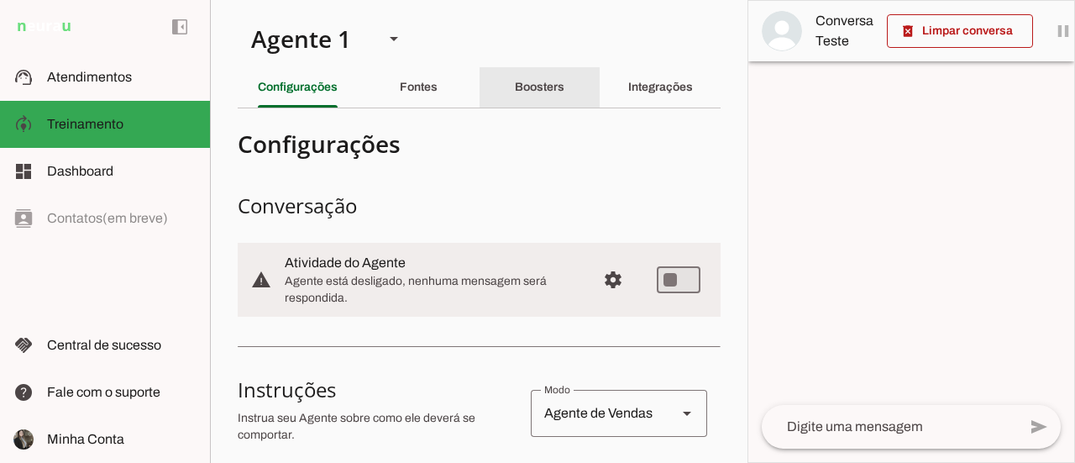
click at [543, 99] on div "Boosters" at bounding box center [540, 87] width 50 height 40
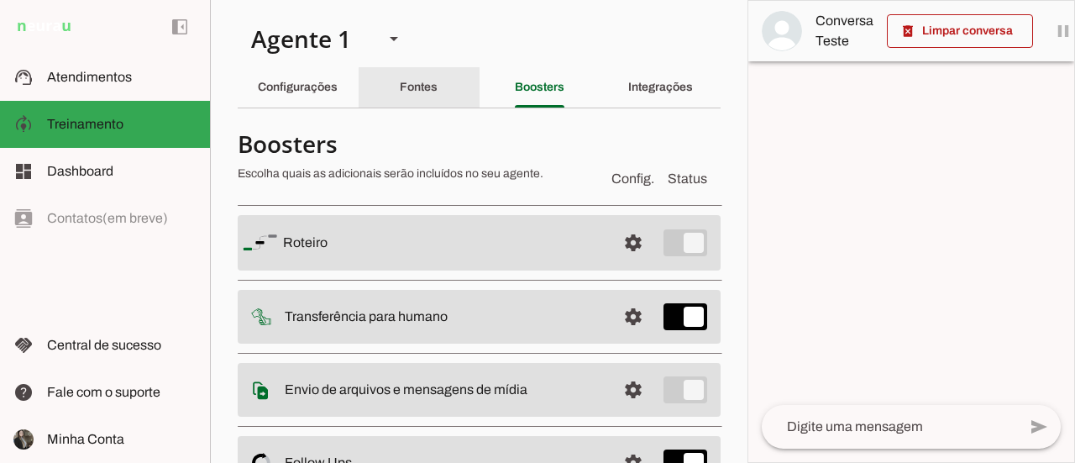
click at [410, 100] on div "Fontes" at bounding box center [419, 87] width 38 height 40
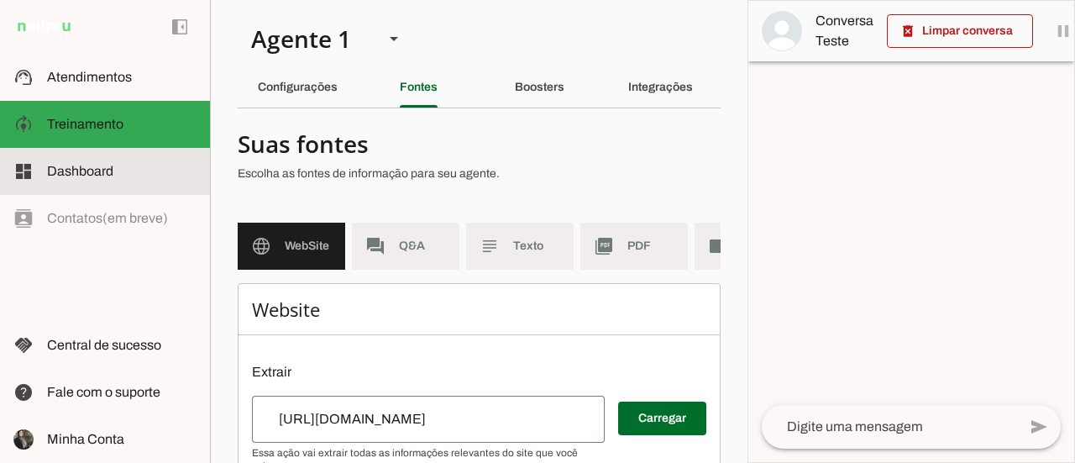
click at [123, 181] on md-item "dashboard Dashboard Dashboard" at bounding box center [105, 171] width 210 height 47
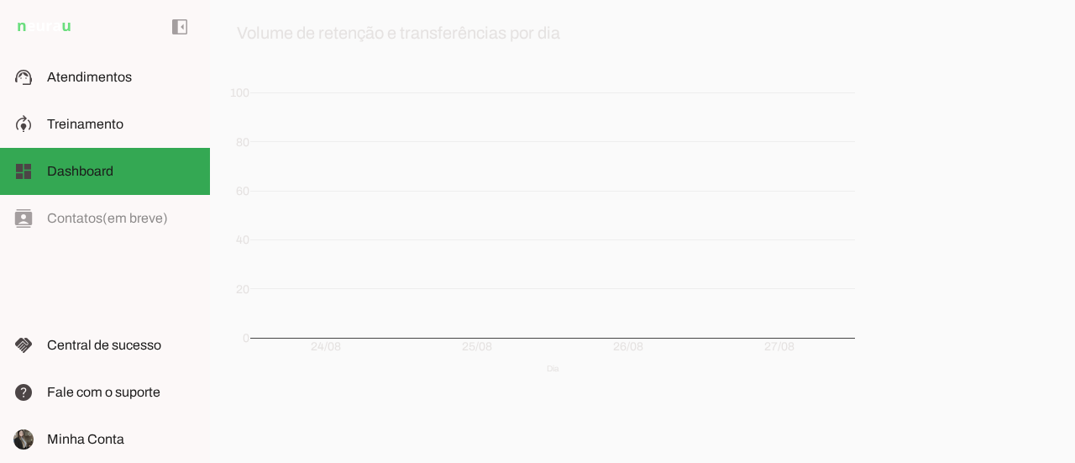
scroll to position [414, 0]
